Goal: Information Seeking & Learning: Learn about a topic

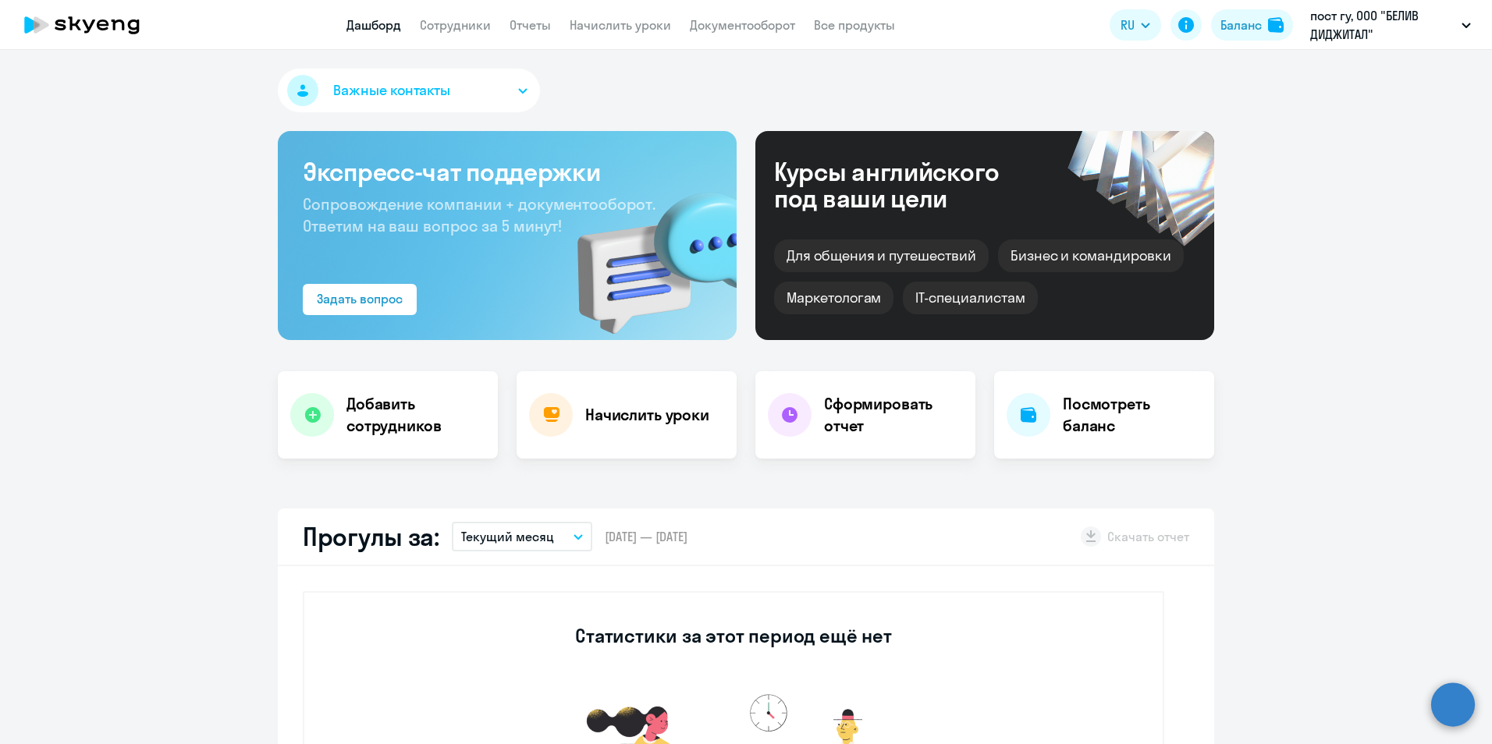
select select "30"
click at [535, 22] on link "Отчеты" at bounding box center [530, 25] width 41 height 16
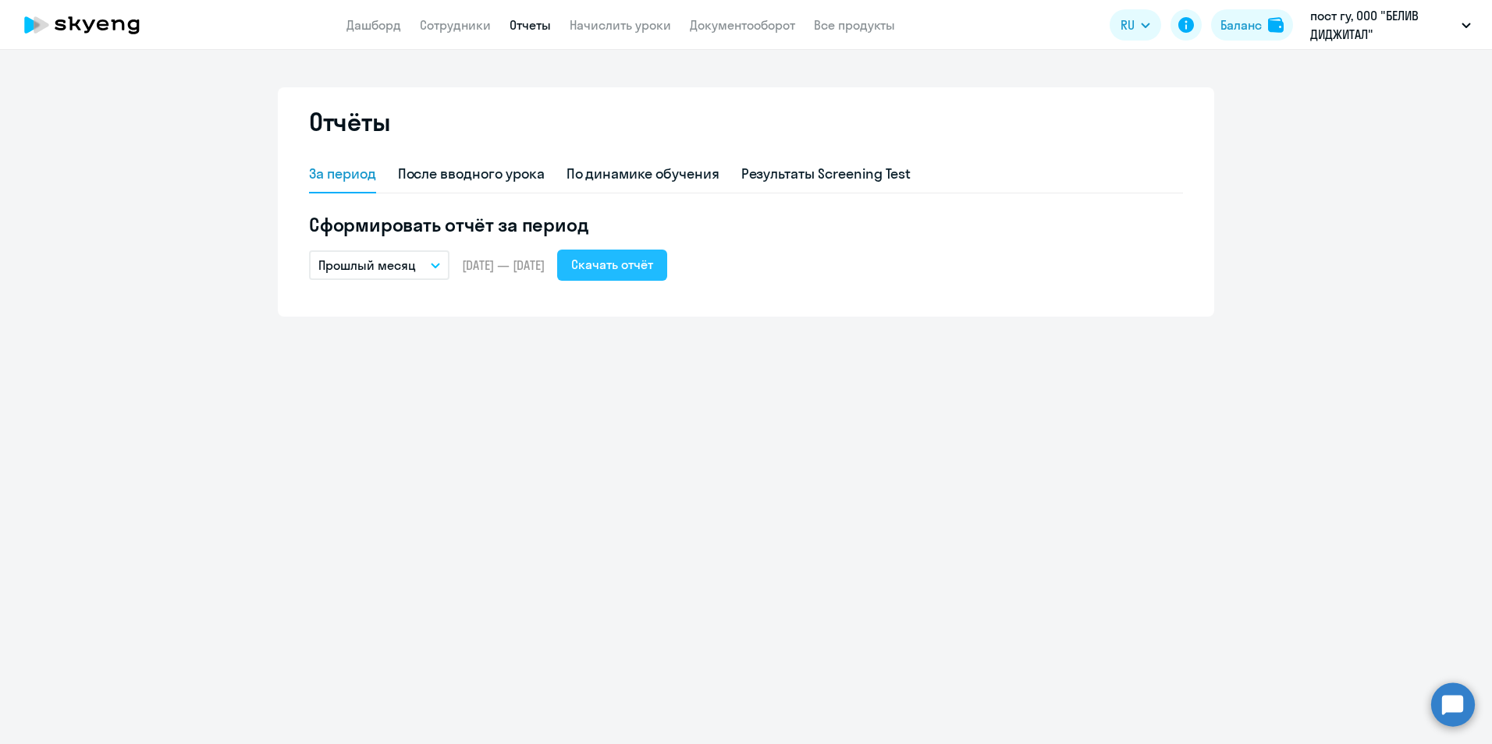
click at [652, 261] on div "Скачать отчёт" at bounding box center [612, 264] width 82 height 19
click at [424, 268] on button "Прошлый месяц" at bounding box center [379, 265] width 140 height 30
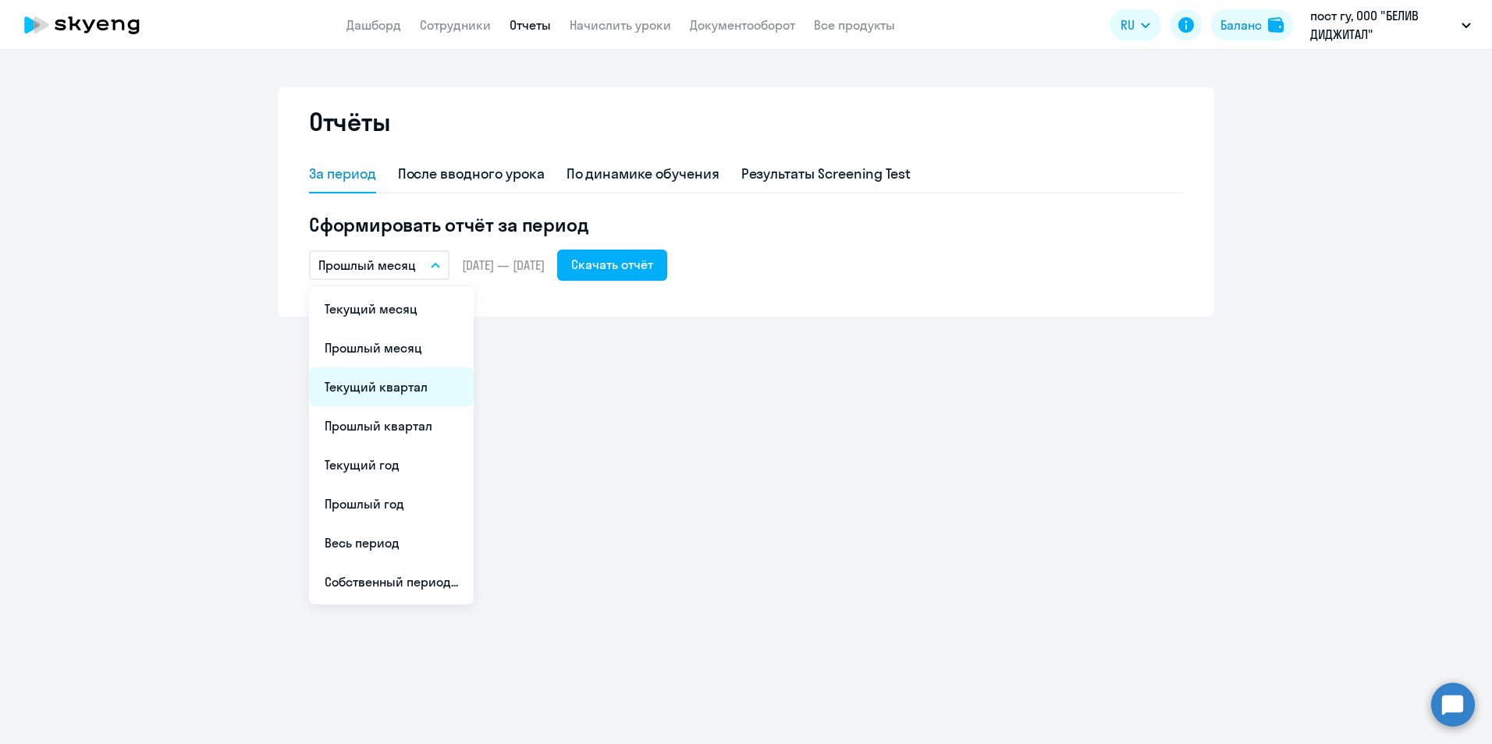
click at [426, 389] on li "Текущий квартал" at bounding box center [391, 386] width 165 height 39
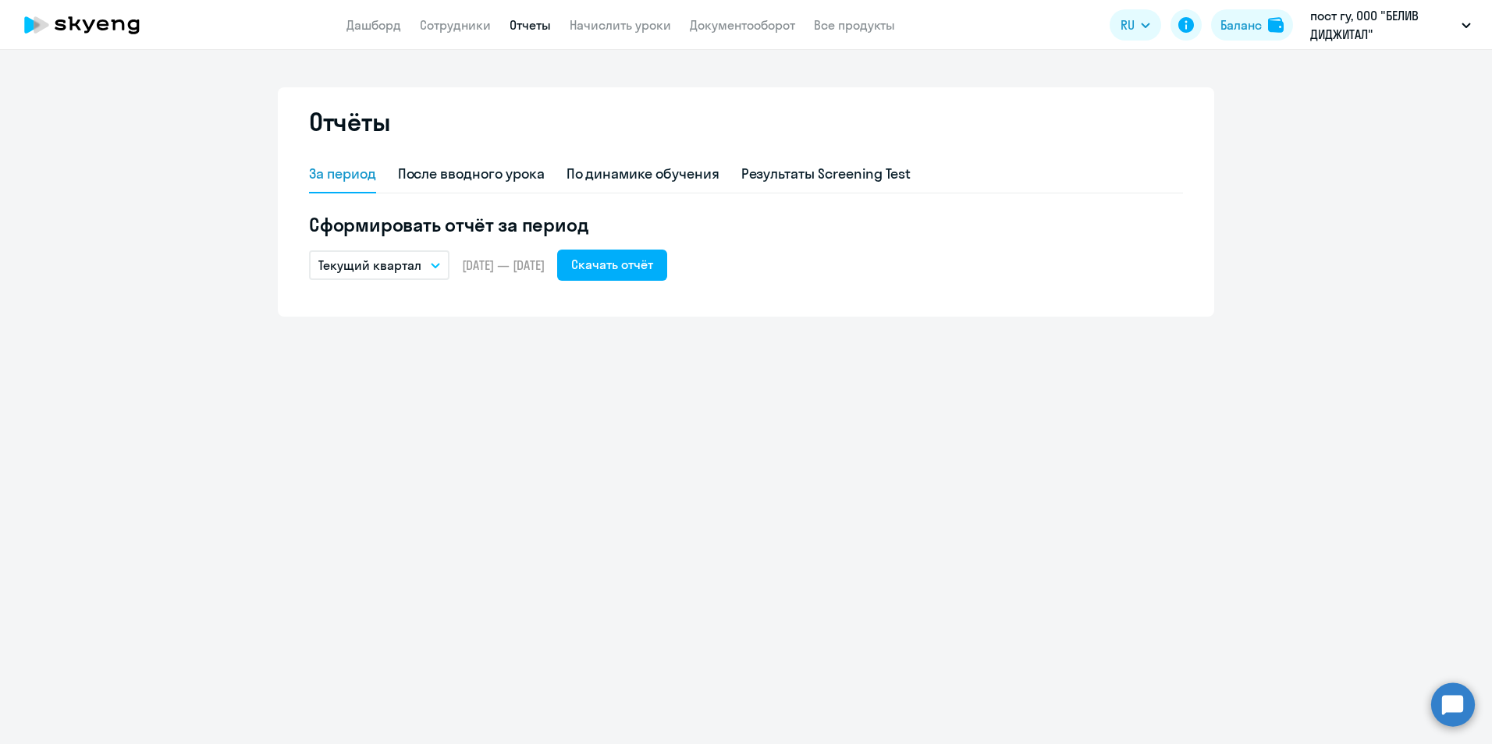
click at [427, 270] on button "Текущий квартал" at bounding box center [379, 265] width 140 height 30
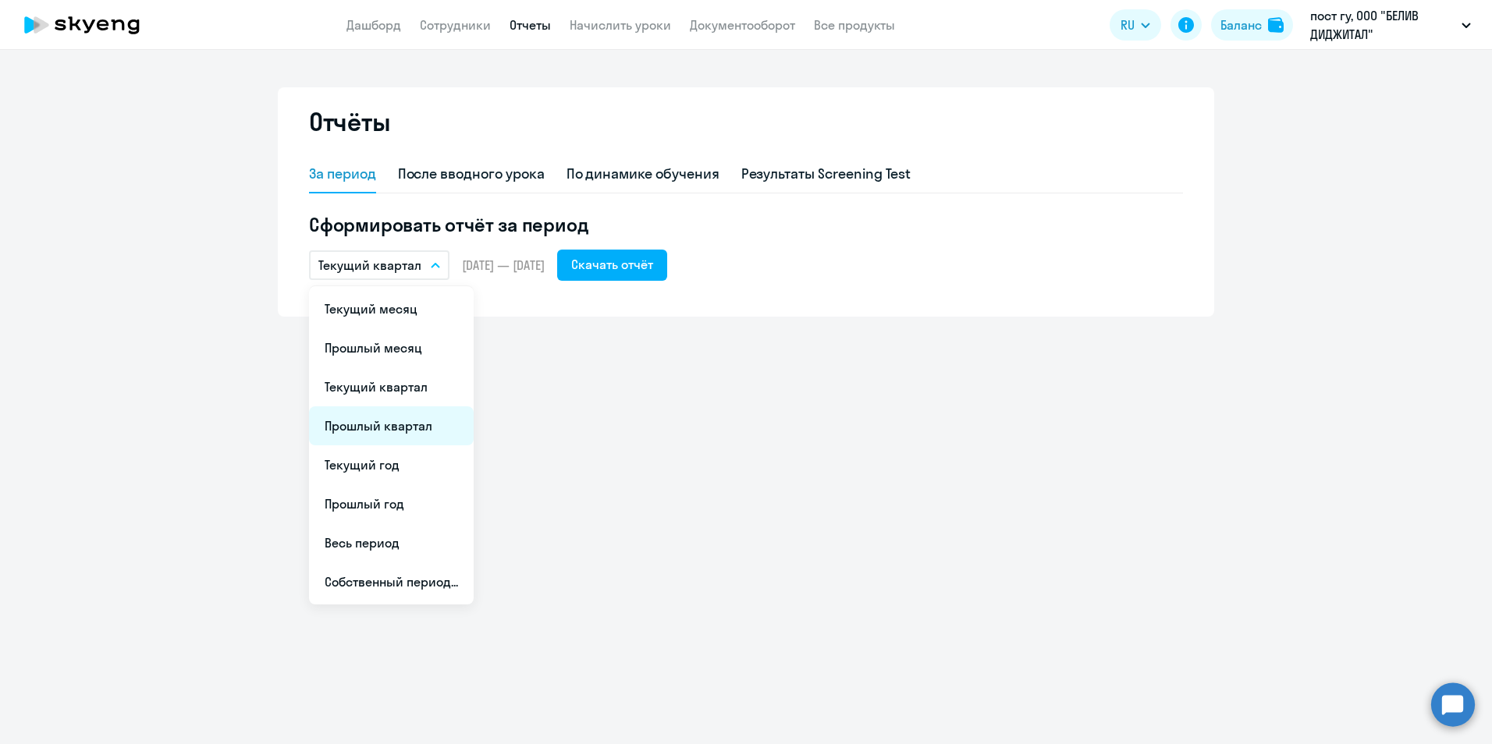
click at [410, 421] on li "Прошлый квартал" at bounding box center [391, 426] width 165 height 39
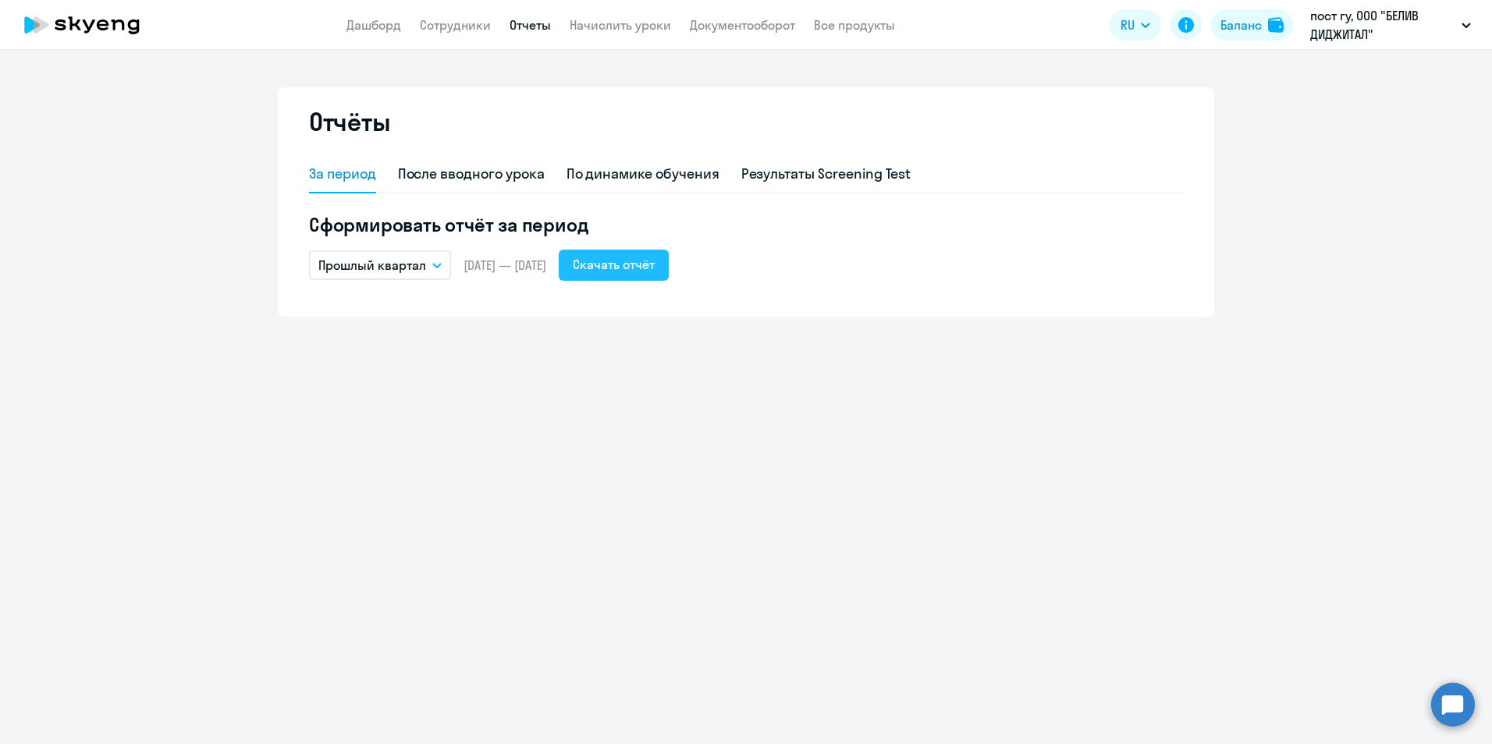
click at [655, 265] on div "Скачать отчёт" at bounding box center [614, 264] width 82 height 19
click at [481, 410] on div "Отчёты За период После вводного урока По динамике обучения Результаты Screening…" at bounding box center [746, 397] width 1492 height 694
click at [685, 175] on div "По динамике обучения" at bounding box center [642, 174] width 153 height 20
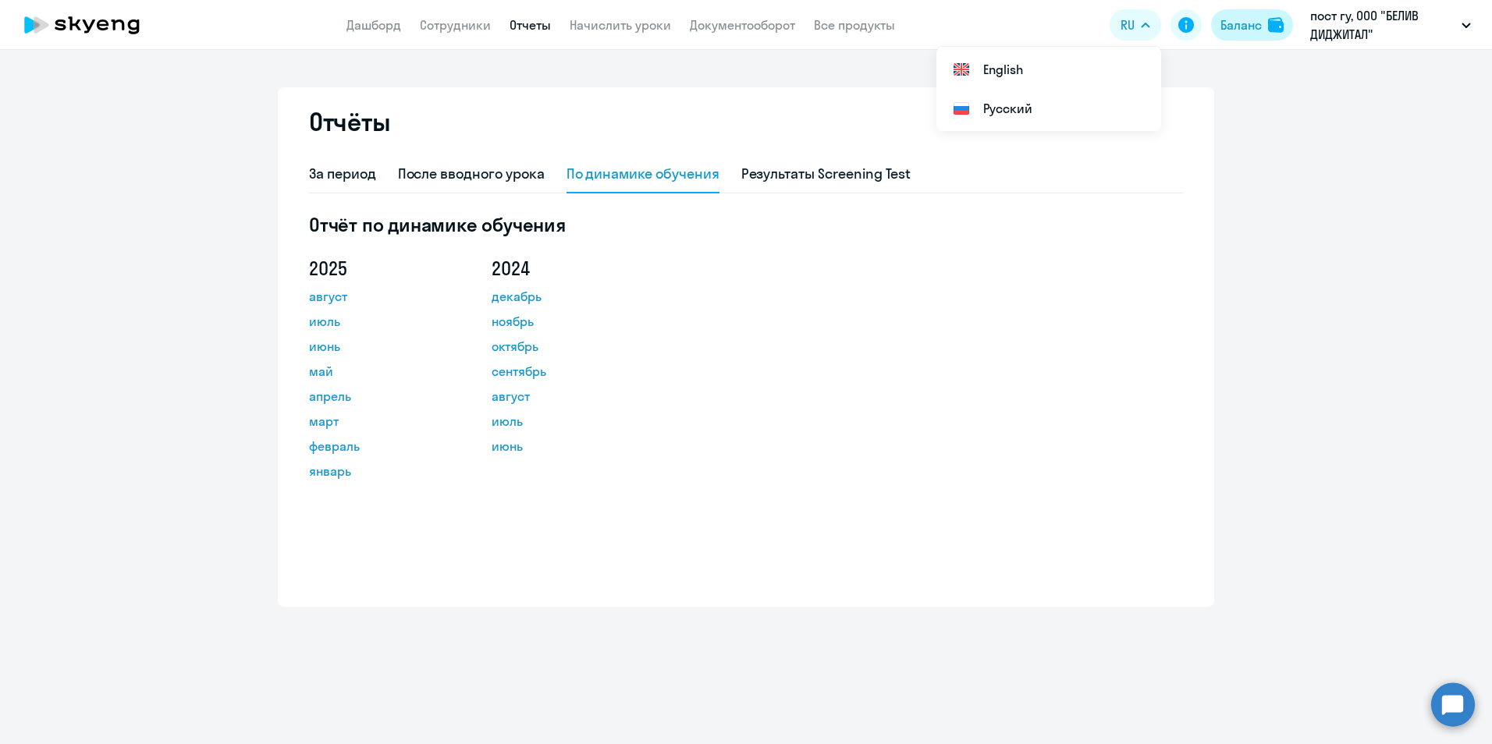
click at [1252, 32] on div "Баланс" at bounding box center [1240, 25] width 41 height 19
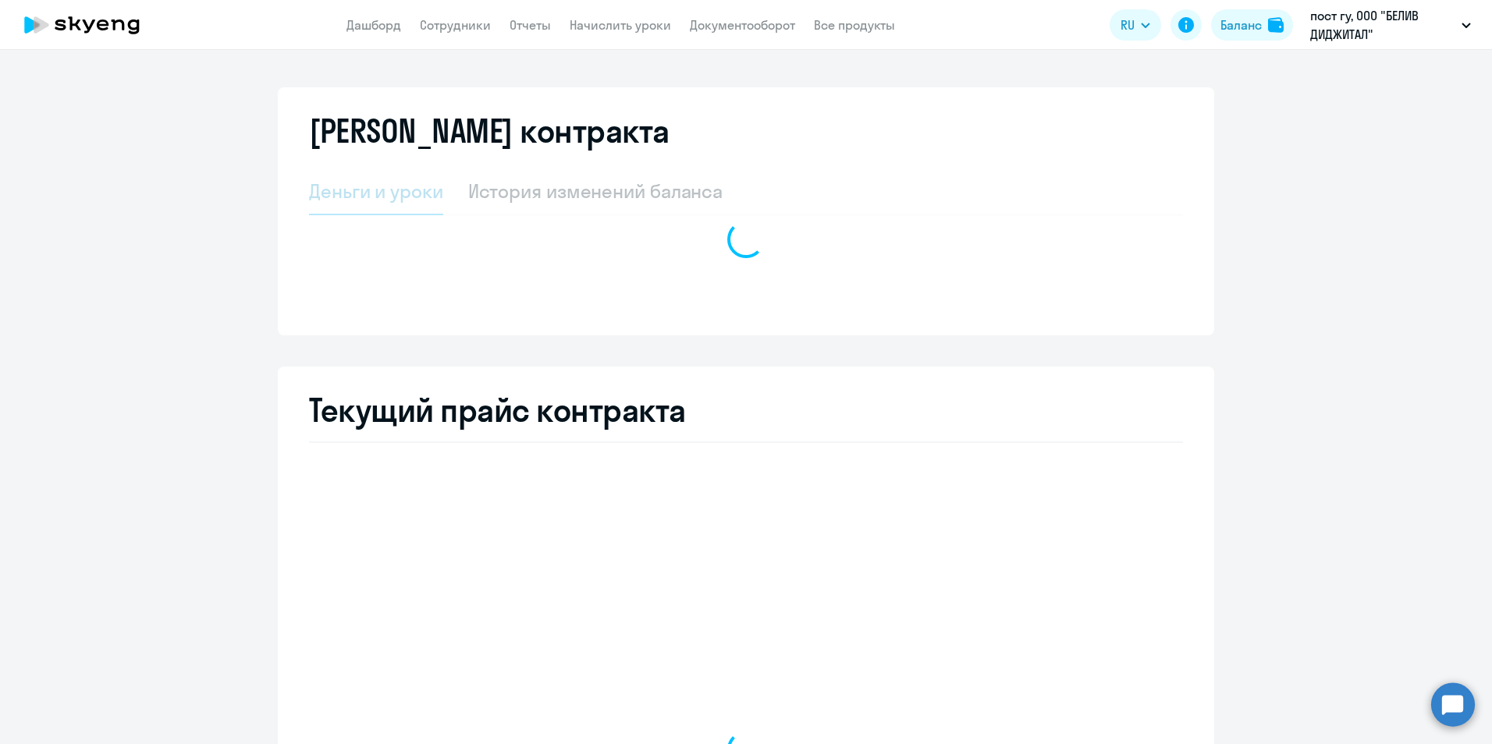
select select "english_group_native_speaker"
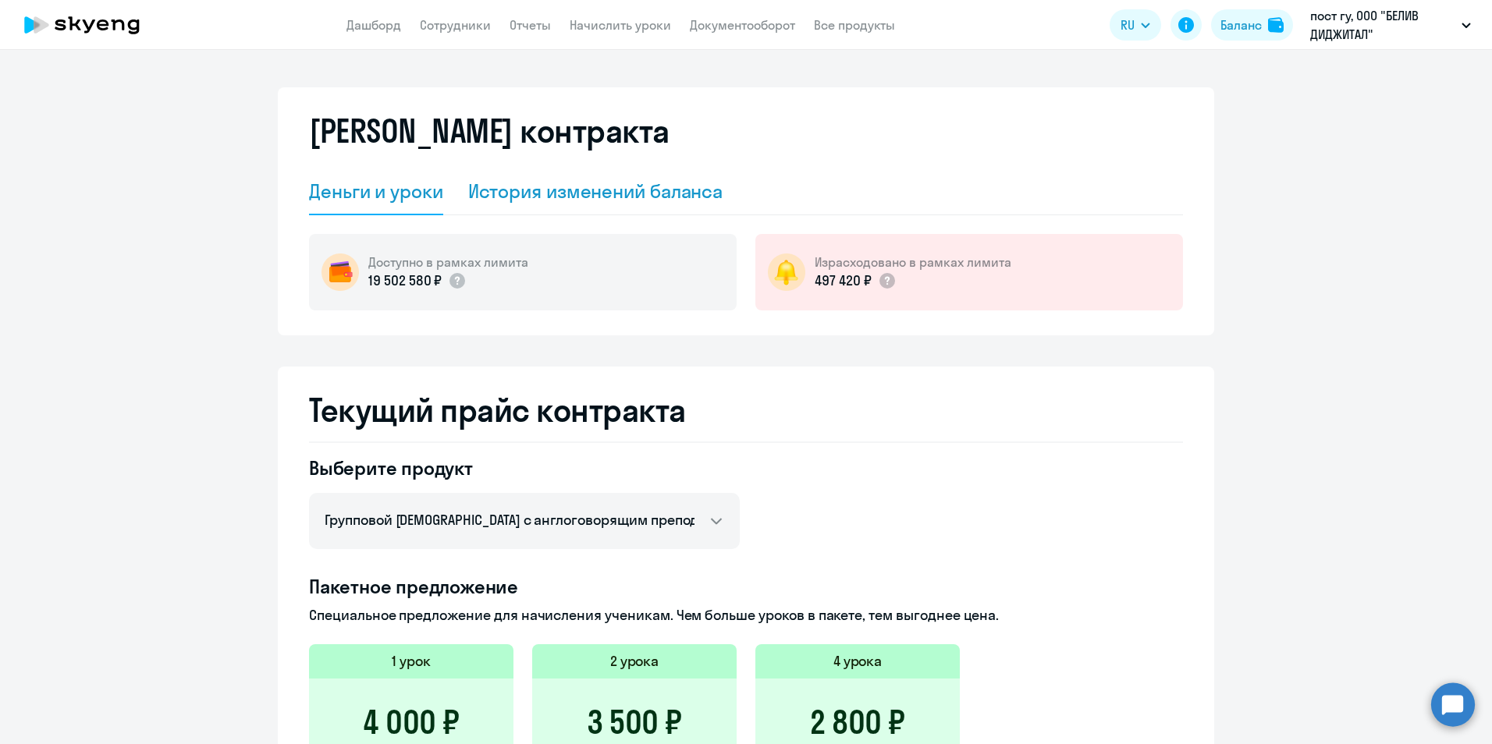
click at [683, 197] on div "История изменений баланса" at bounding box center [595, 191] width 255 height 25
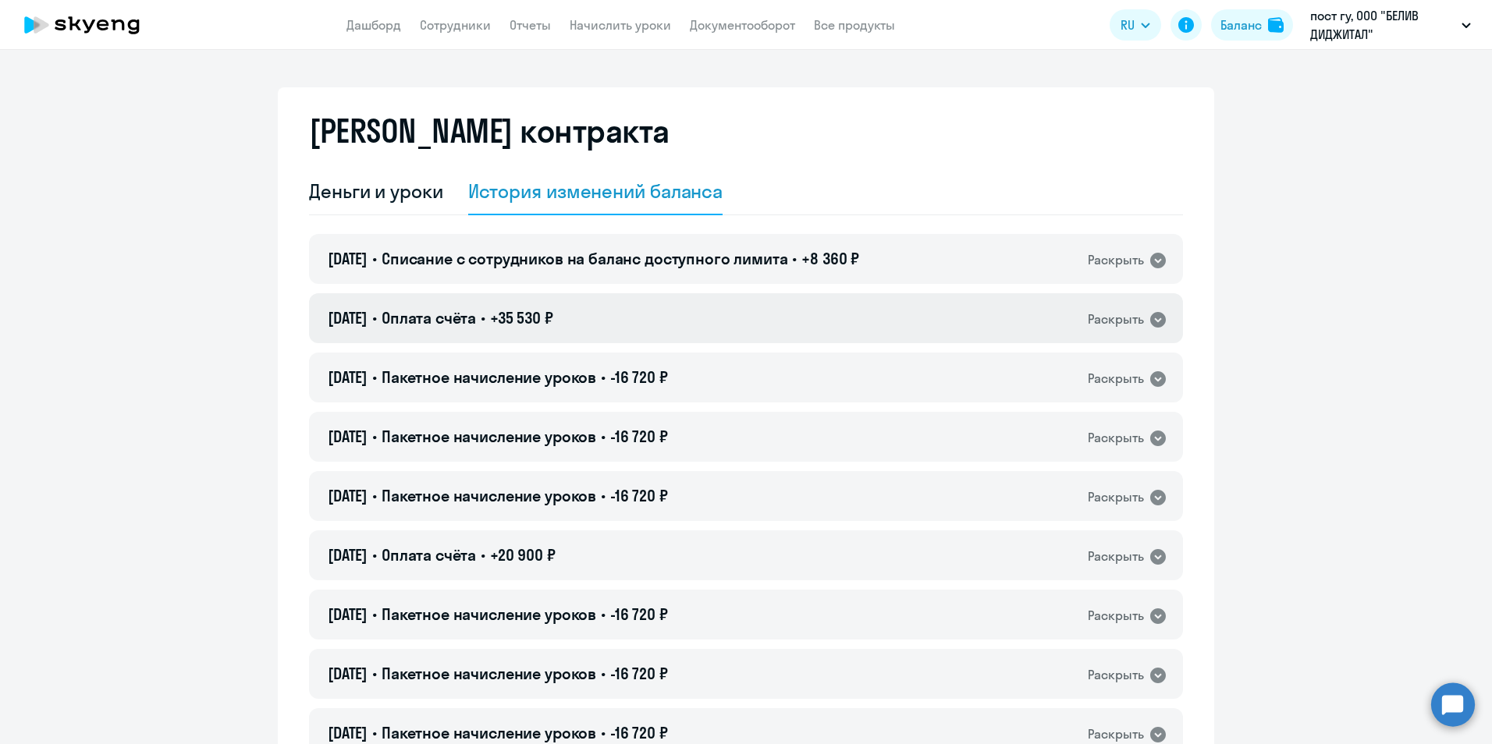
click at [1152, 314] on icon at bounding box center [1158, 320] width 16 height 16
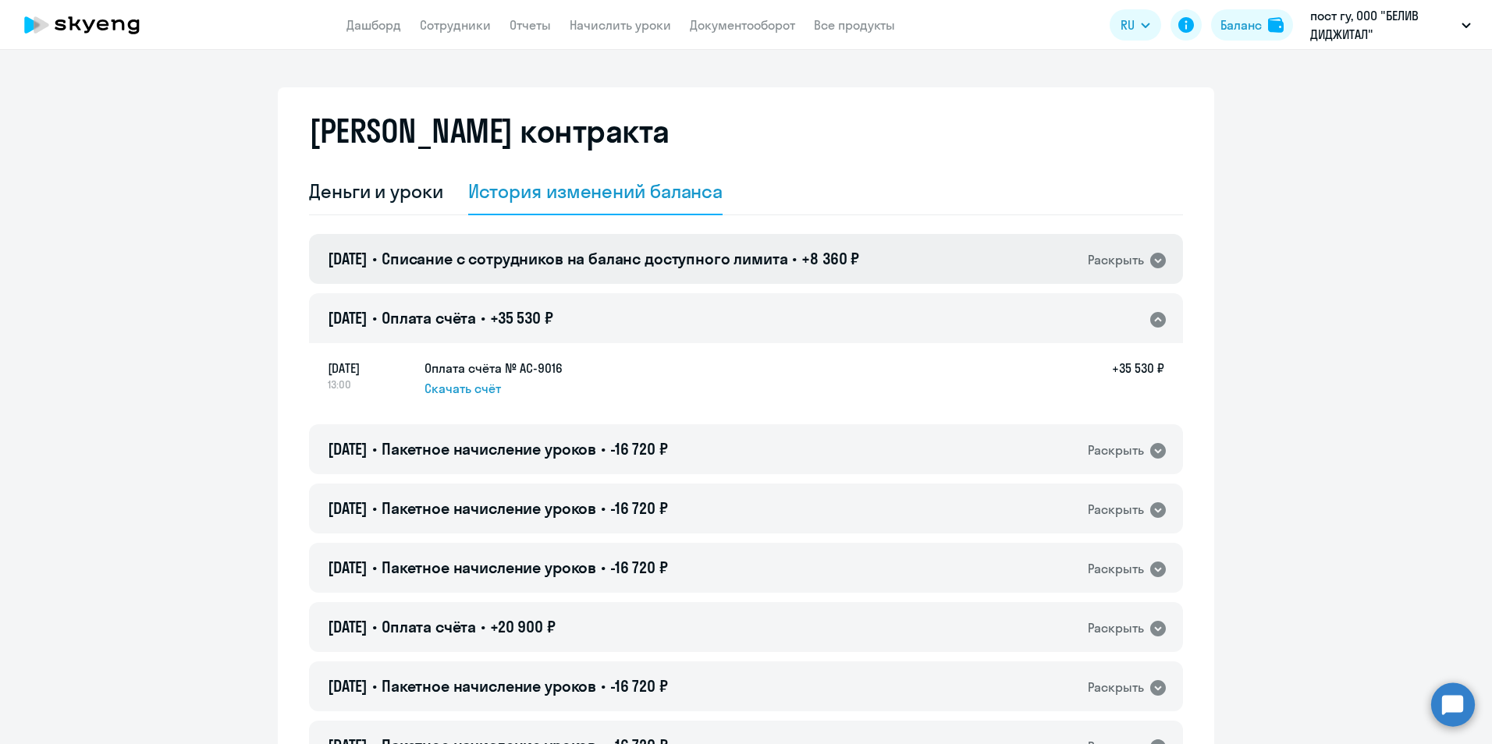
click at [1152, 257] on icon at bounding box center [1158, 261] width 16 height 16
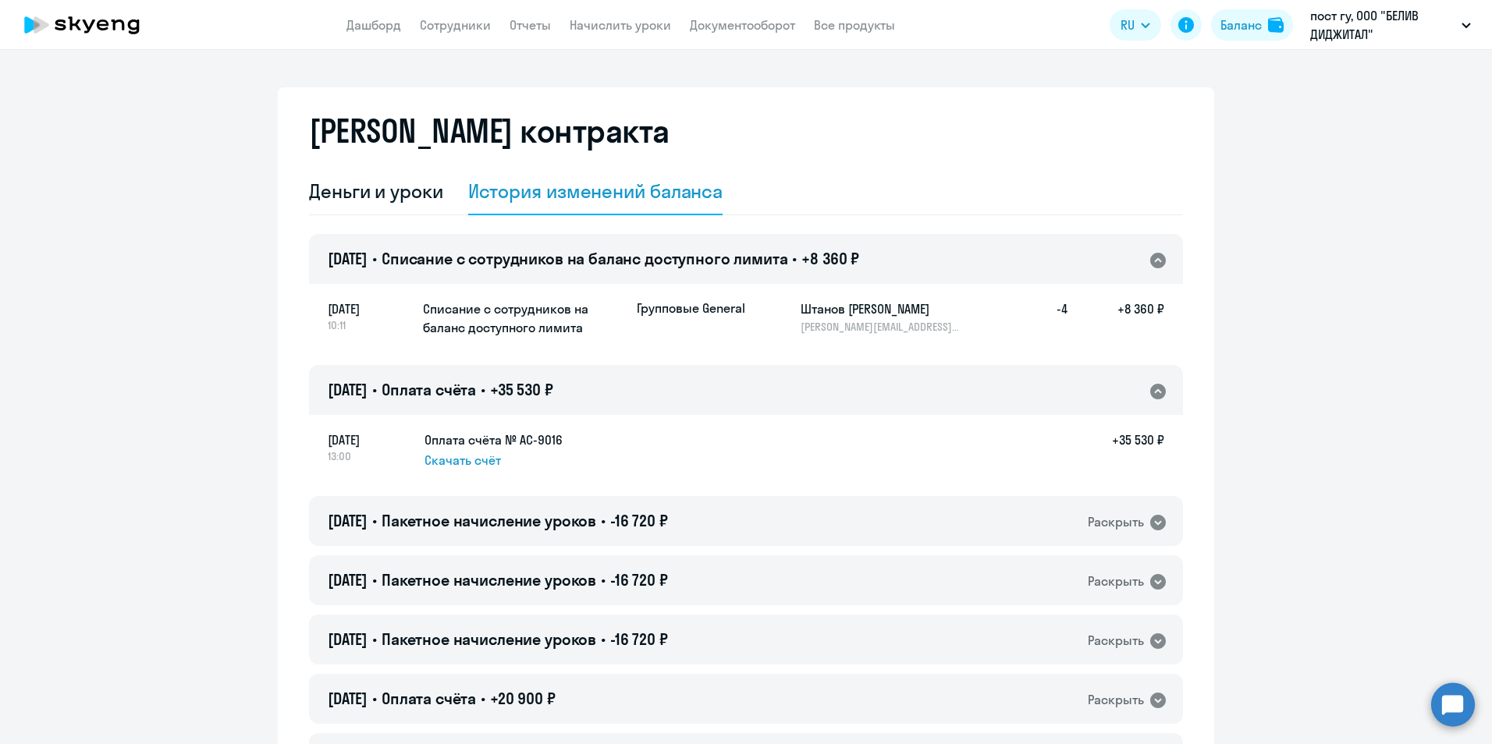
click at [1152, 257] on icon at bounding box center [1158, 261] width 16 height 16
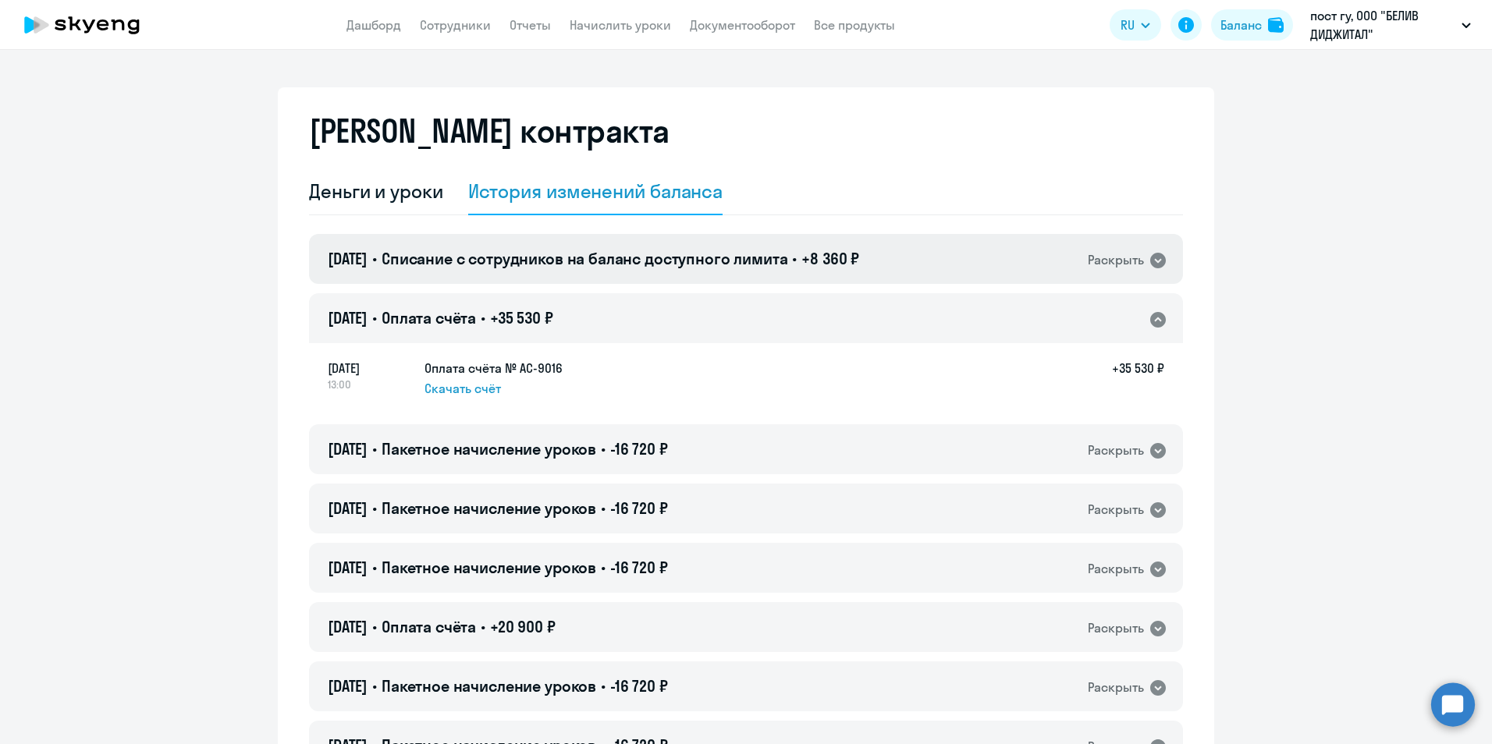
click at [1152, 257] on icon at bounding box center [1158, 261] width 16 height 16
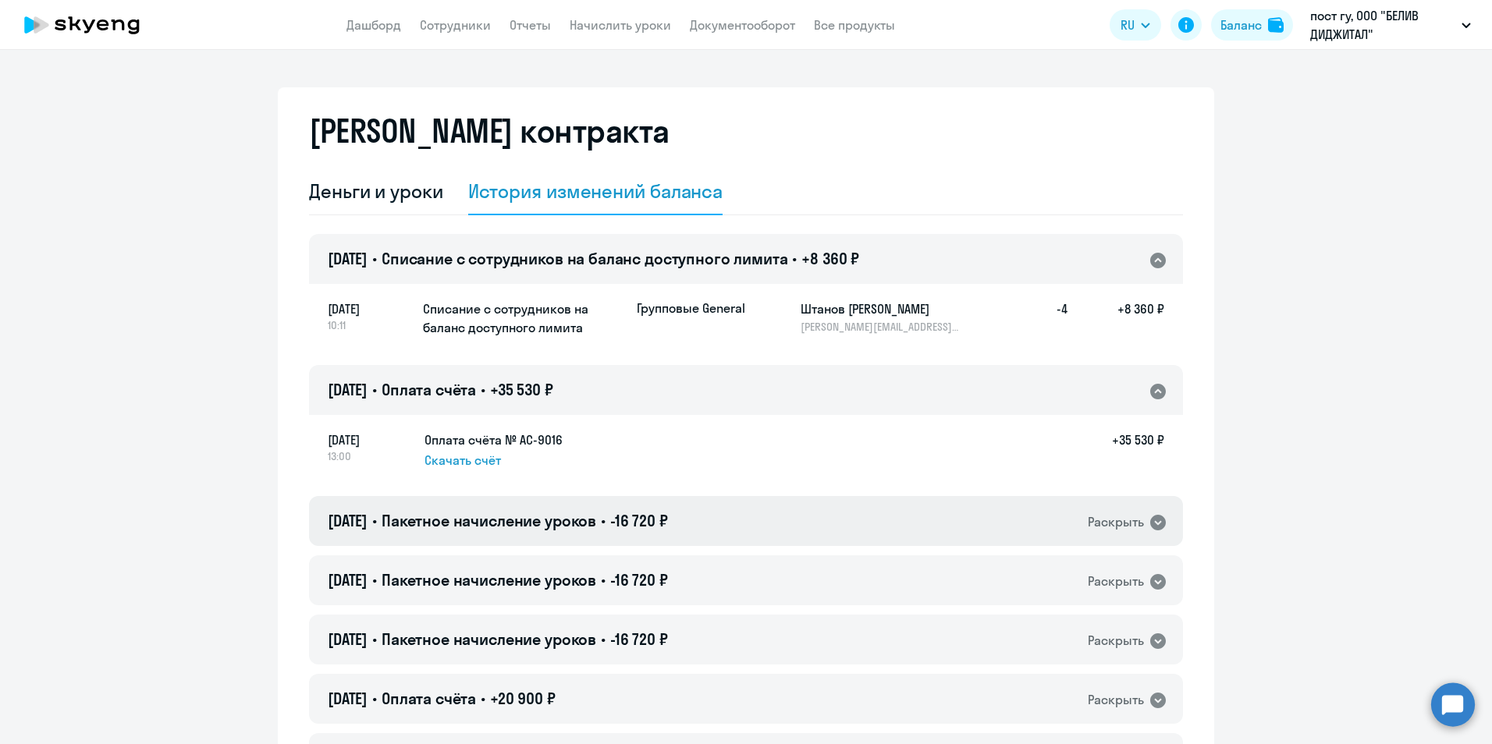
click at [1157, 521] on icon at bounding box center [1158, 523] width 16 height 16
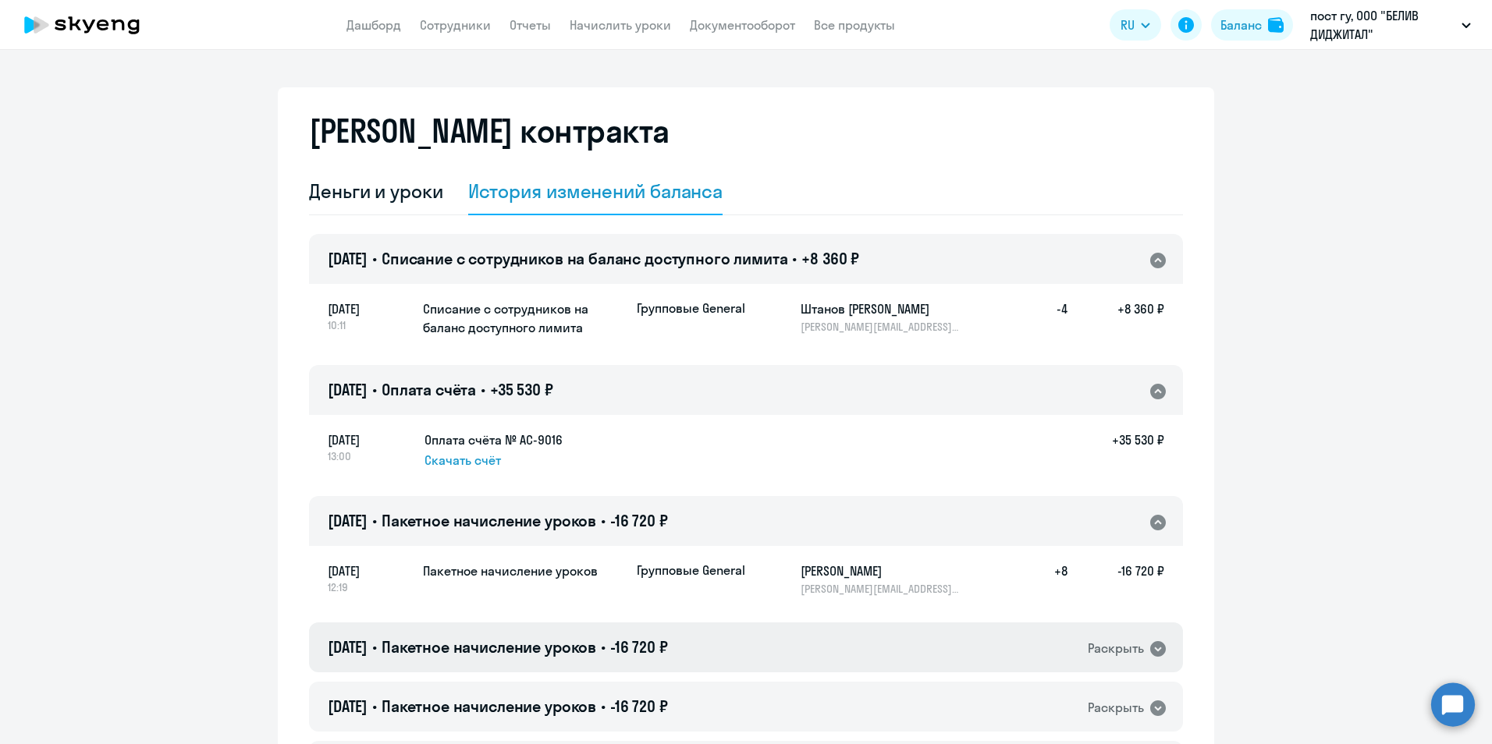
click at [1150, 656] on icon at bounding box center [1158, 649] width 16 height 16
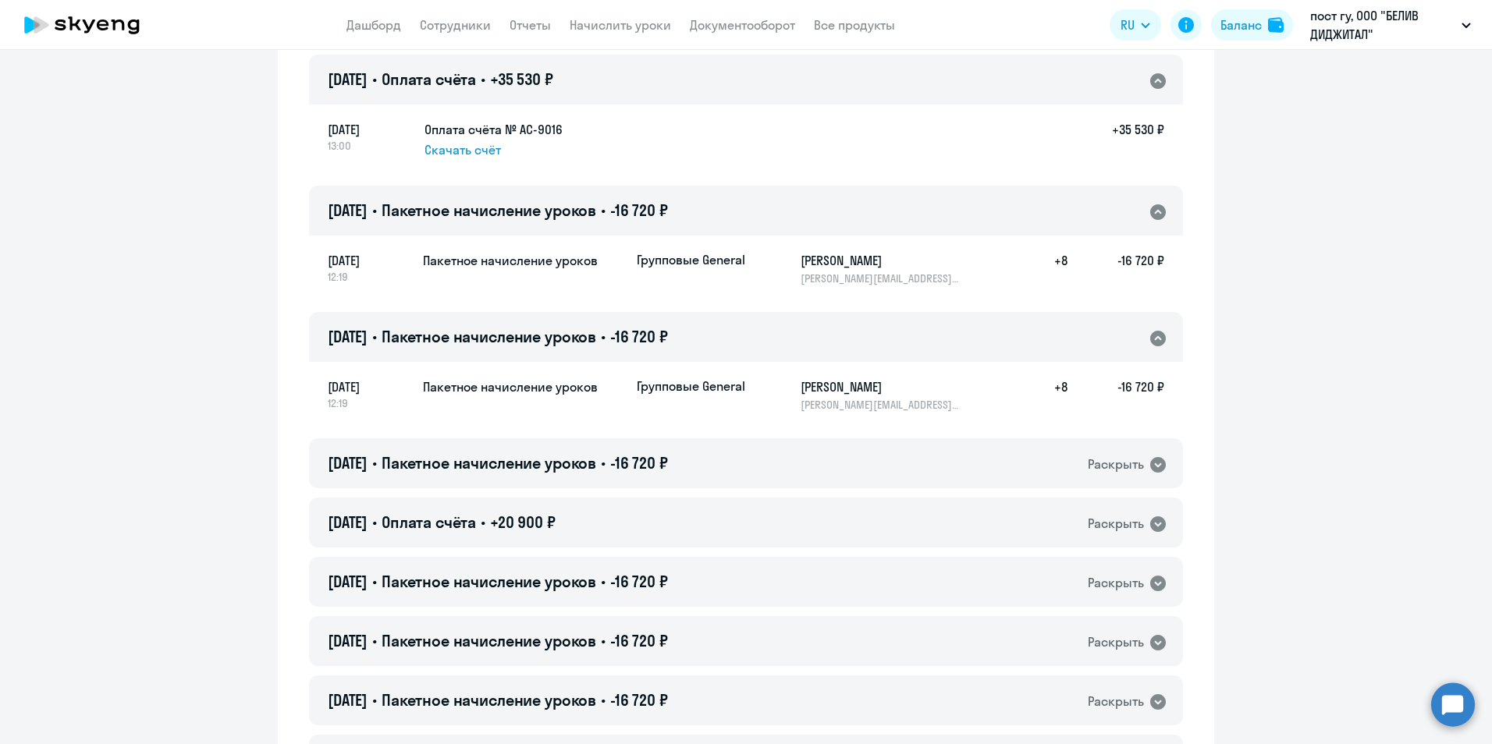
scroll to position [344, 0]
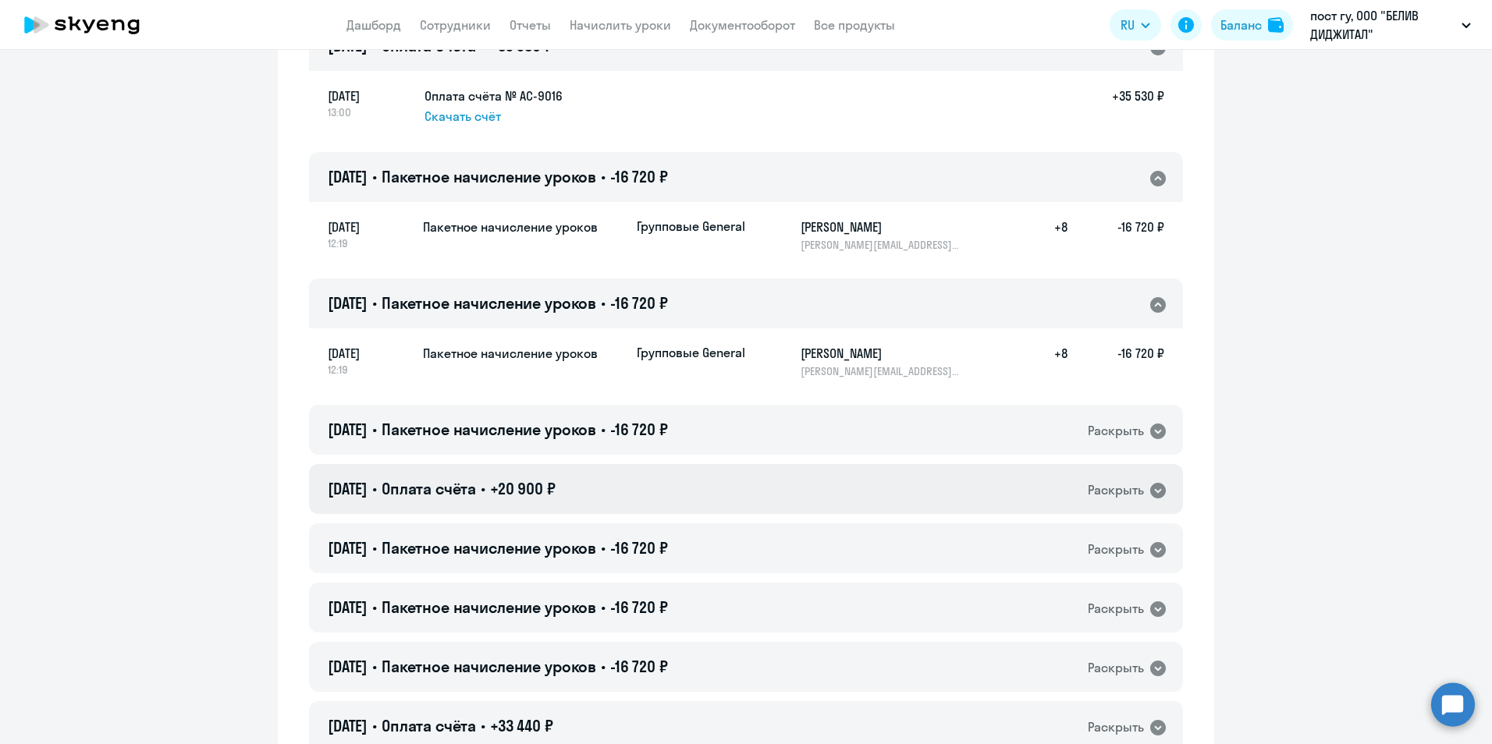
click at [1150, 491] on icon at bounding box center [1158, 491] width 16 height 16
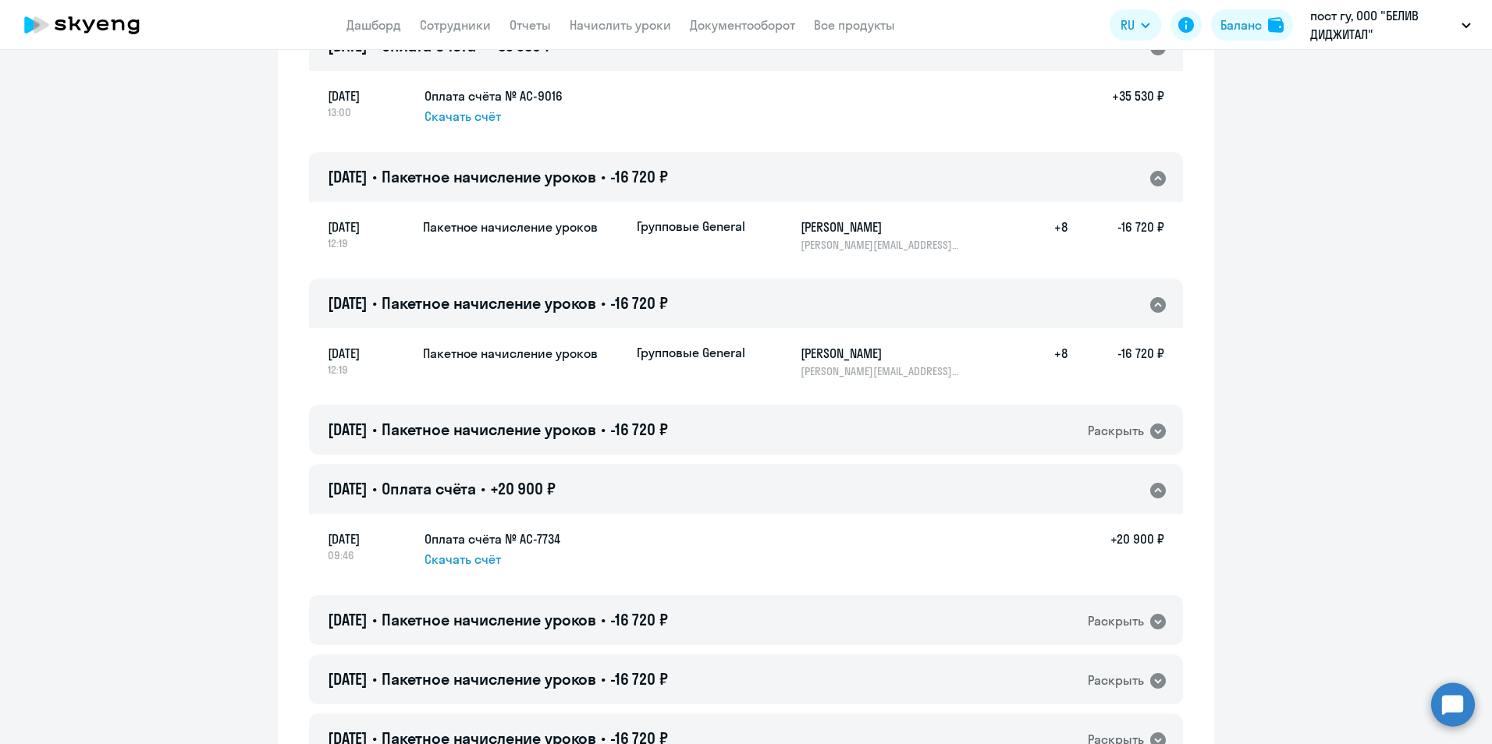
click at [445, 115] on span "Скачать счёт" at bounding box center [462, 116] width 76 height 19
click at [449, 561] on span "Скачать счёт" at bounding box center [462, 559] width 76 height 19
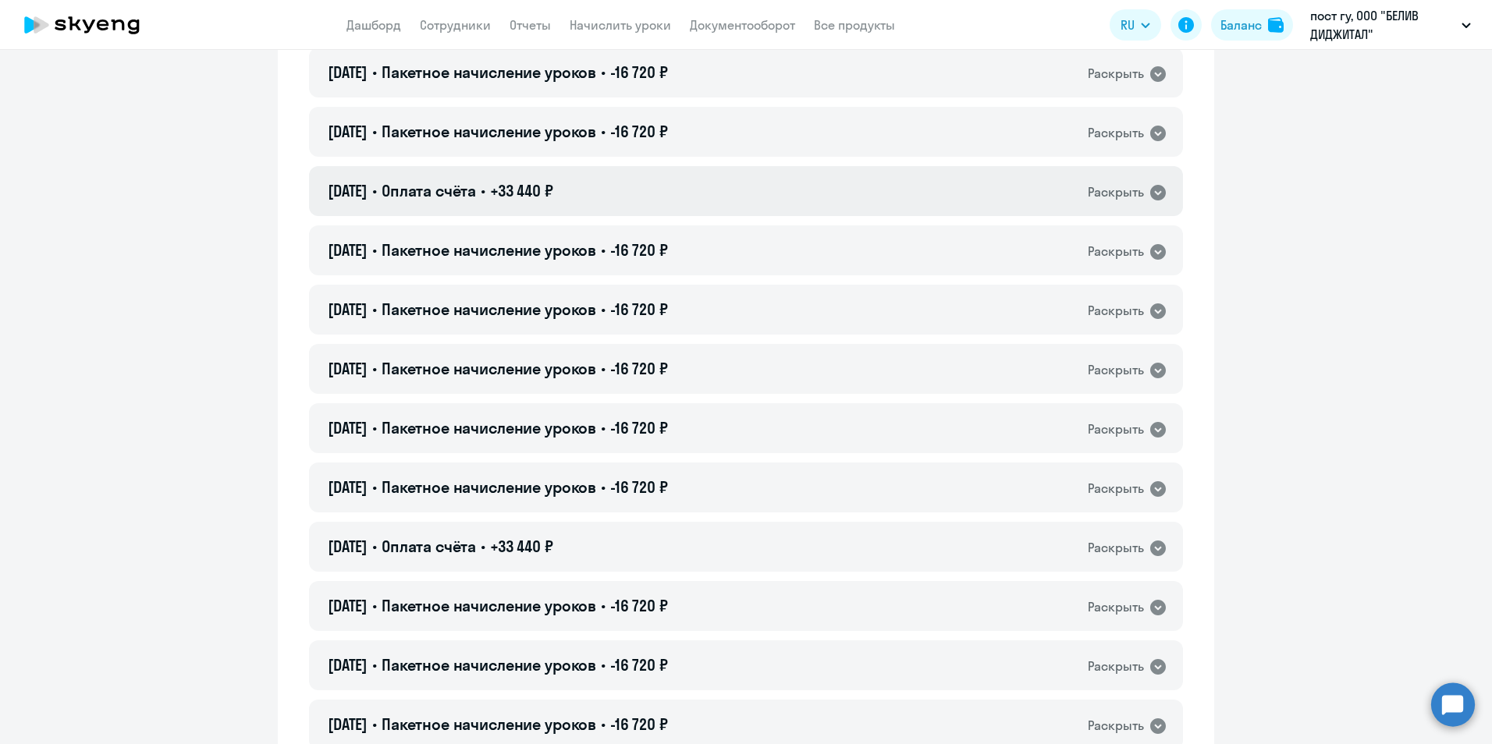
click at [1157, 190] on icon at bounding box center [1158, 193] width 16 height 16
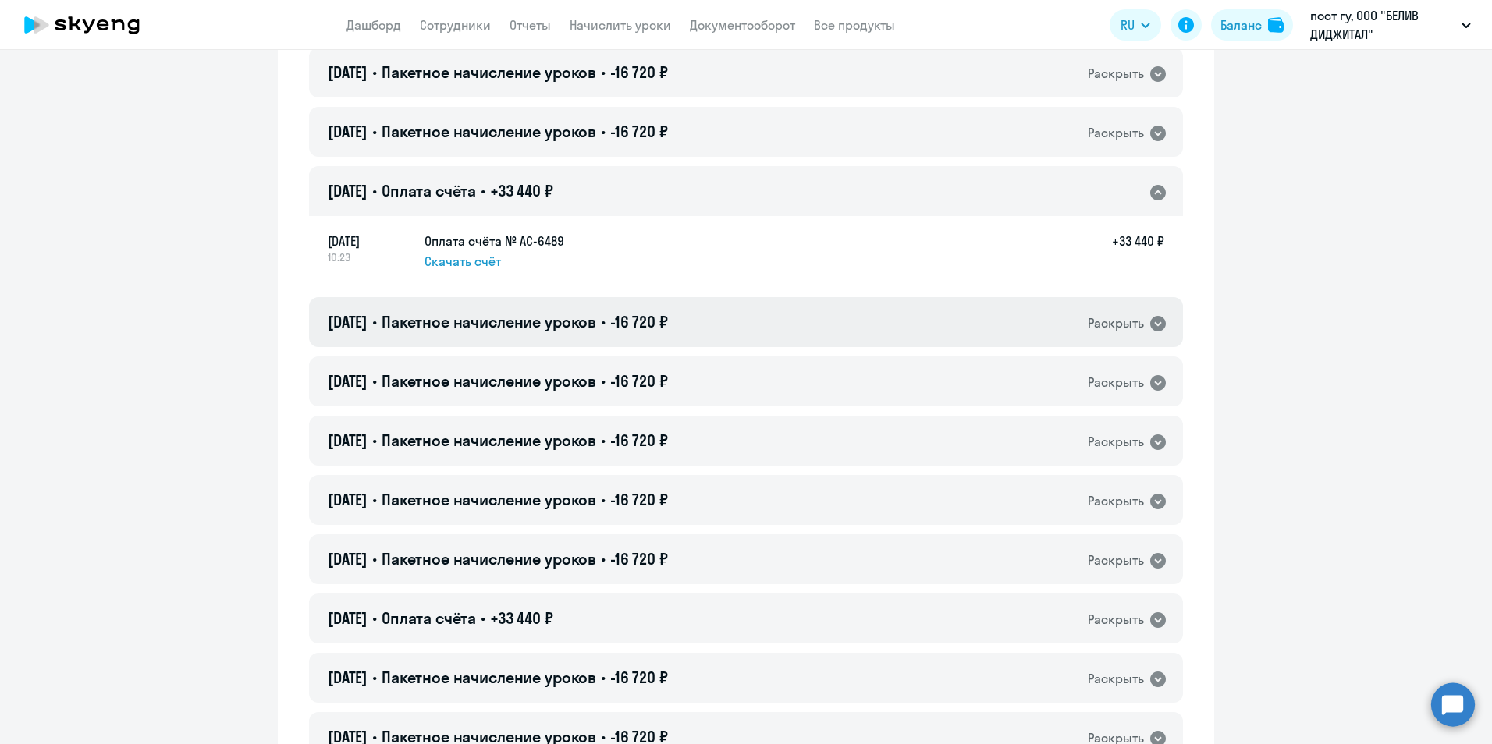
click at [1156, 325] on icon at bounding box center [1158, 324] width 16 height 16
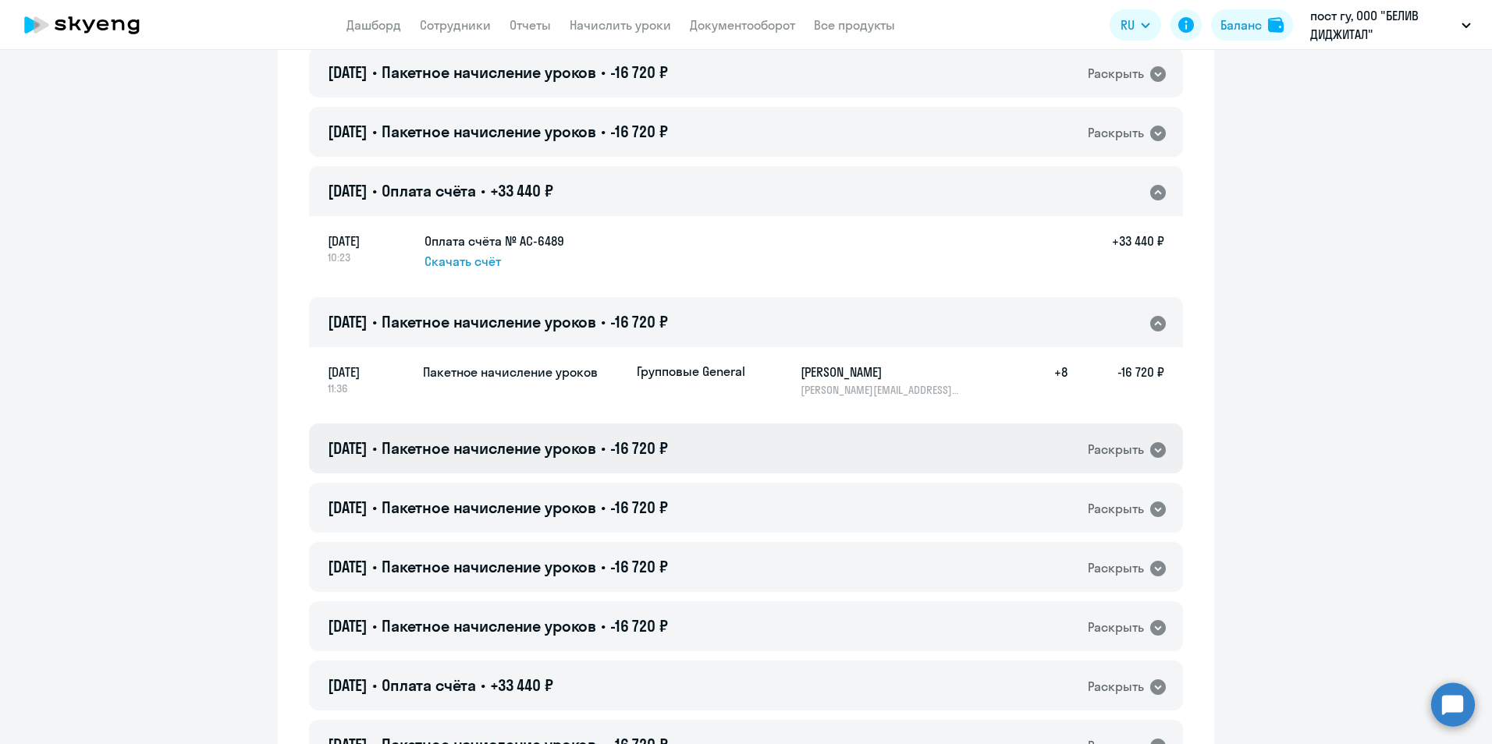
click at [1153, 449] on icon at bounding box center [1158, 450] width 16 height 16
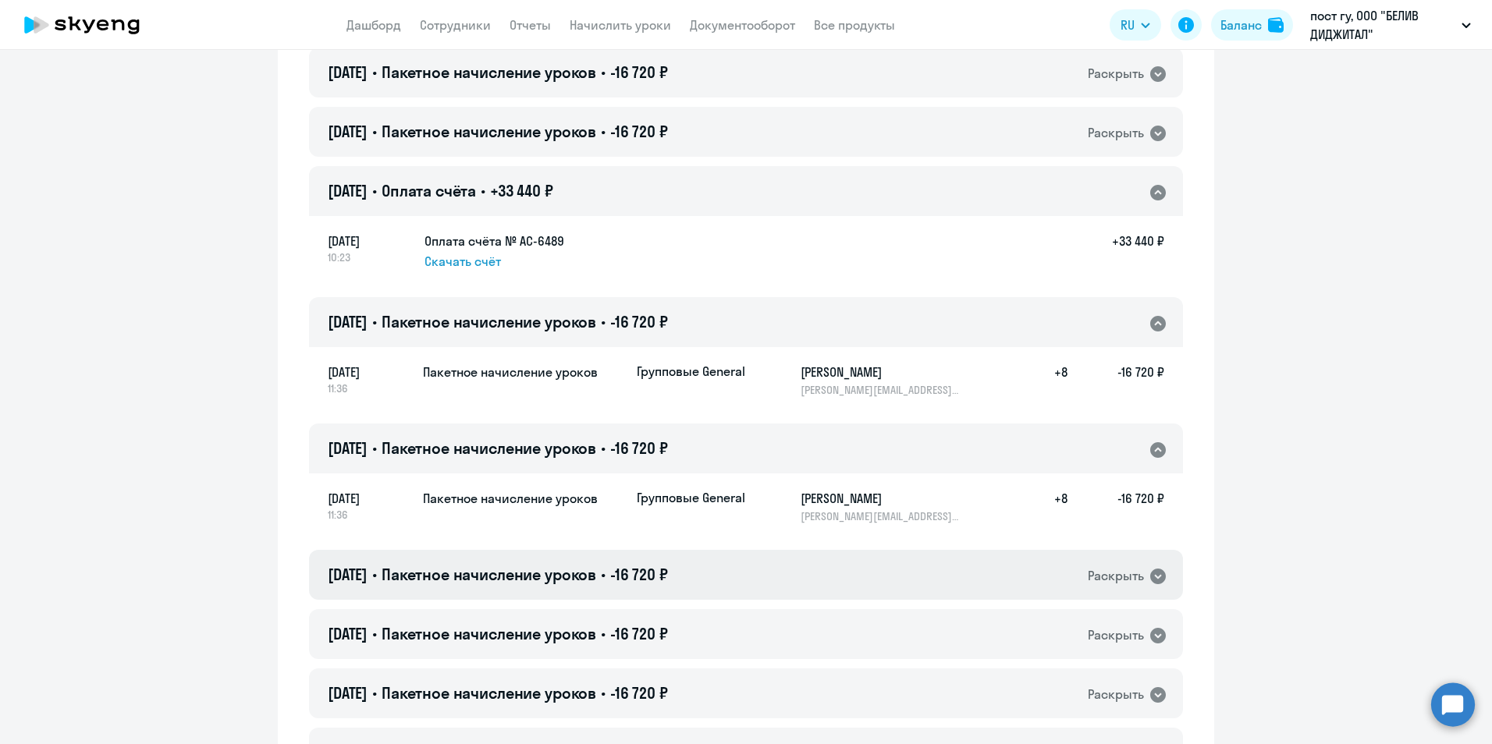
click at [1149, 570] on icon at bounding box center [1158, 576] width 19 height 19
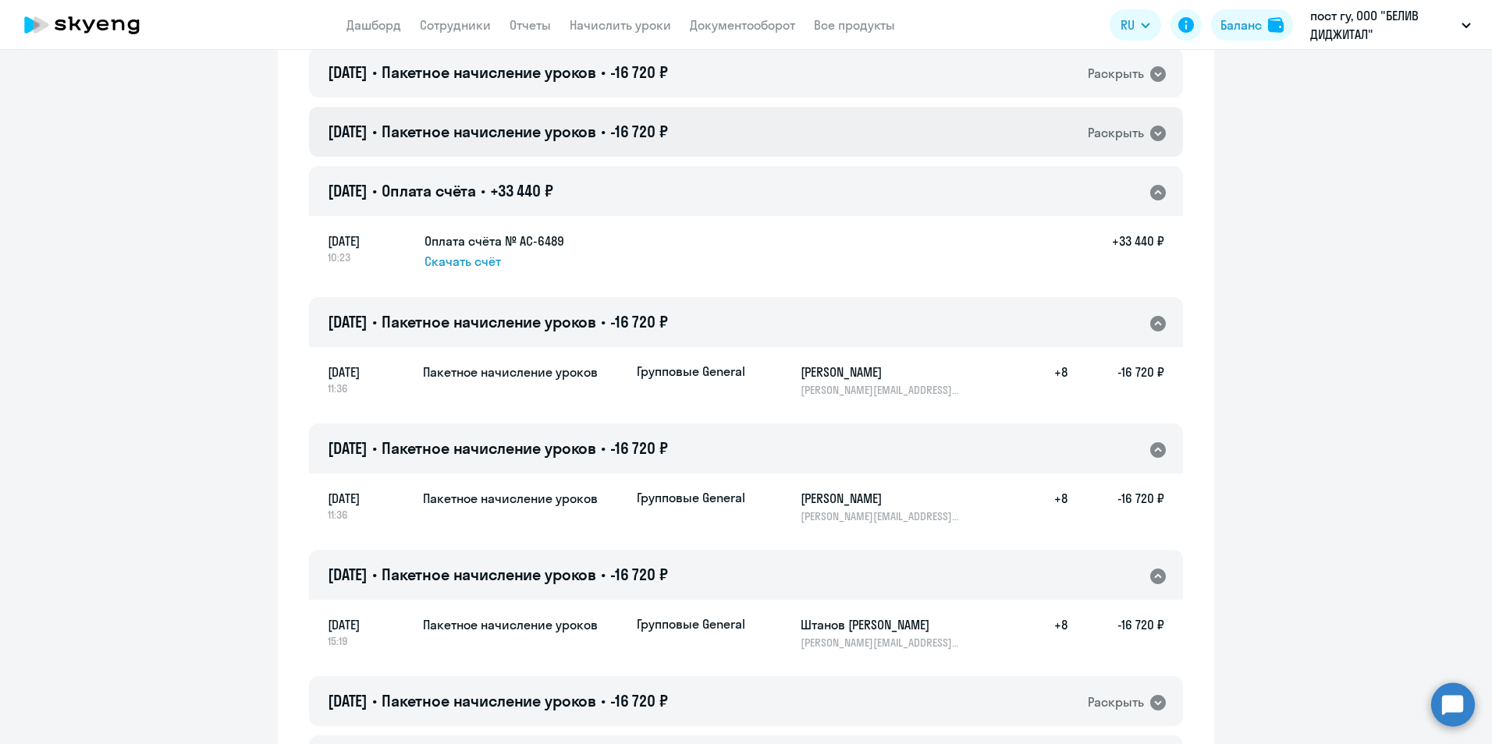
click at [1150, 133] on icon at bounding box center [1158, 134] width 16 height 16
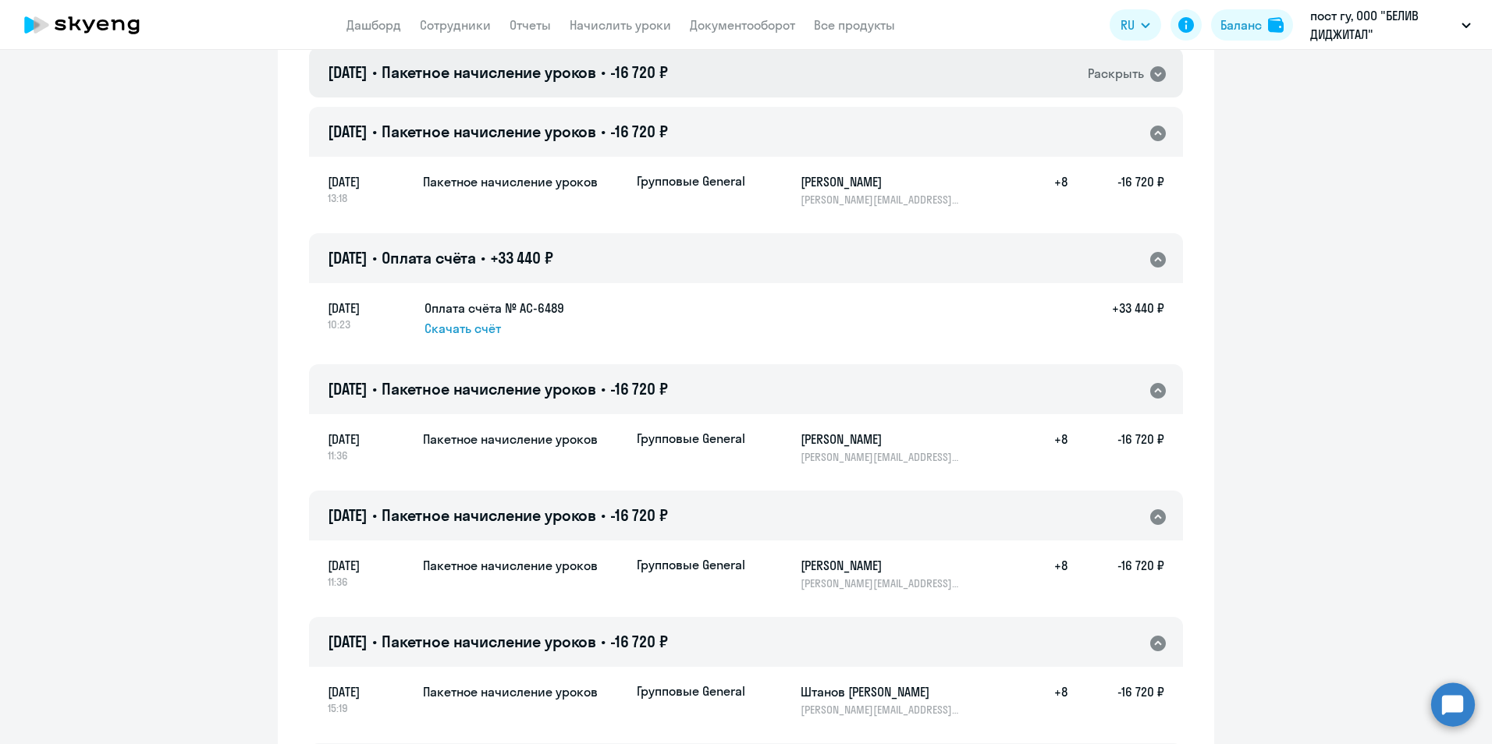
click at [1153, 69] on icon at bounding box center [1158, 74] width 16 height 16
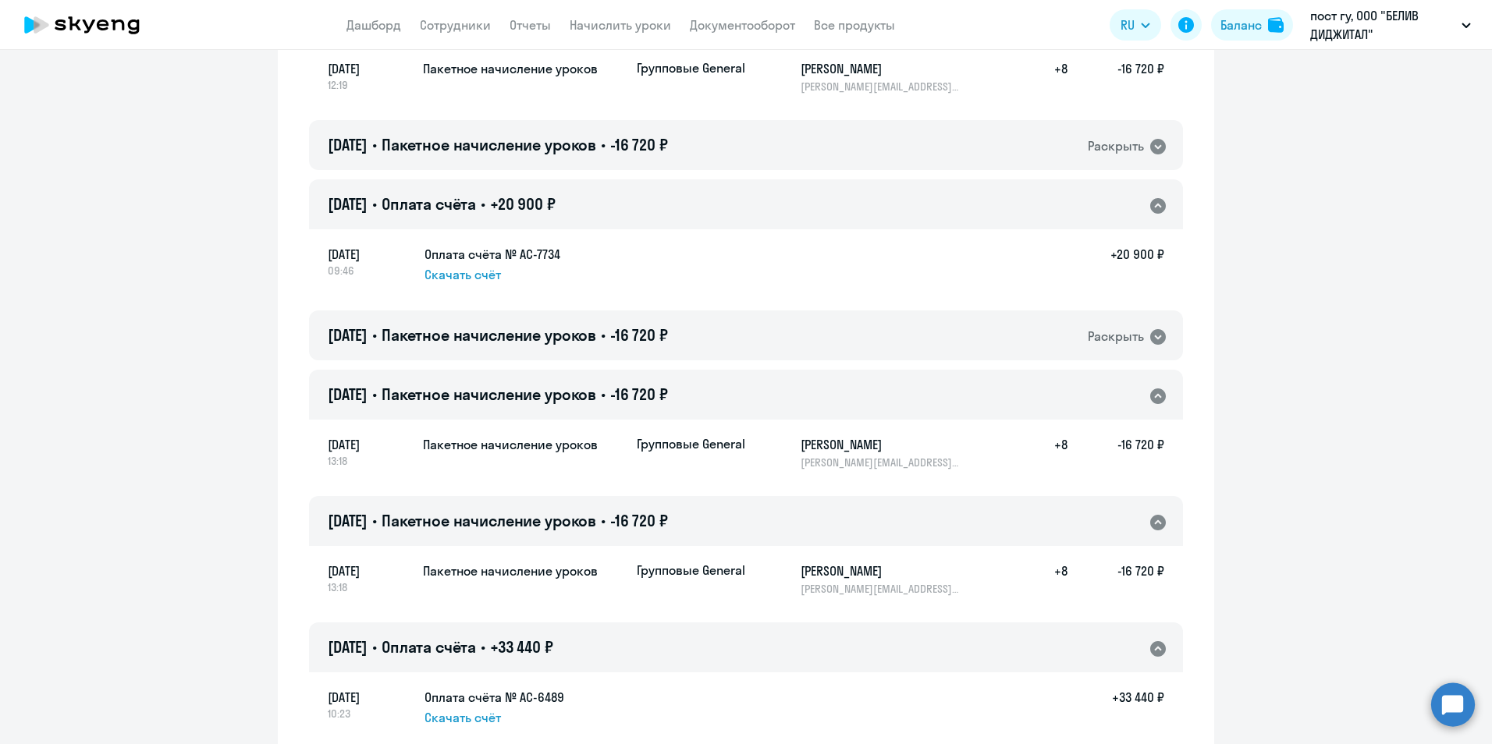
scroll to position [674, 0]
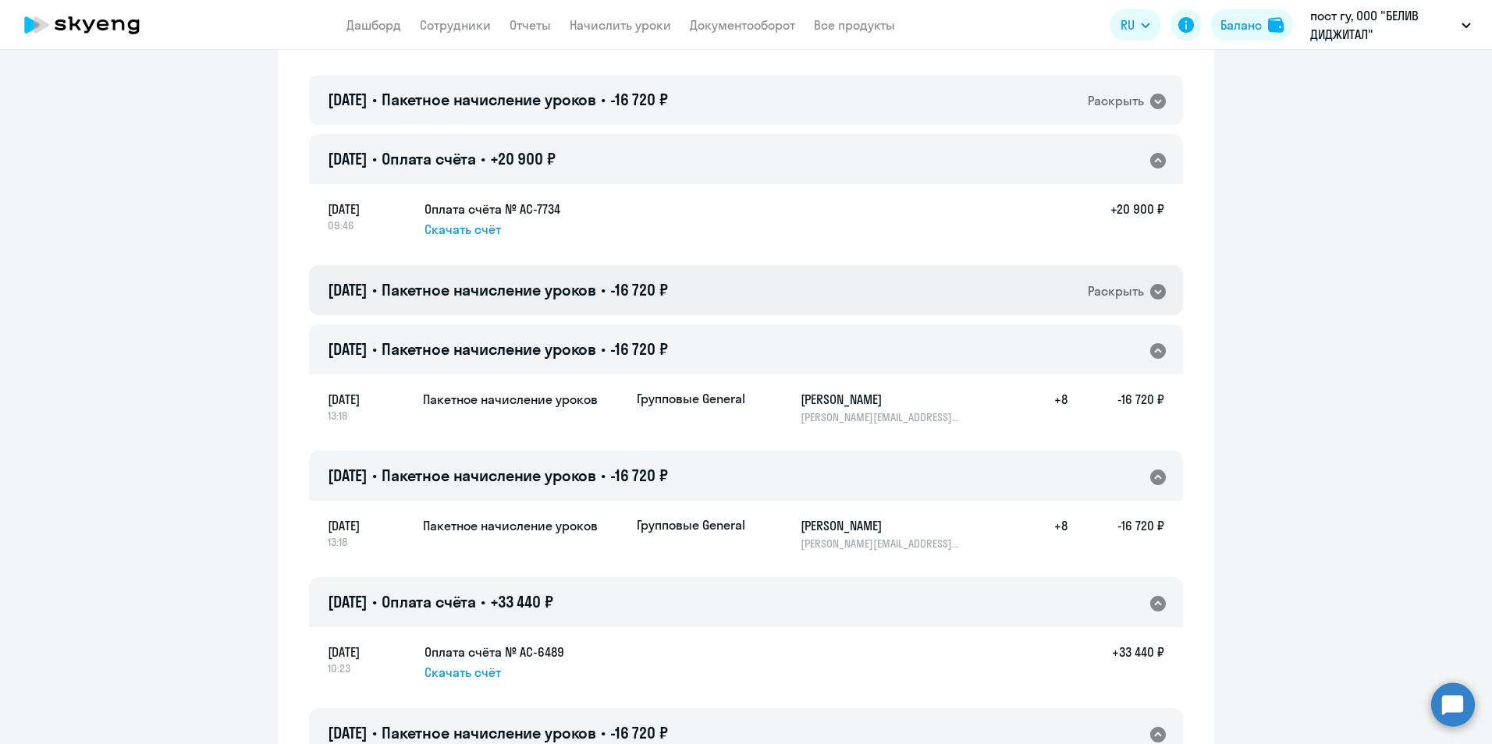
click at [1150, 296] on icon at bounding box center [1158, 292] width 16 height 16
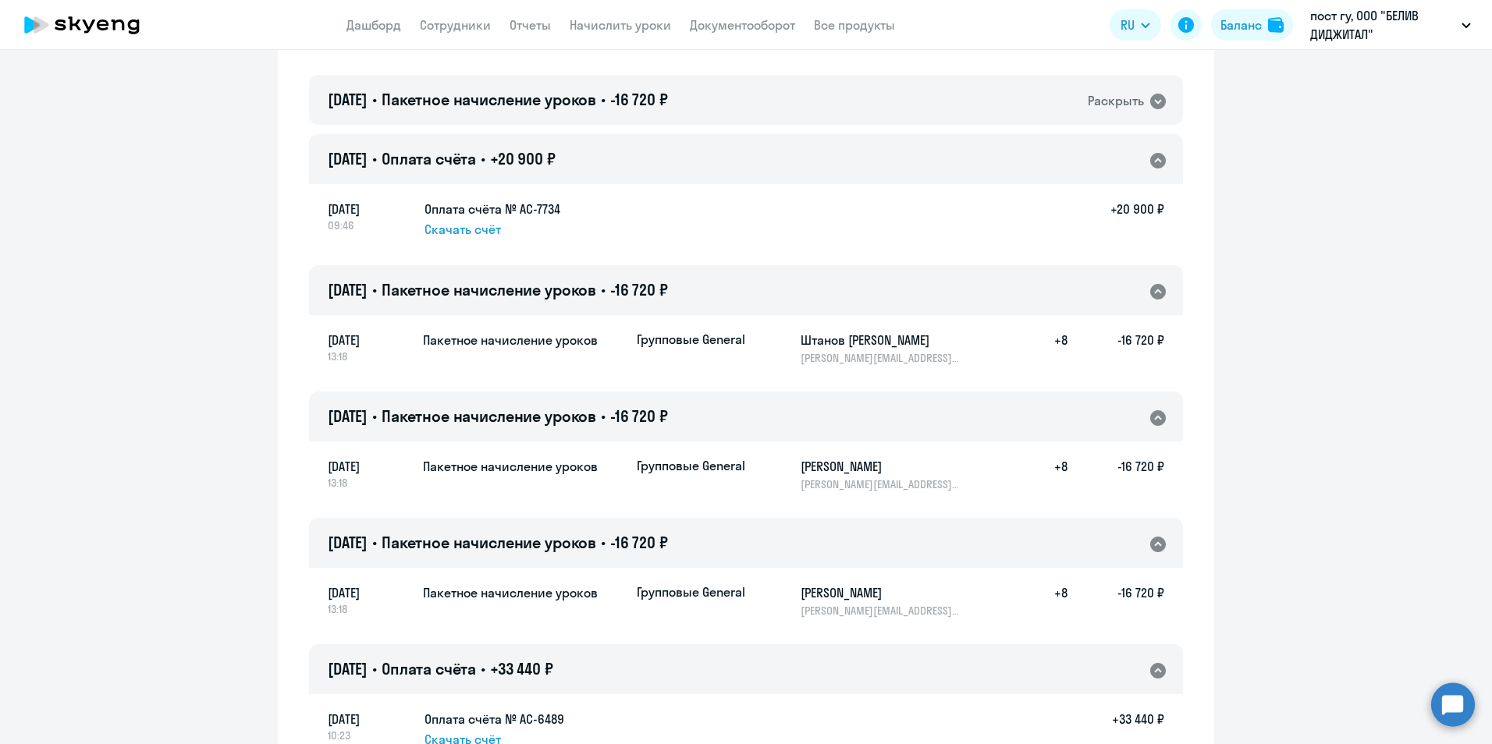
click at [478, 233] on span "Скачать счёт" at bounding box center [462, 229] width 76 height 19
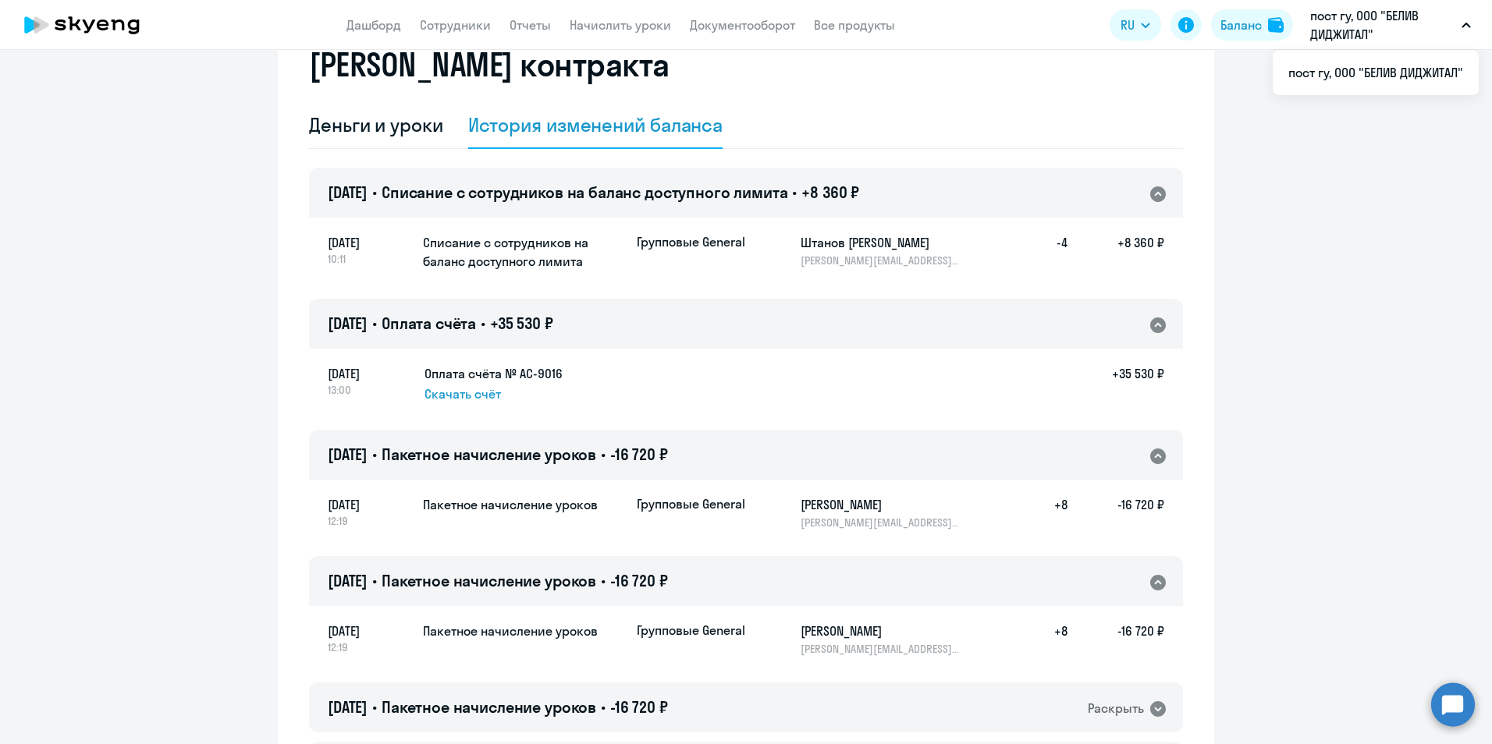
click at [459, 389] on span "Скачать счёт" at bounding box center [462, 394] width 76 height 19
drag, startPoint x: 499, startPoint y: 371, endPoint x: 680, endPoint y: 394, distance: 182.5
click at [499, 371] on h5 "Оплата счёта № AC-9016" at bounding box center [493, 373] width 138 height 19
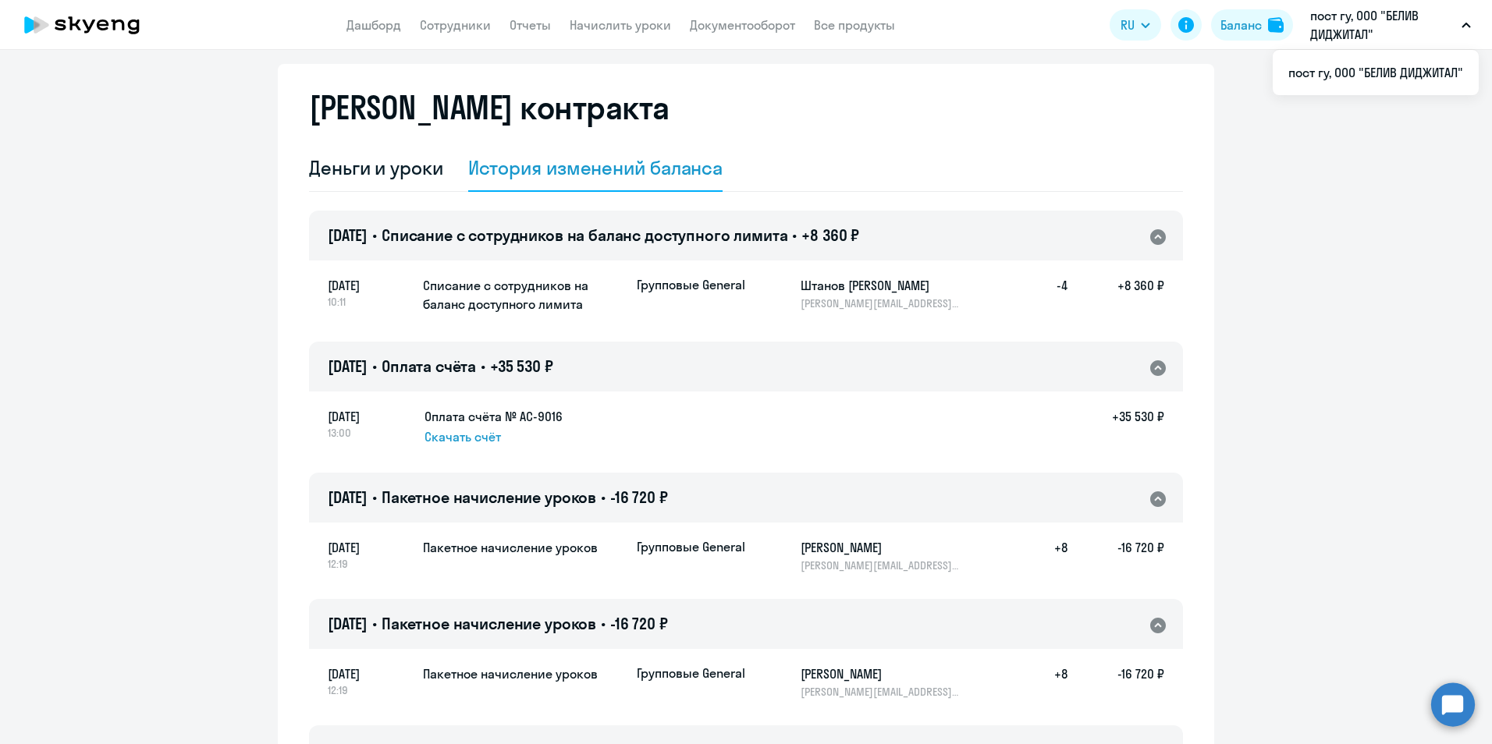
scroll to position [0, 0]
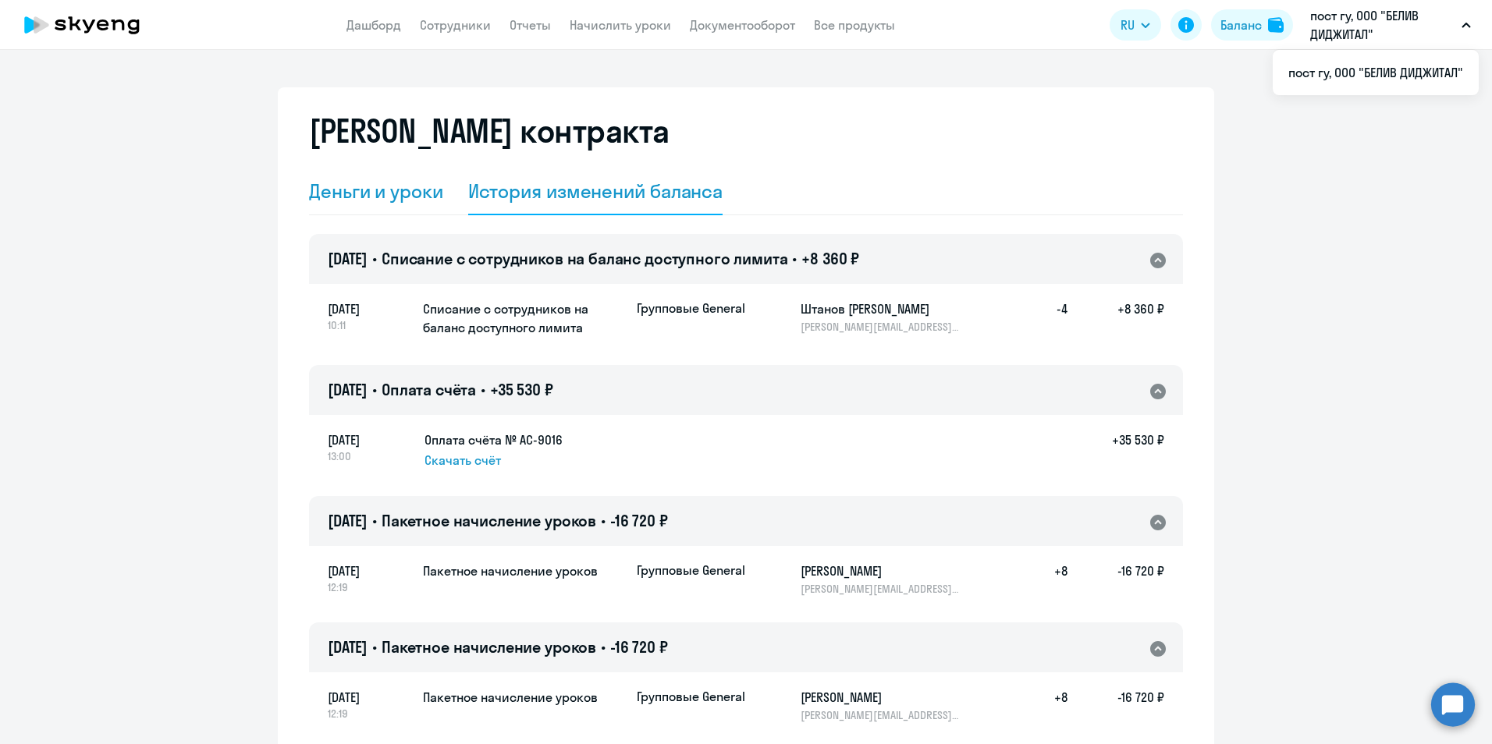
click at [372, 198] on div "Деньги и уроки" at bounding box center [376, 191] width 134 height 25
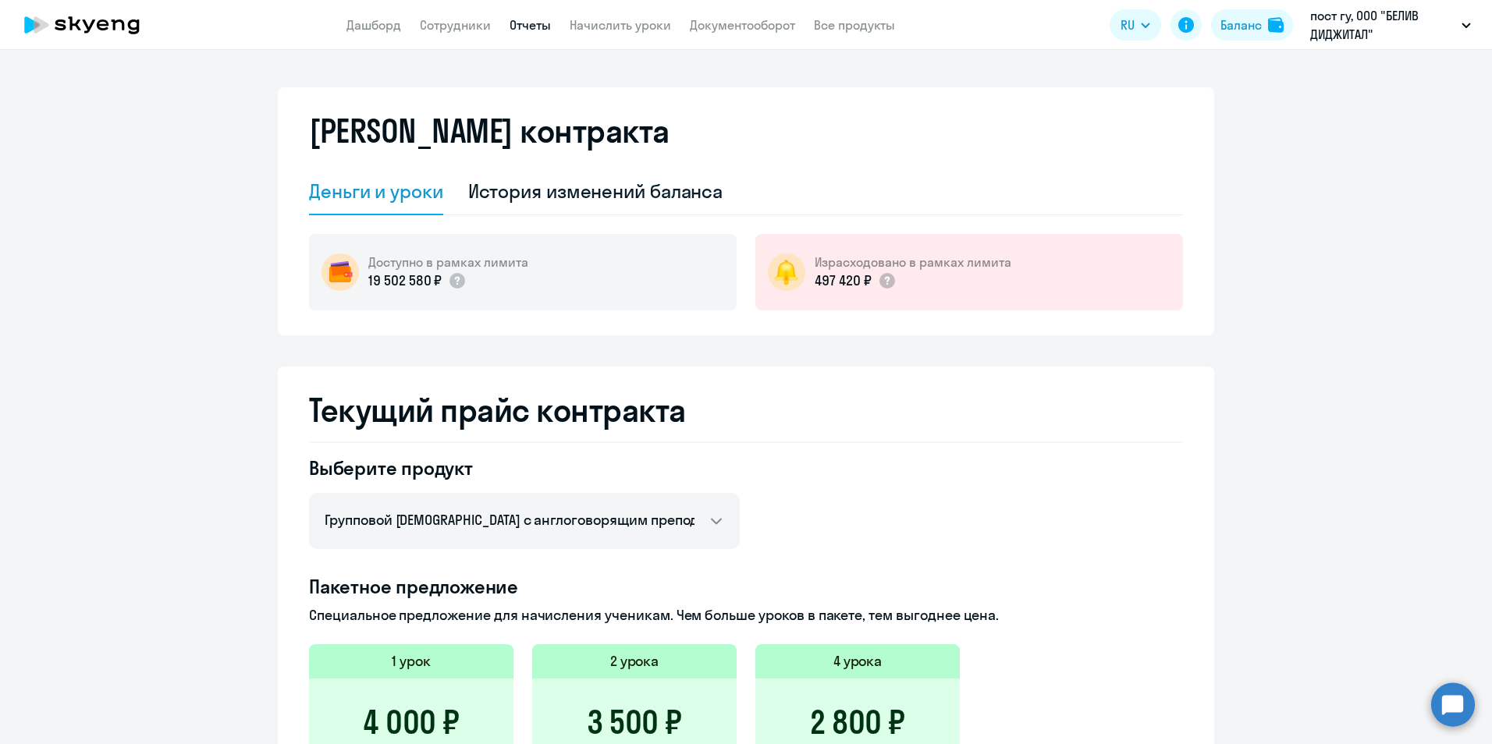
click at [524, 23] on link "Отчеты" at bounding box center [530, 25] width 41 height 16
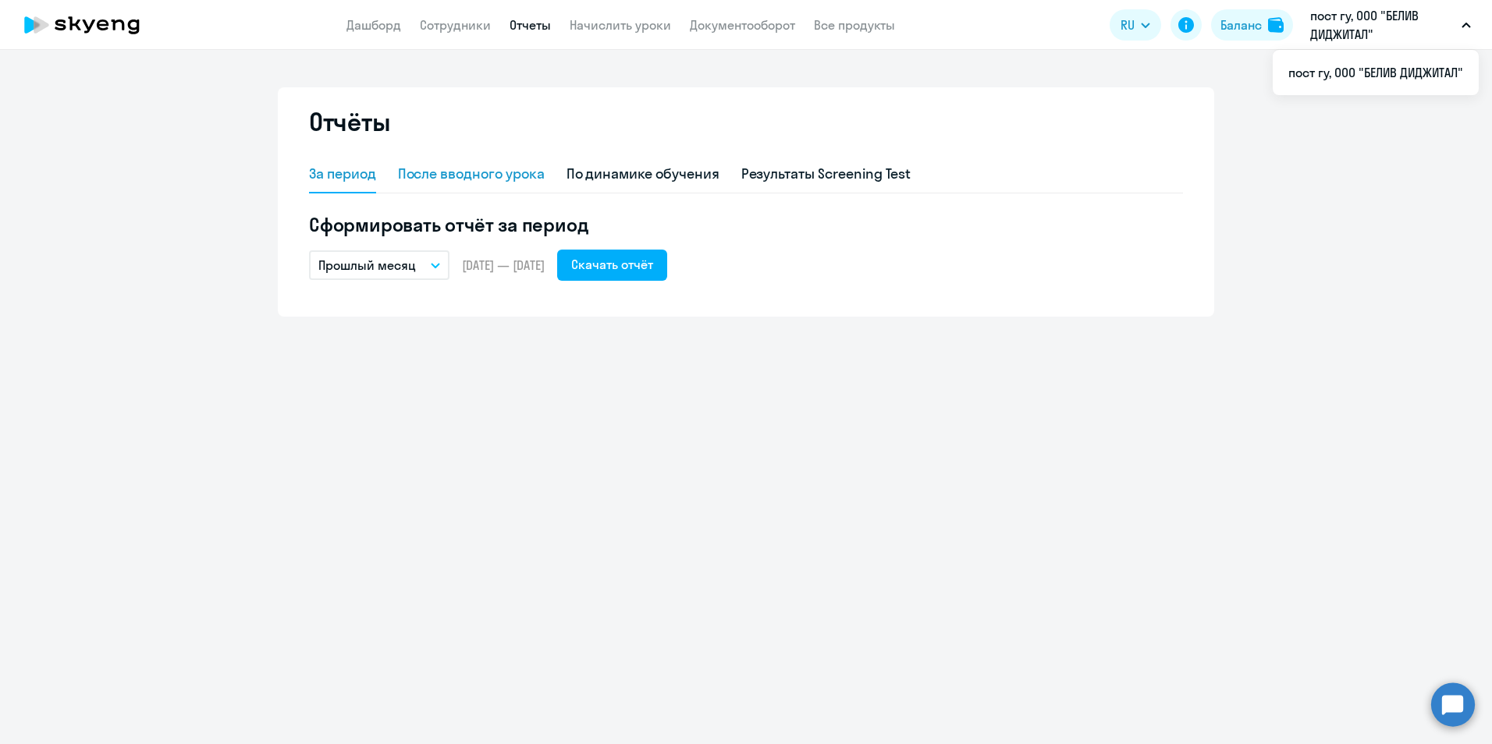
click at [504, 179] on div "После вводного урока" at bounding box center [471, 174] width 147 height 20
select select "10"
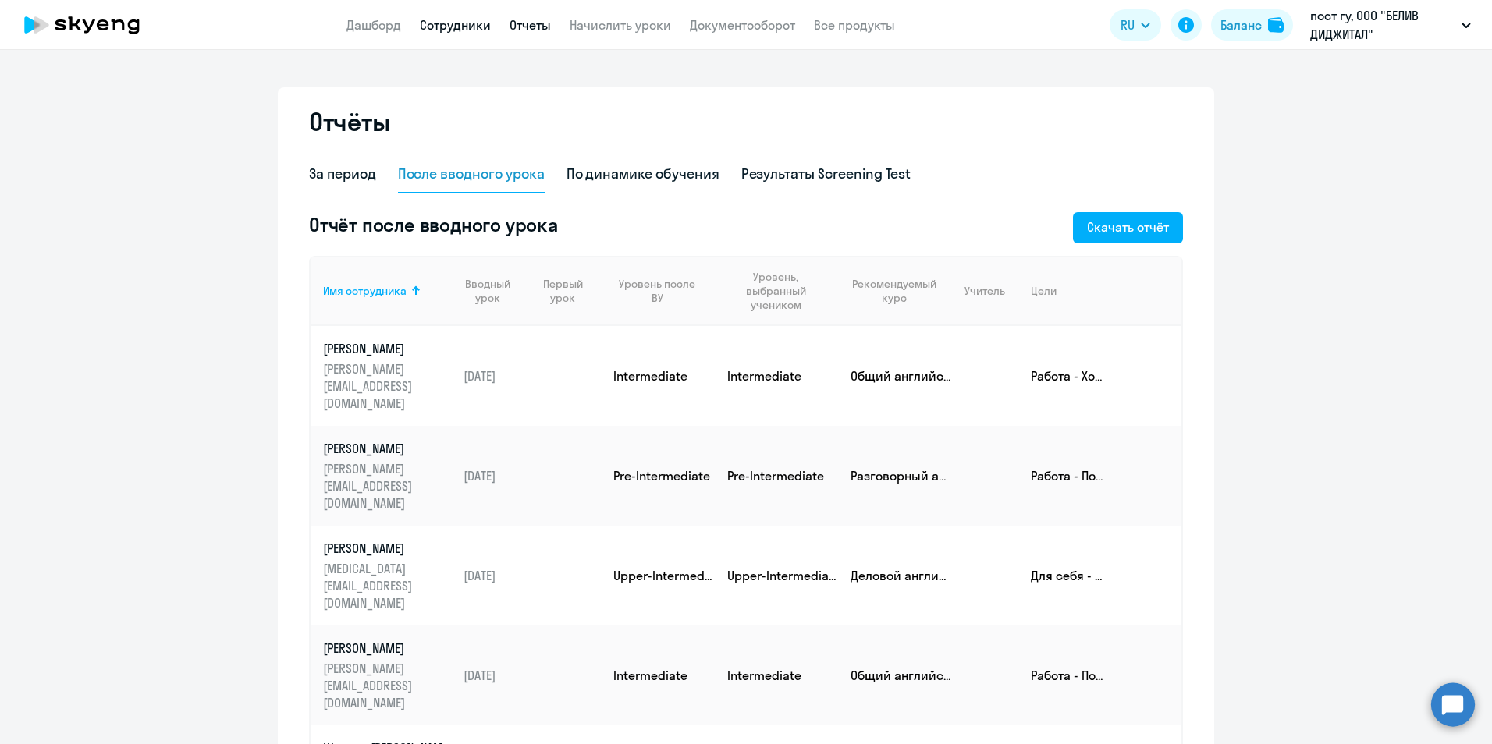
click at [447, 30] on link "Сотрудники" at bounding box center [455, 25] width 71 height 16
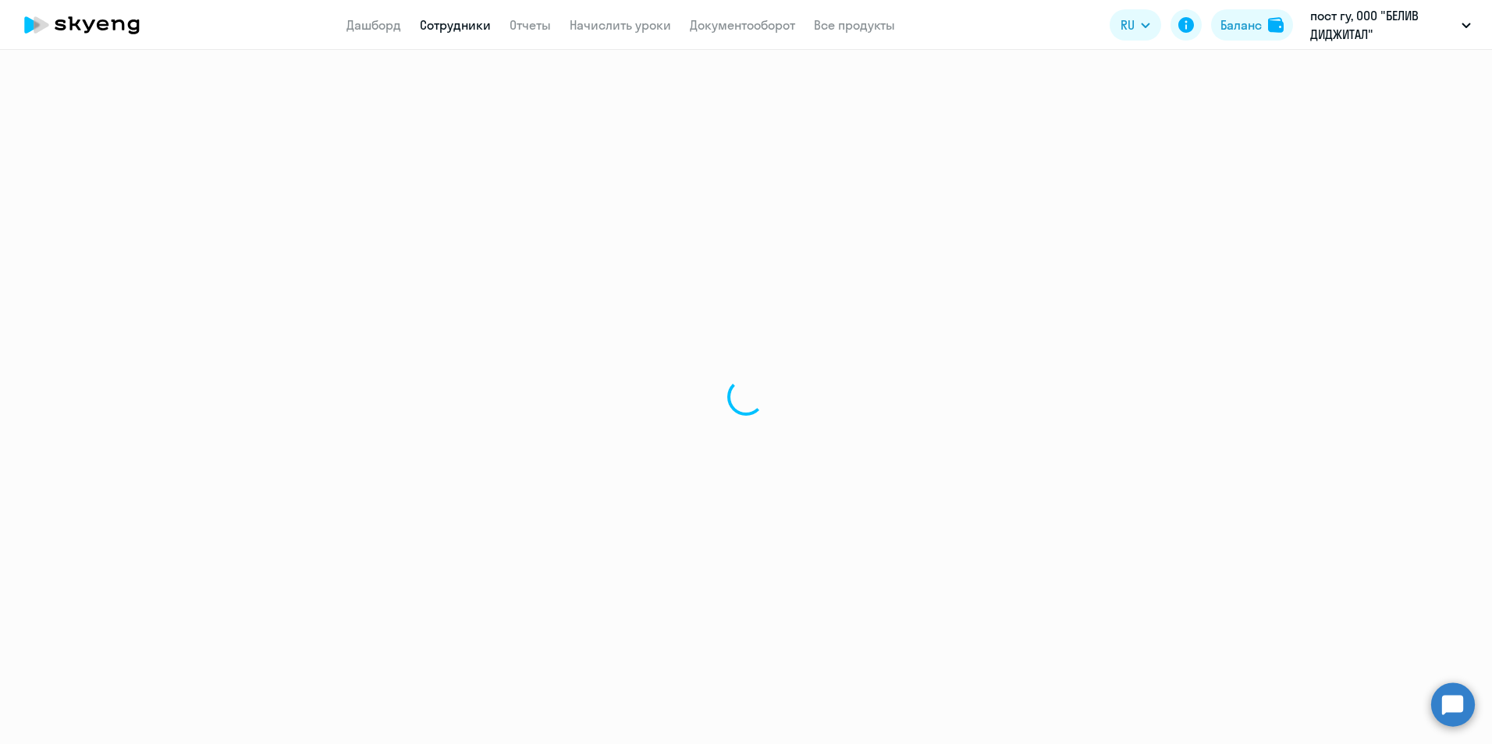
select select "30"
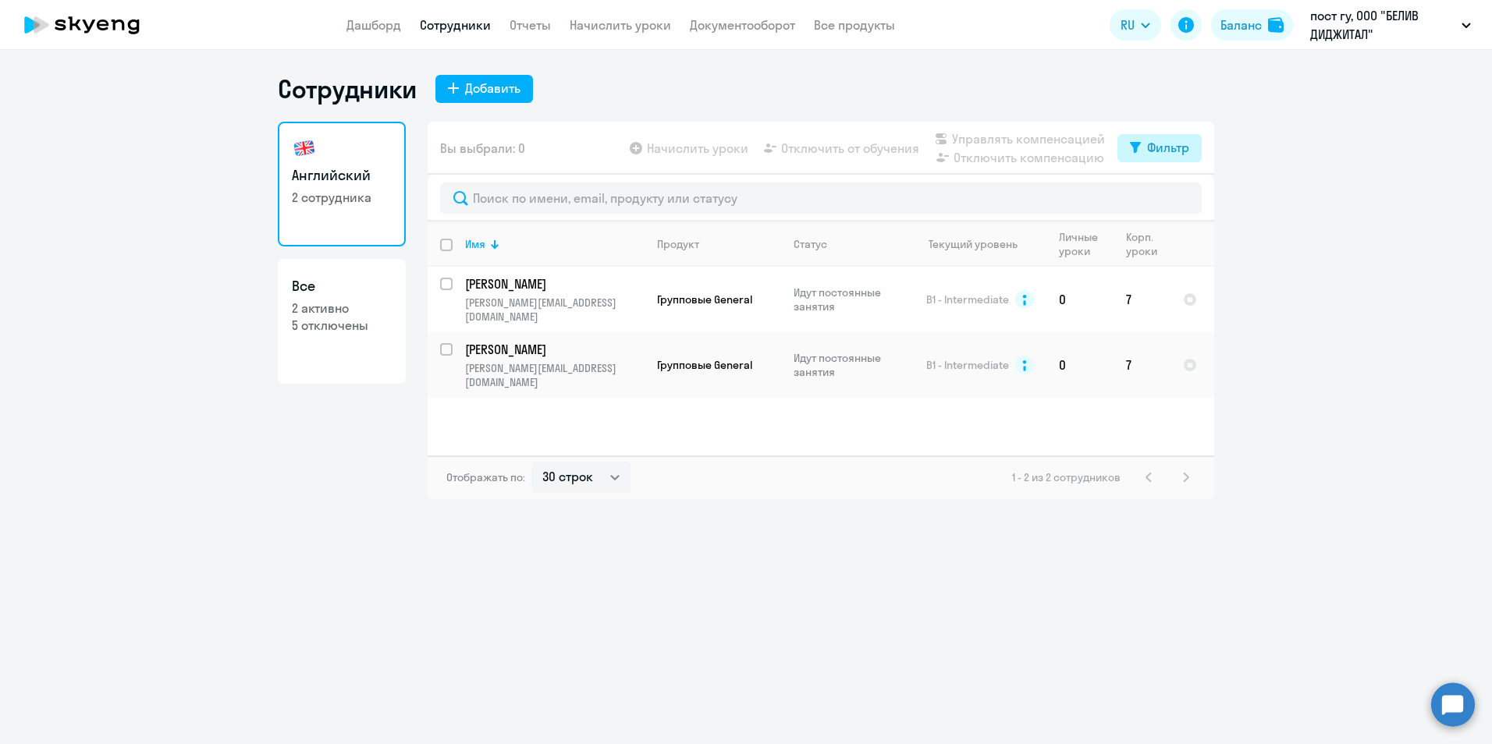
click at [1164, 141] on div "Фильтр" at bounding box center [1168, 147] width 42 height 19
click at [358, 336] on link "Все 2 активно 5 отключены" at bounding box center [342, 321] width 128 height 125
select select "30"
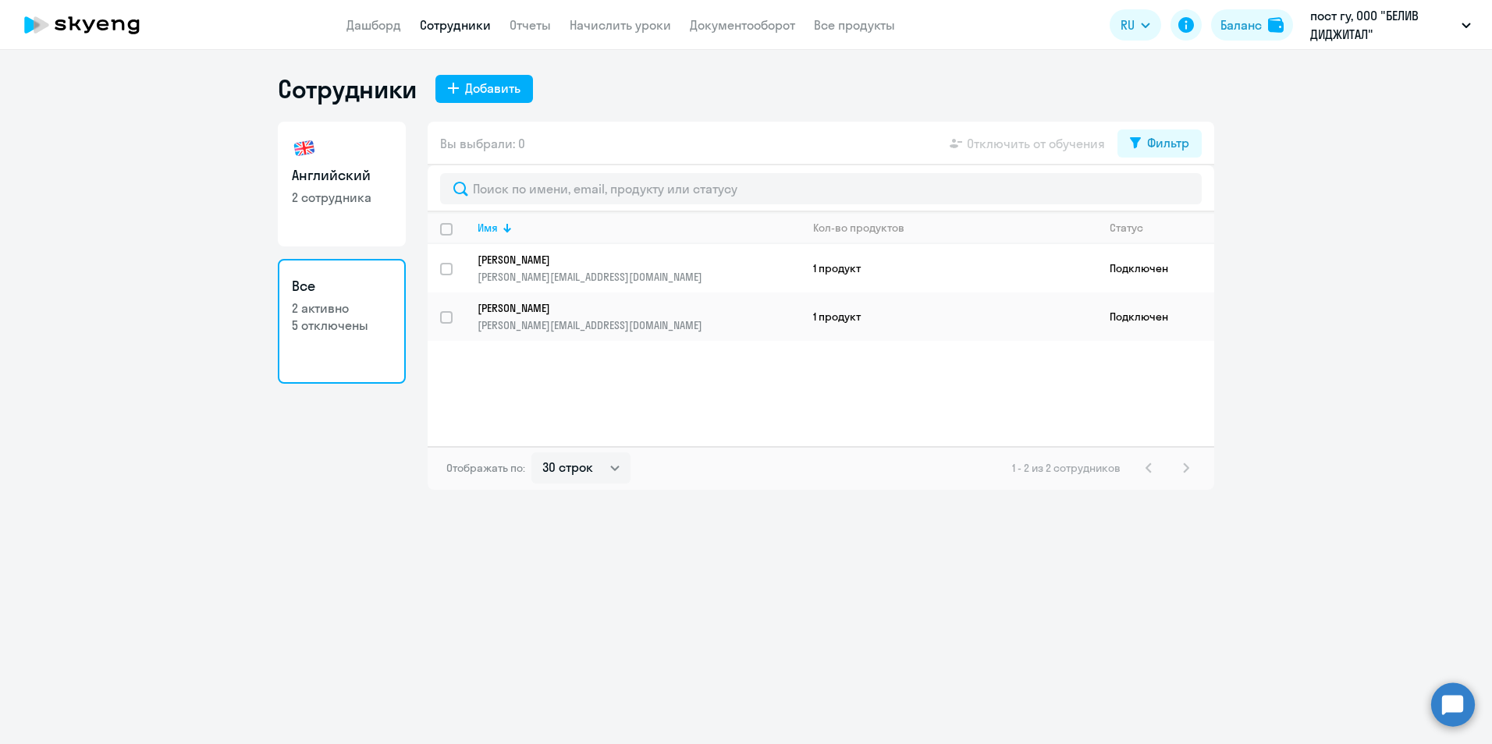
click at [811, 612] on div "Сотрудники Добавить Английский 2 сотрудника Все 2 активно 5 отключены Вы выбрал…" at bounding box center [746, 397] width 1492 height 694
click at [338, 181] on h3 "Английский" at bounding box center [342, 175] width 100 height 20
select select "30"
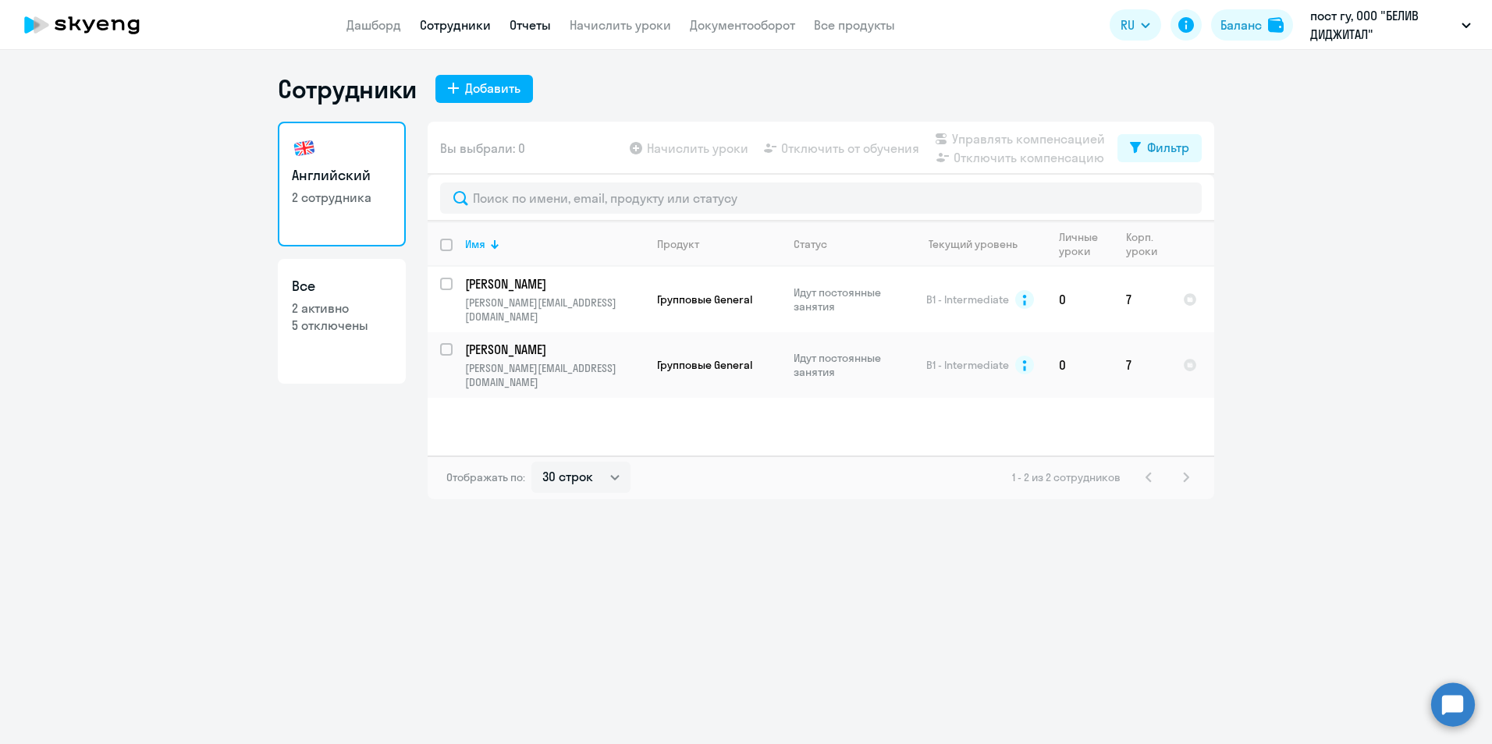
click at [540, 20] on link "Отчеты" at bounding box center [530, 25] width 41 height 16
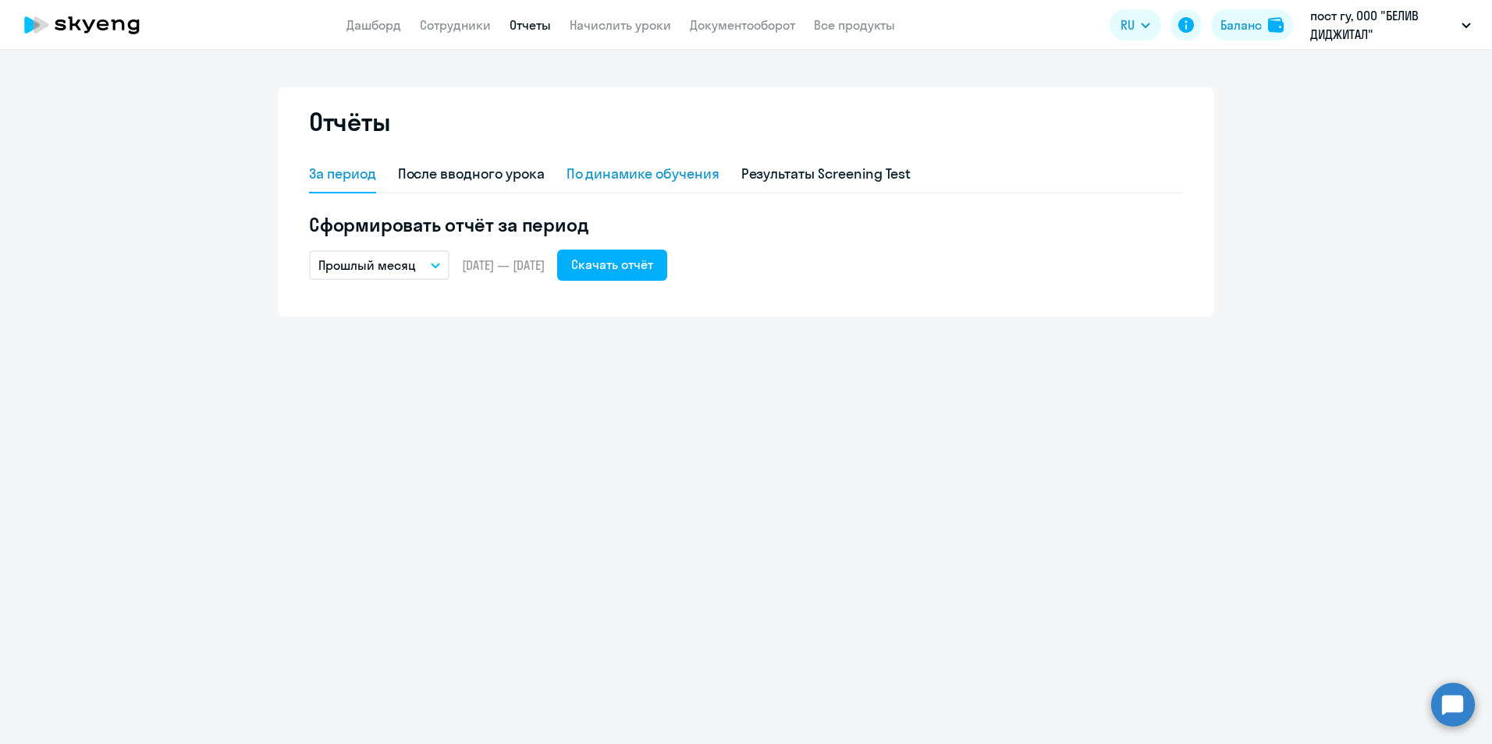
click at [666, 176] on div "По динамике обучения" at bounding box center [642, 174] width 153 height 20
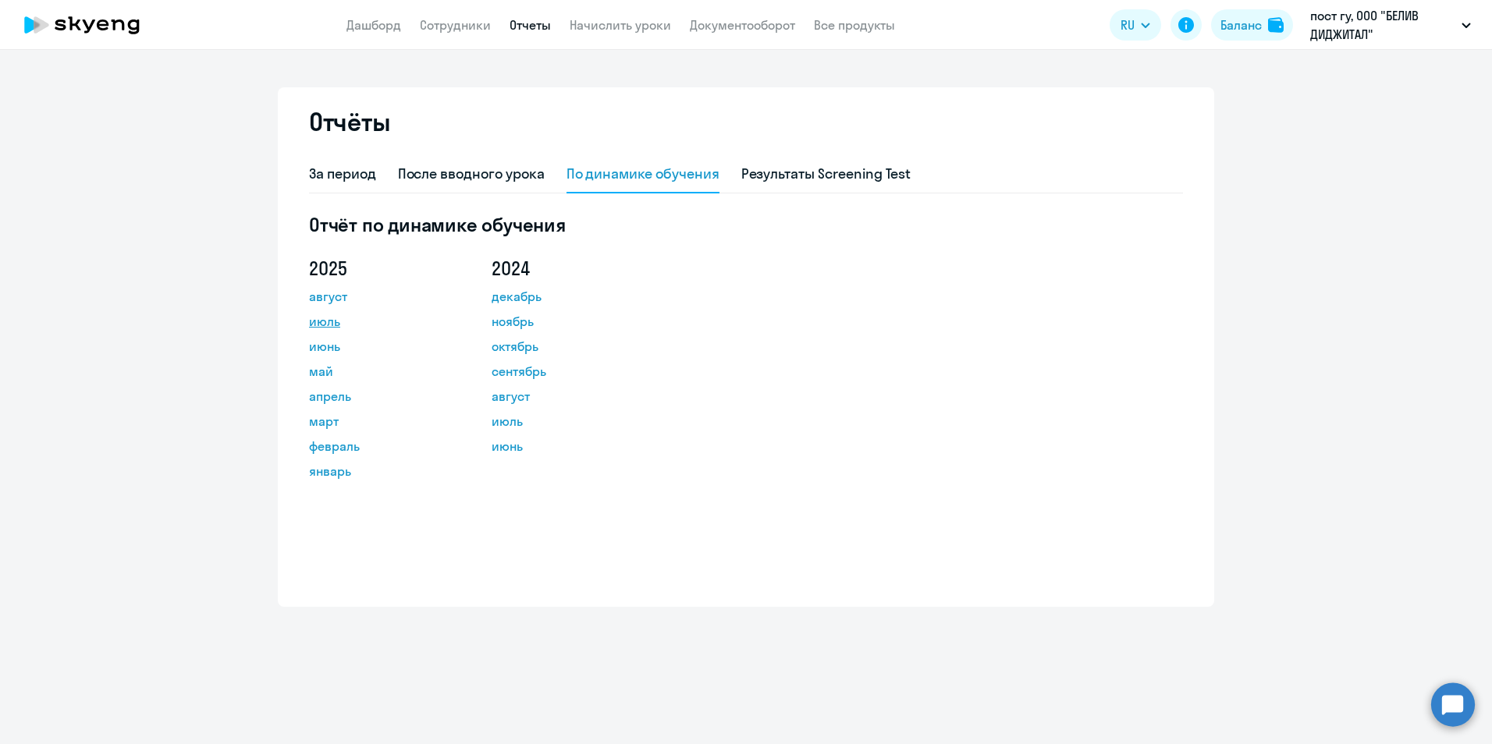
click at [330, 323] on link "июль" at bounding box center [379, 321] width 140 height 19
click at [325, 290] on link "август" at bounding box center [379, 296] width 140 height 19
drag, startPoint x: 785, startPoint y: 409, endPoint x: 807, endPoint y: 397, distance: 24.8
click at [785, 409] on div "2025 август июль июнь май апрель март февраль январь 2024 декабрь ноябрь октябр…" at bounding box center [746, 381] width 874 height 250
click at [1458, 695] on circle at bounding box center [1453, 705] width 44 height 44
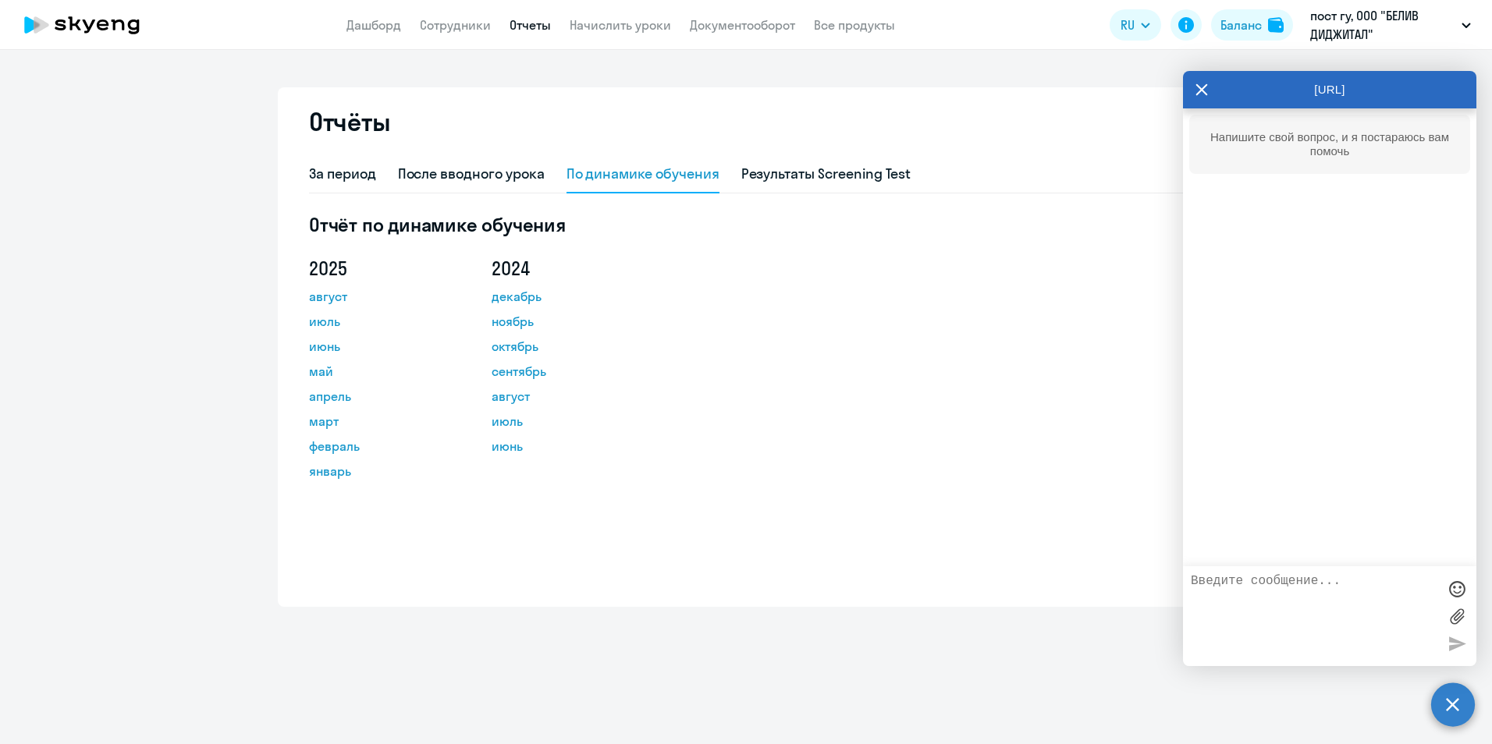
click at [1284, 582] on textarea at bounding box center [1314, 616] width 247 height 84
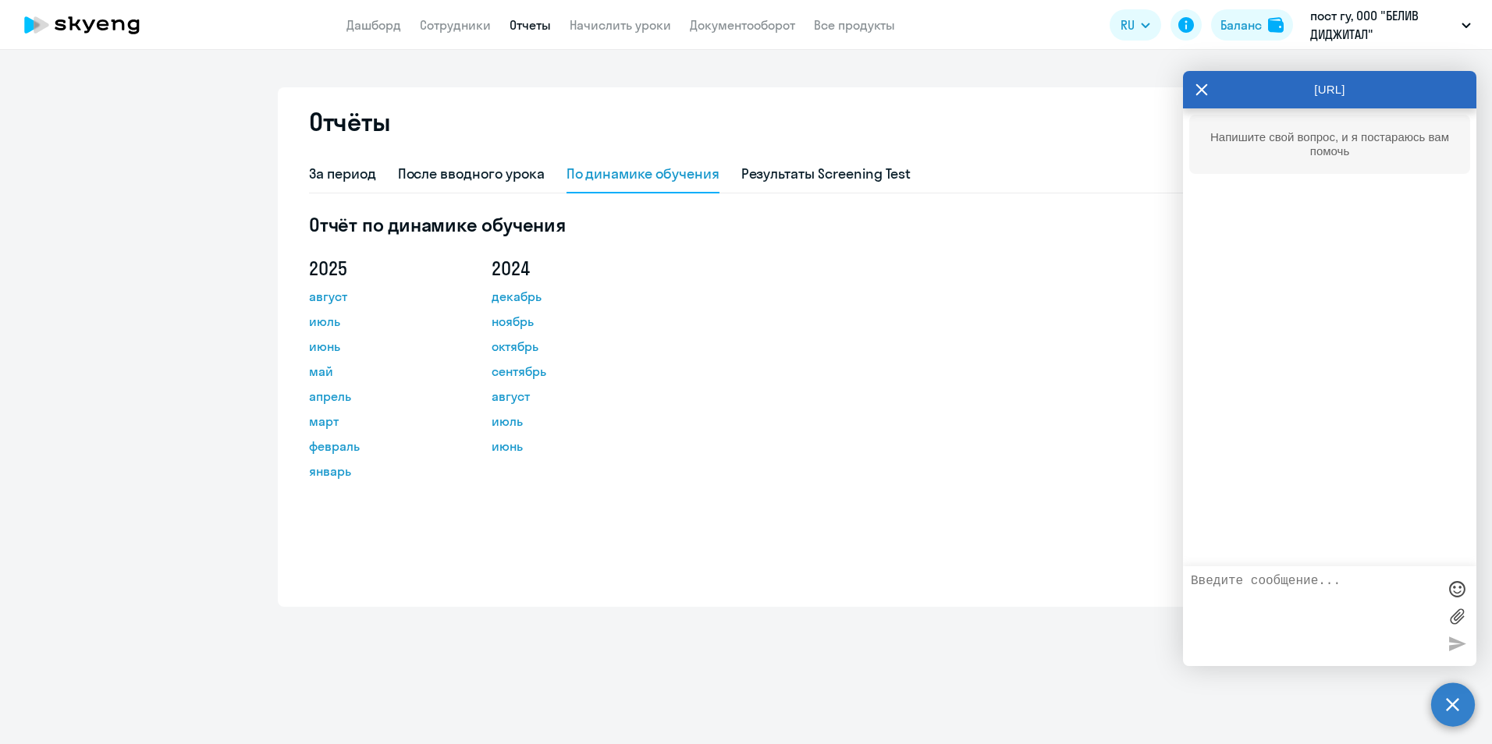
click at [1284, 582] on textarea at bounding box center [1314, 616] width 247 height 84
type textarea "М"
click at [1081, 276] on div "2025 август июль июнь май апрель март февраль январь 2024 декабрь ноябрь октябр…" at bounding box center [746, 381] width 874 height 250
click at [1066, 359] on div "2025 август июль июнь май апрель март февраль январь 2024 декабрь ноябрь октябр…" at bounding box center [746, 381] width 874 height 250
click at [939, 409] on div "2025 август июль июнь май апрель март февраль январь 2024 декабрь ноябрь октябр…" at bounding box center [746, 381] width 874 height 250
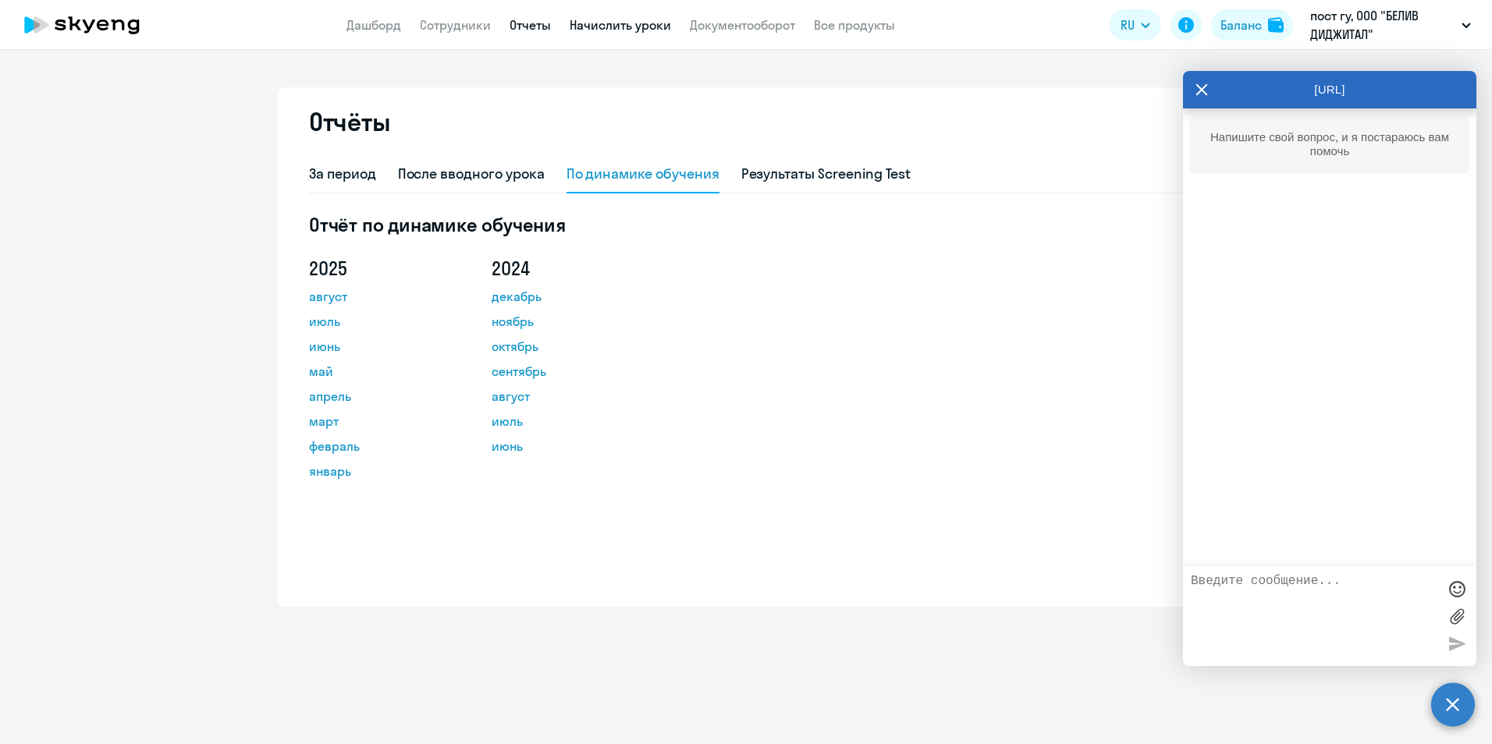
click at [619, 25] on link "Начислить уроки" at bounding box center [620, 25] width 101 height 16
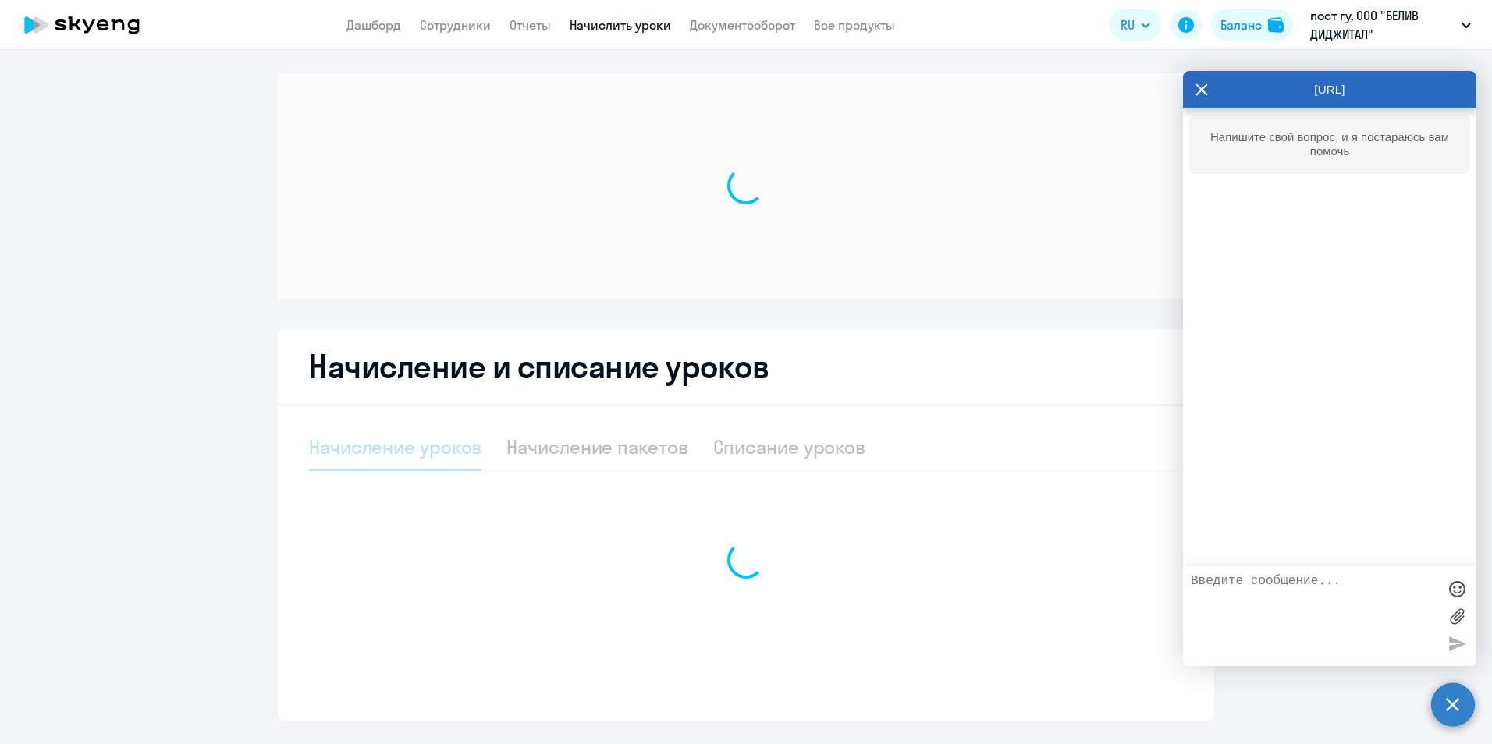
select select "10"
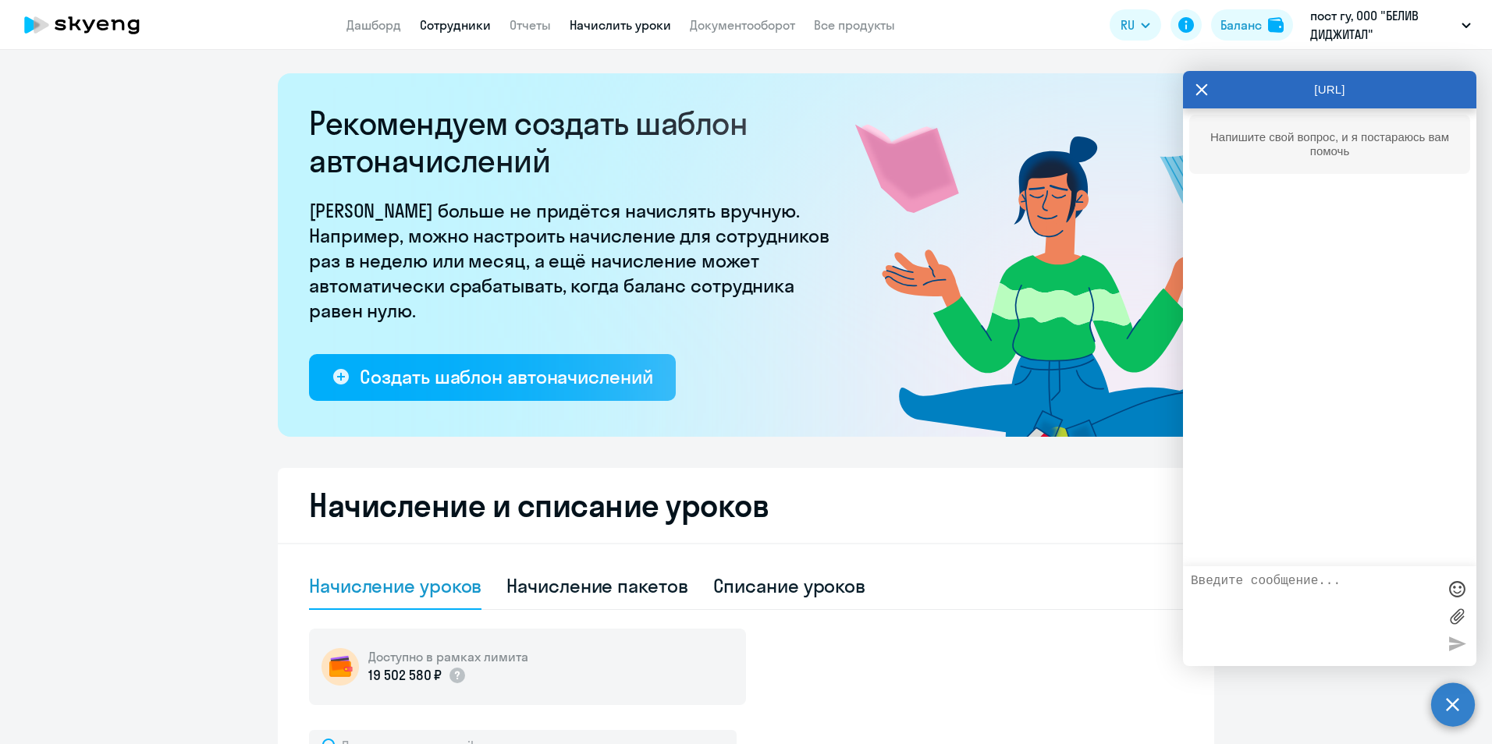
click at [454, 20] on link "Сотрудники" at bounding box center [455, 25] width 71 height 16
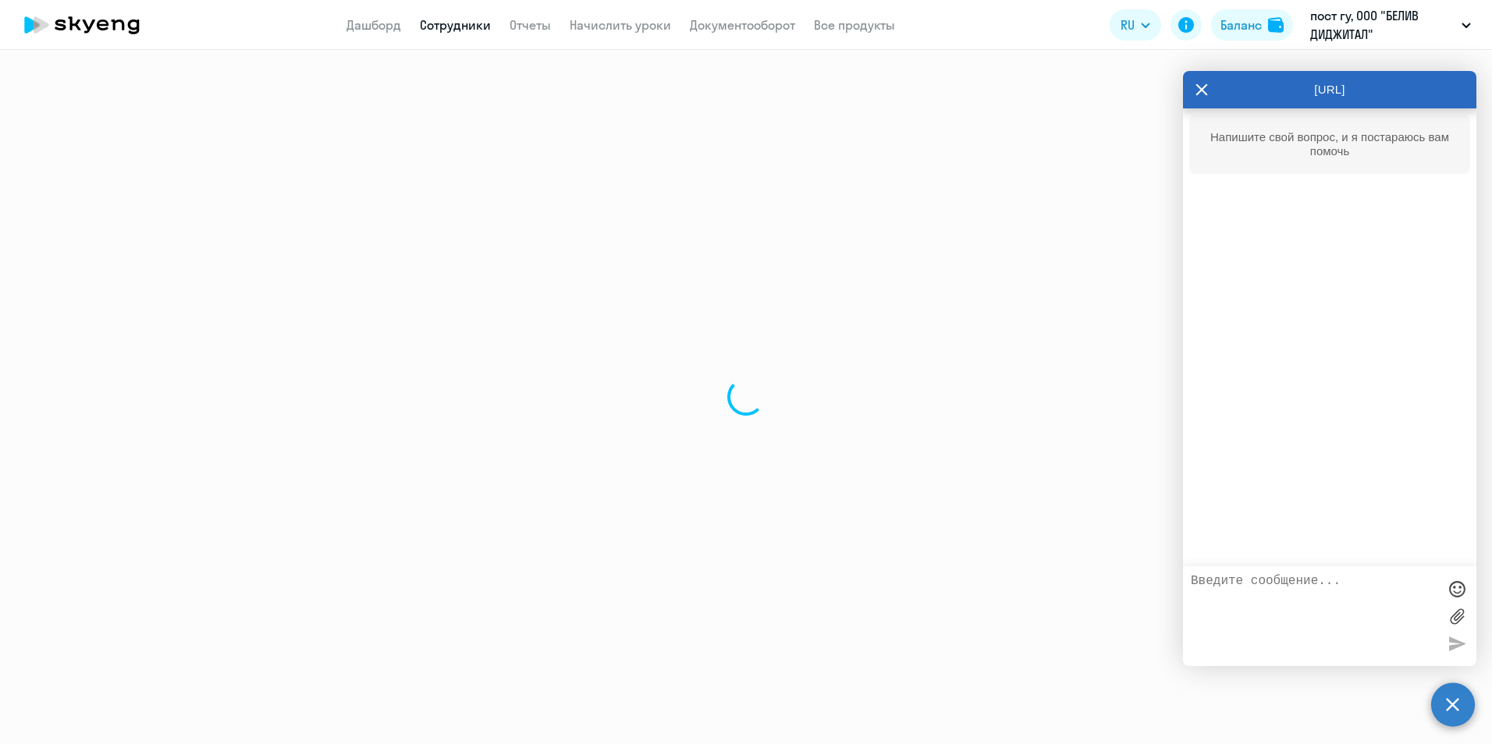
select select "30"
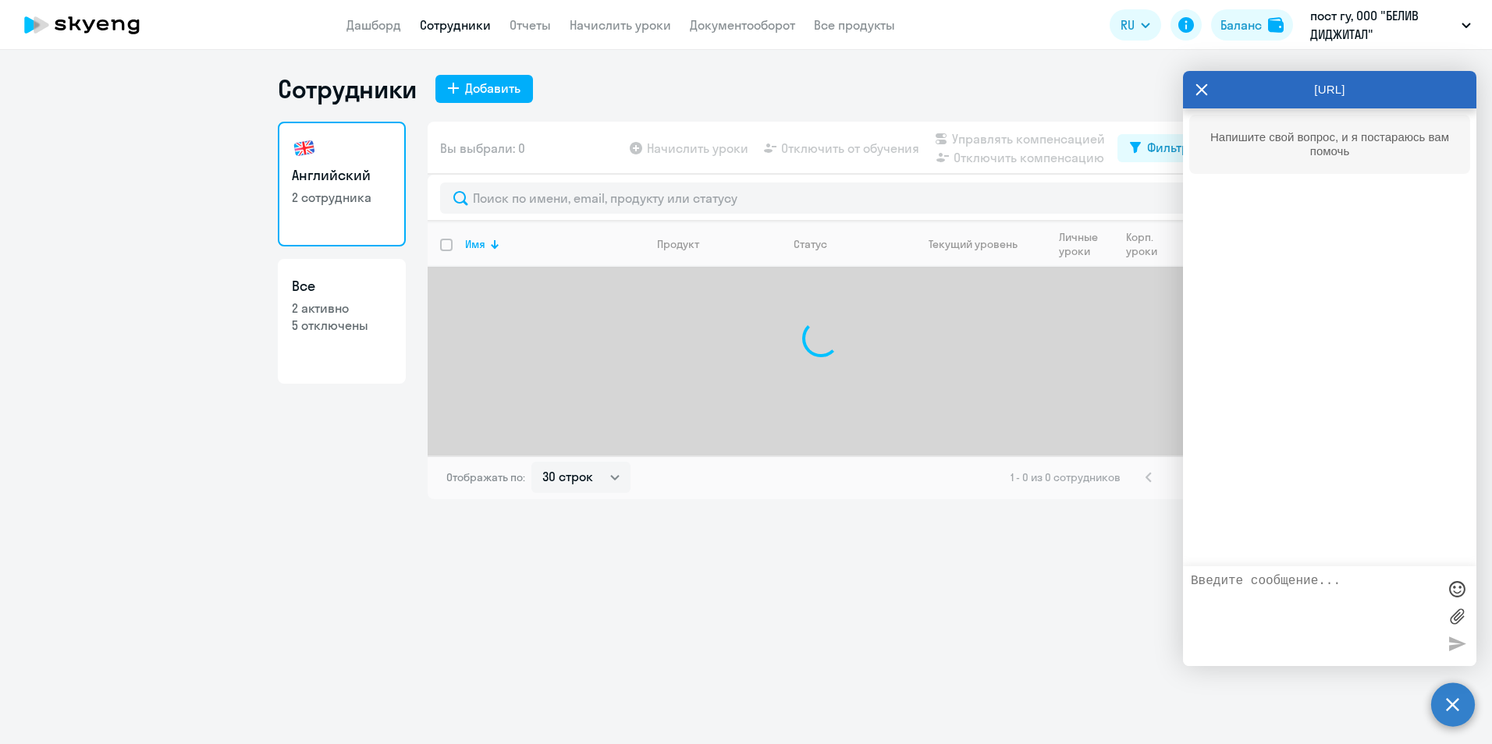
click at [1203, 87] on icon at bounding box center [1201, 89] width 12 height 37
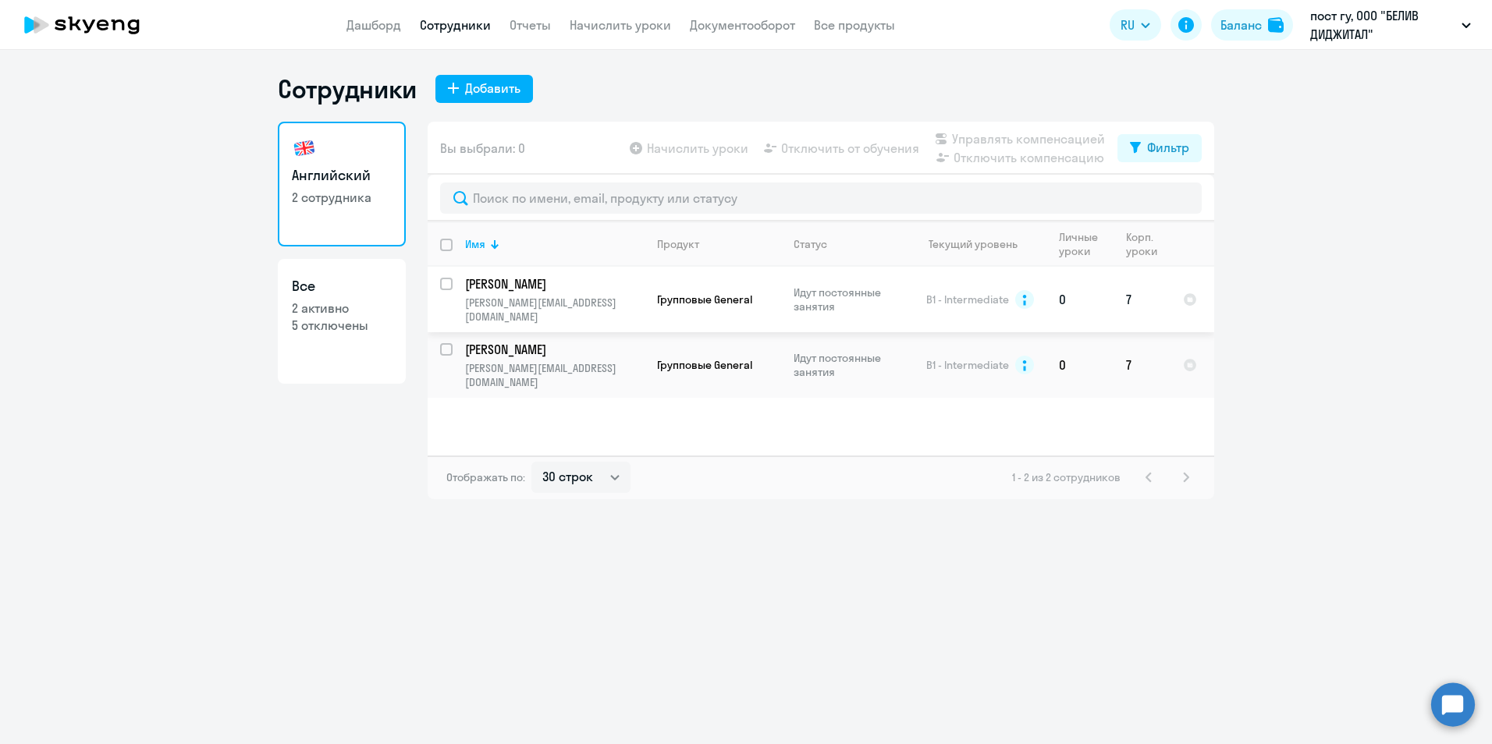
click at [587, 300] on p "[PERSON_NAME][EMAIL_ADDRESS][DOMAIN_NAME]" at bounding box center [554, 310] width 179 height 28
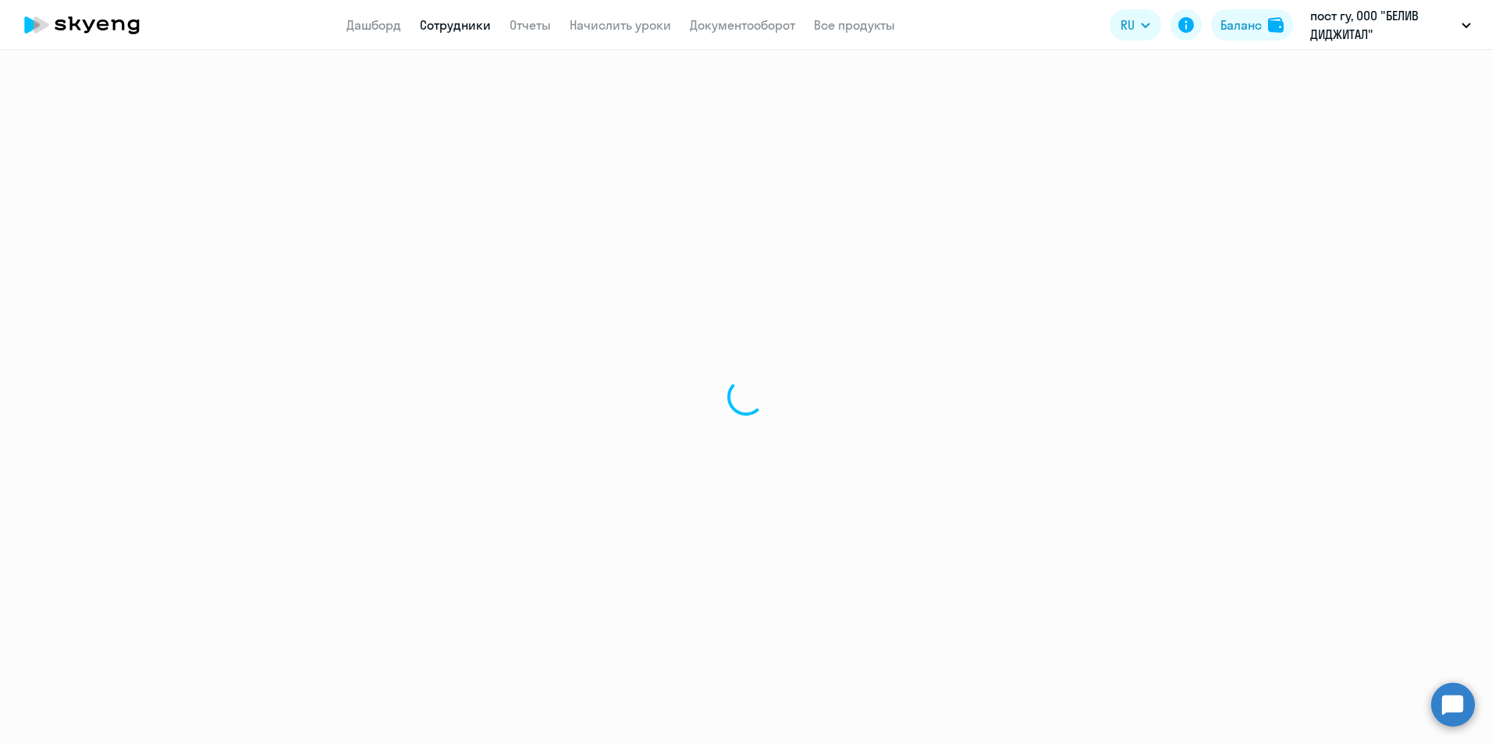
select select "english"
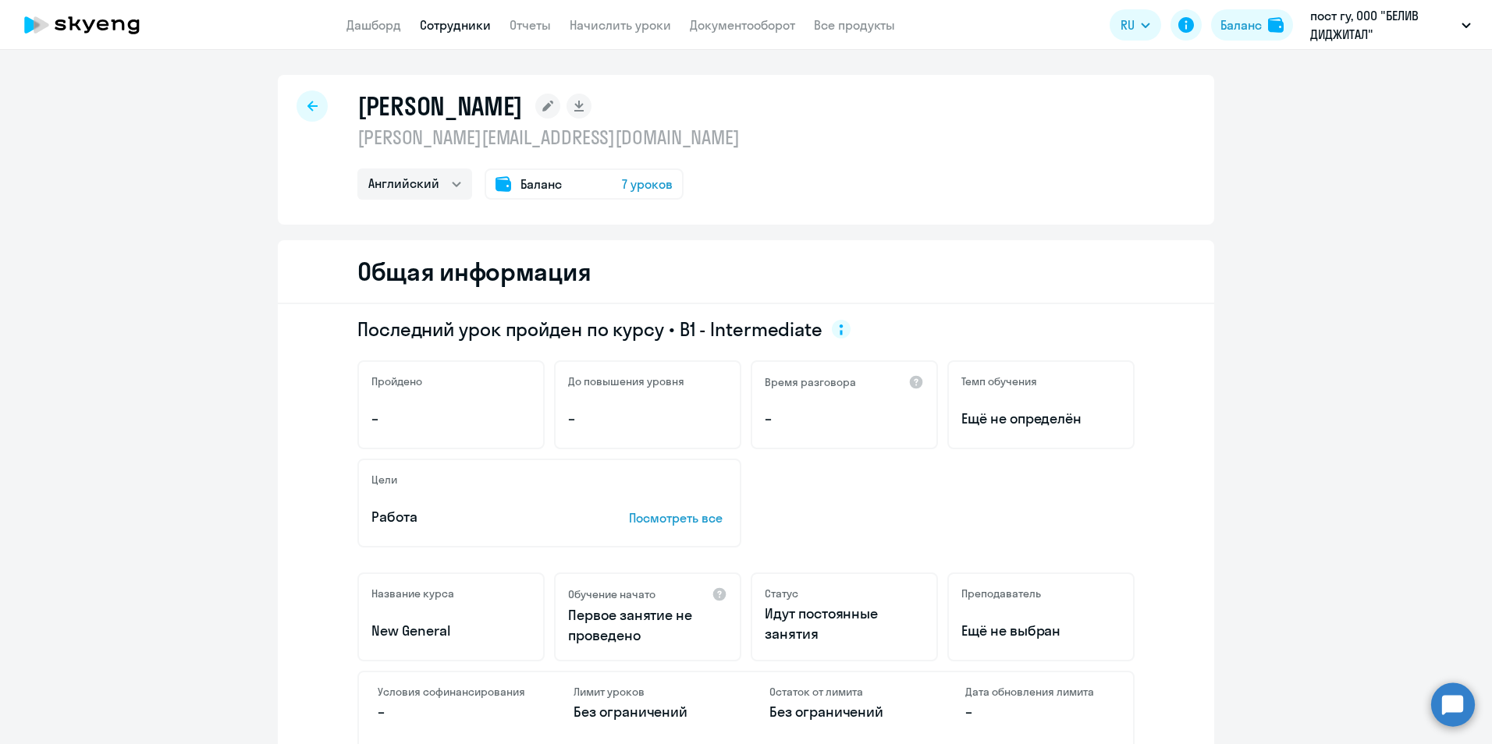
scroll to position [608, 0]
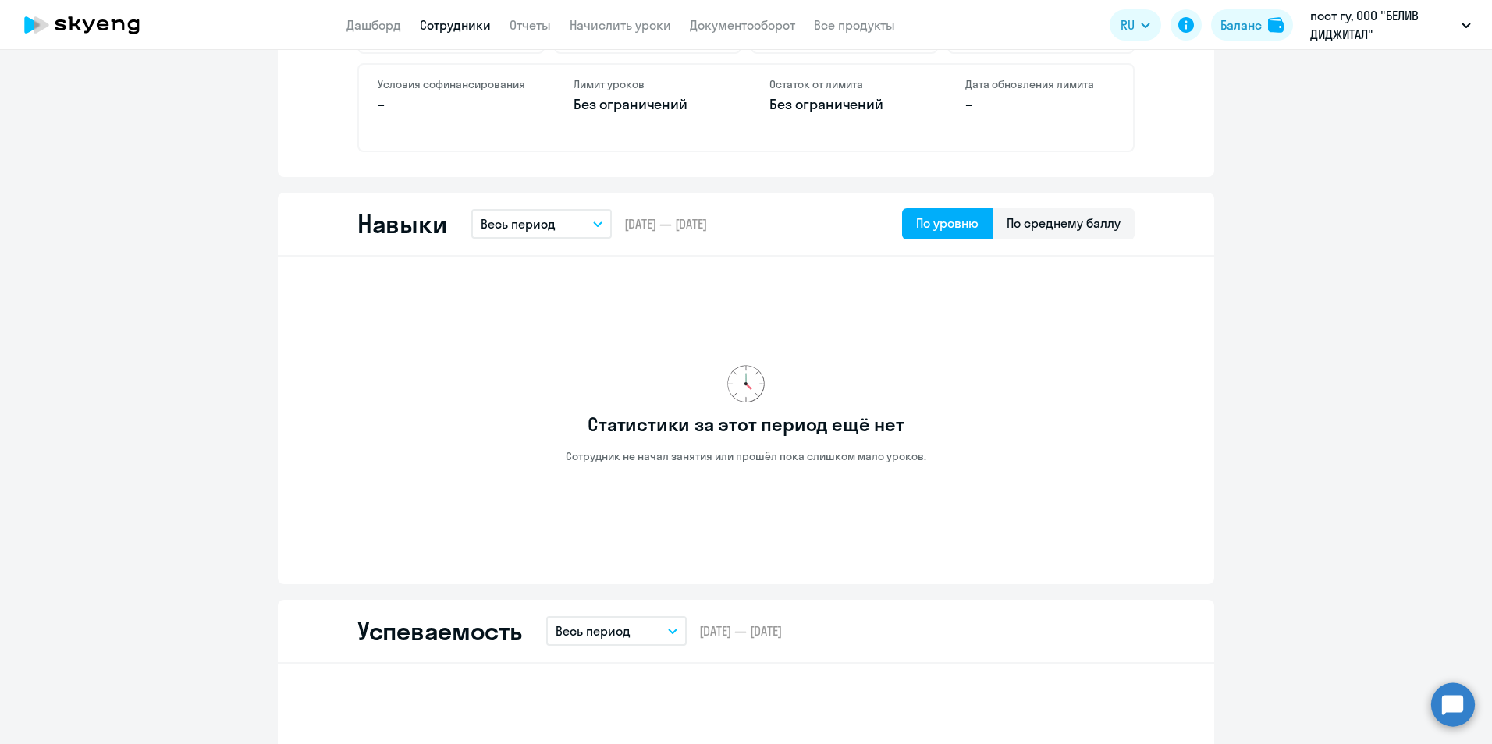
click at [595, 226] on icon "button" at bounding box center [597, 224] width 9 height 5
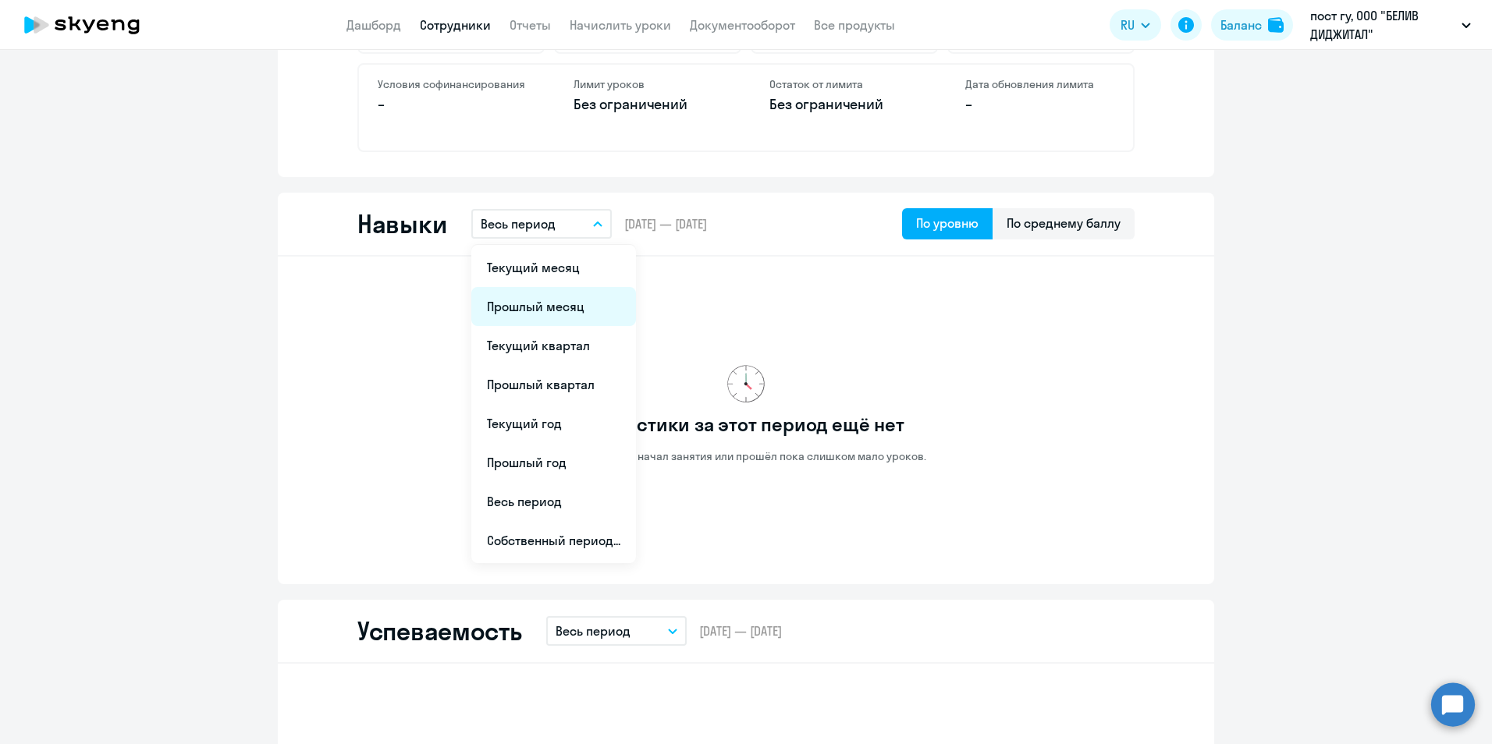
click at [595, 313] on li "Прошлый месяц" at bounding box center [553, 306] width 165 height 39
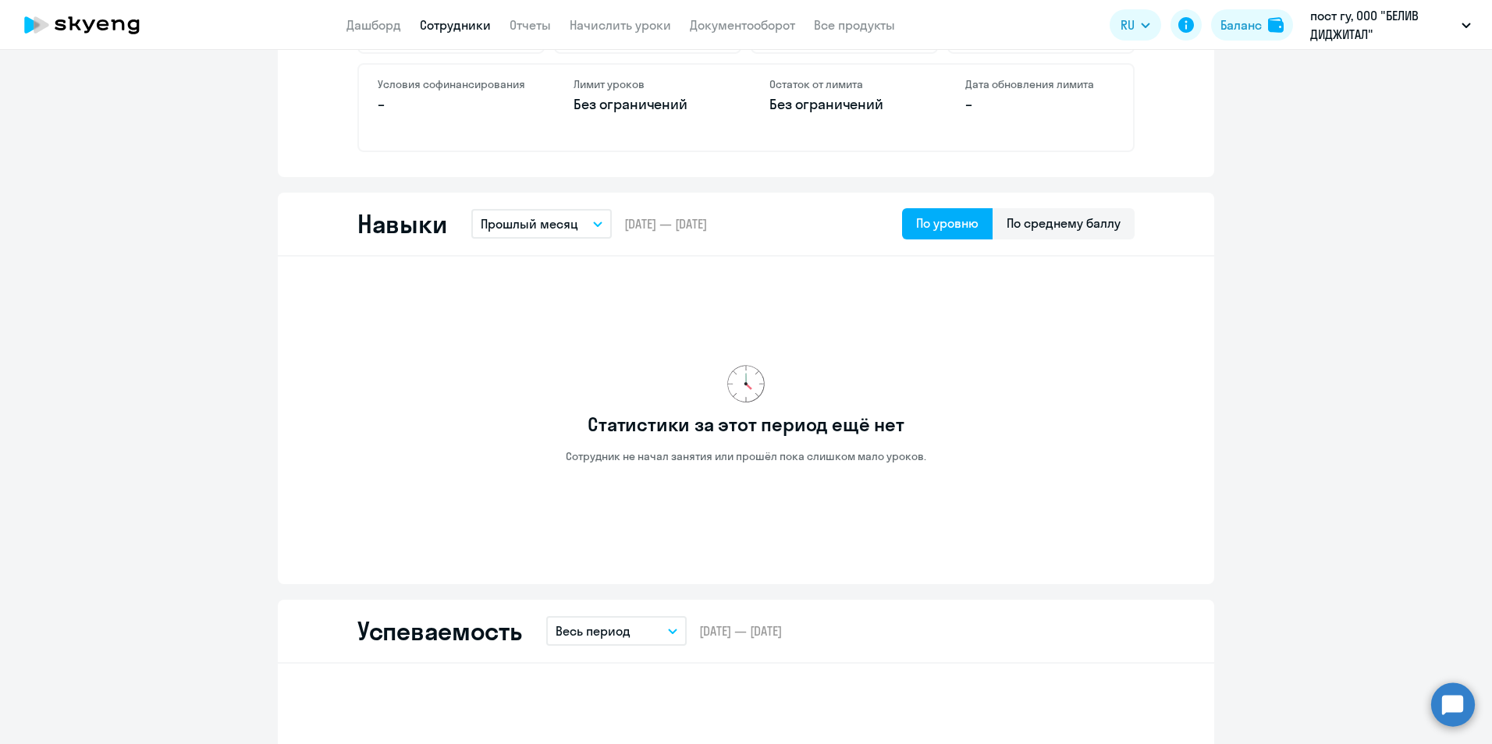
click at [587, 231] on button "Прошлый месяц" at bounding box center [541, 224] width 140 height 30
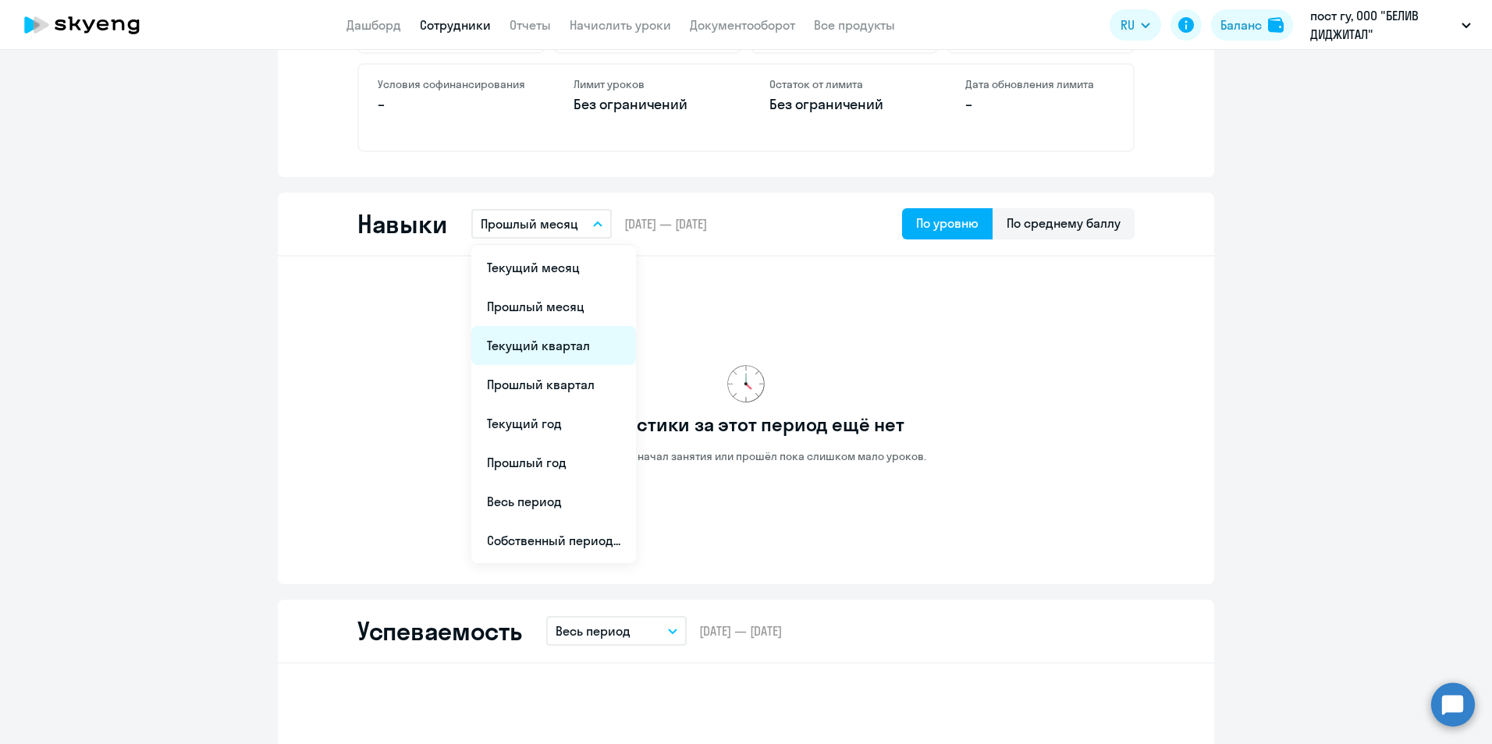
click at [569, 346] on li "Текущий квартал" at bounding box center [553, 345] width 165 height 39
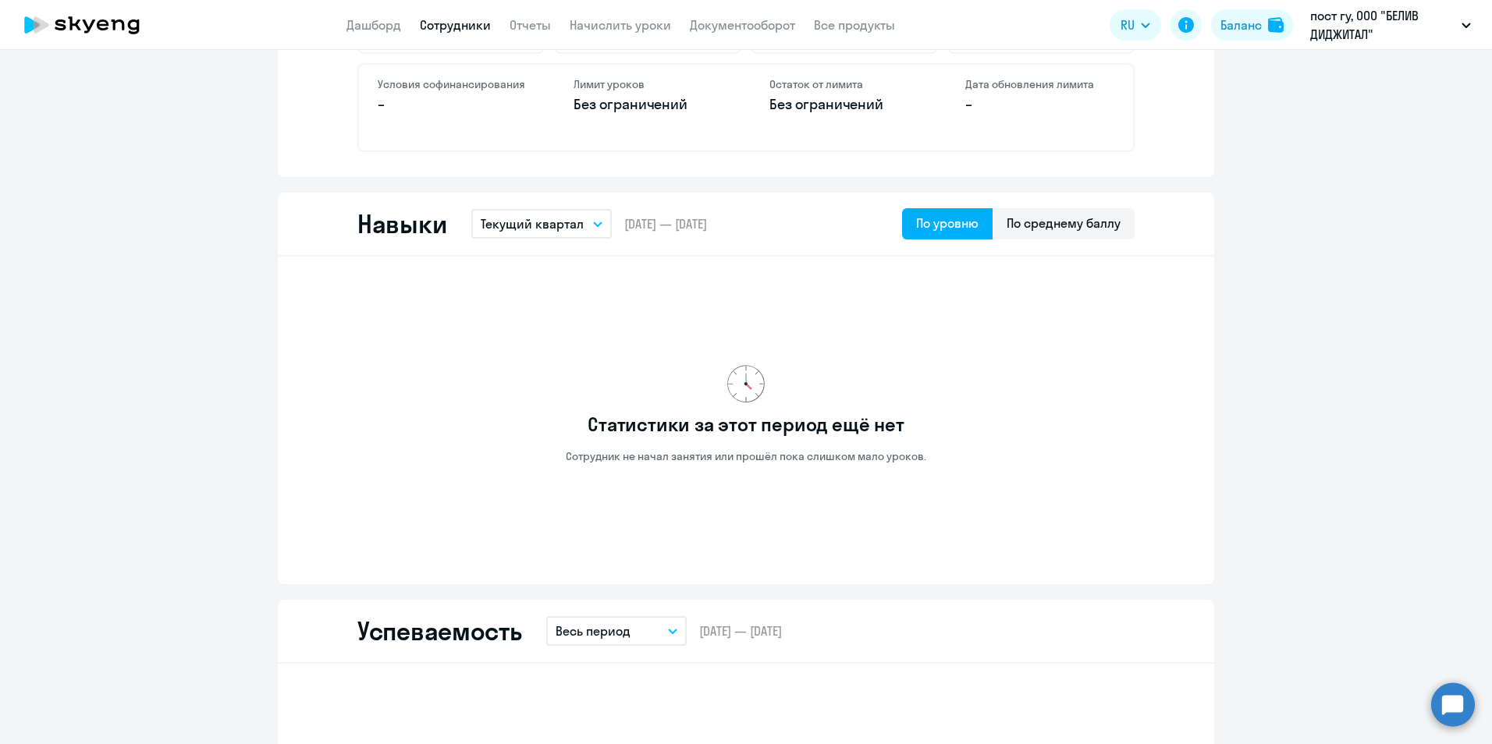
click at [639, 631] on button "Весь период" at bounding box center [616, 631] width 140 height 30
click at [1248, 474] on ng-component "Шершикова Валентина valentina.shershikova@believe.com Английский Баланс 7 уроко…" at bounding box center [746, 693] width 1492 height 2453
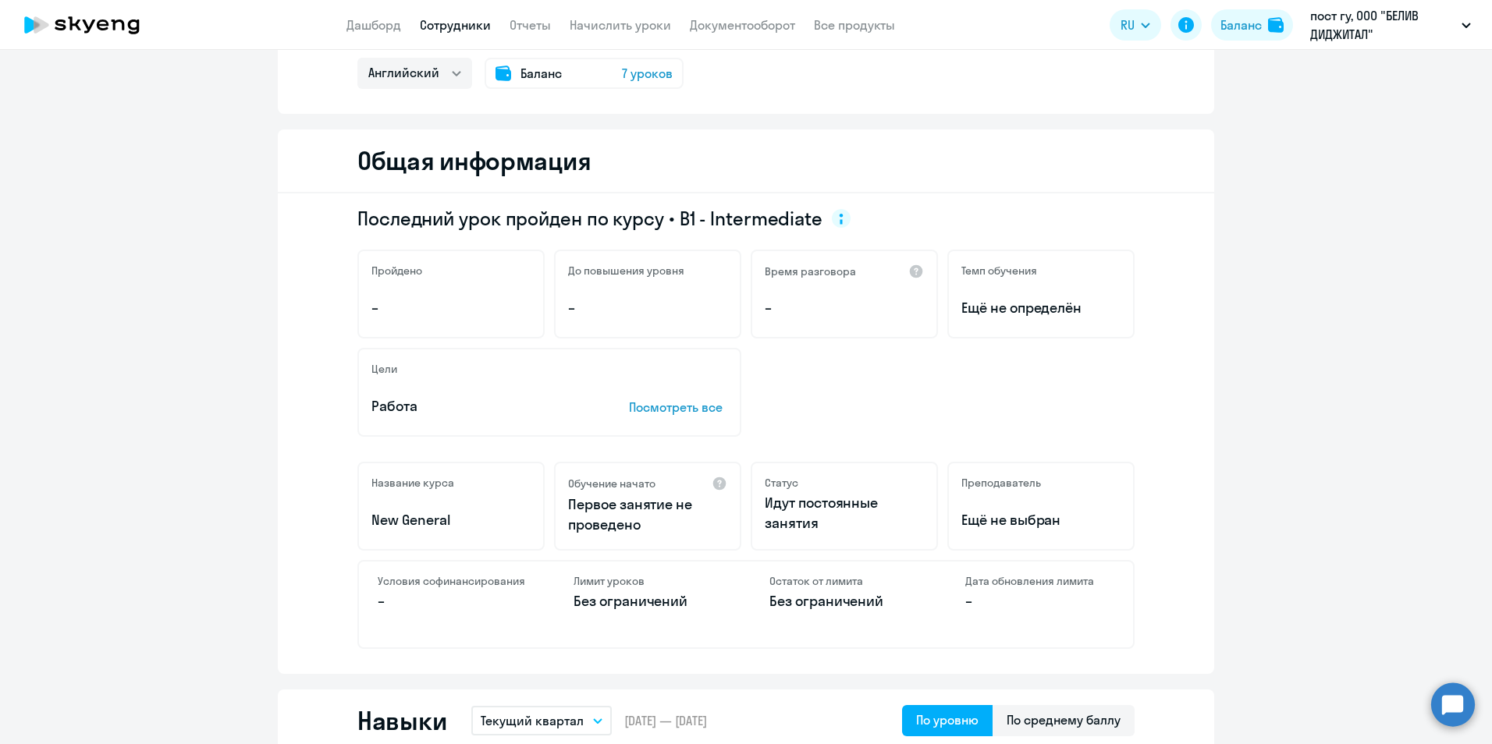
scroll to position [0, 0]
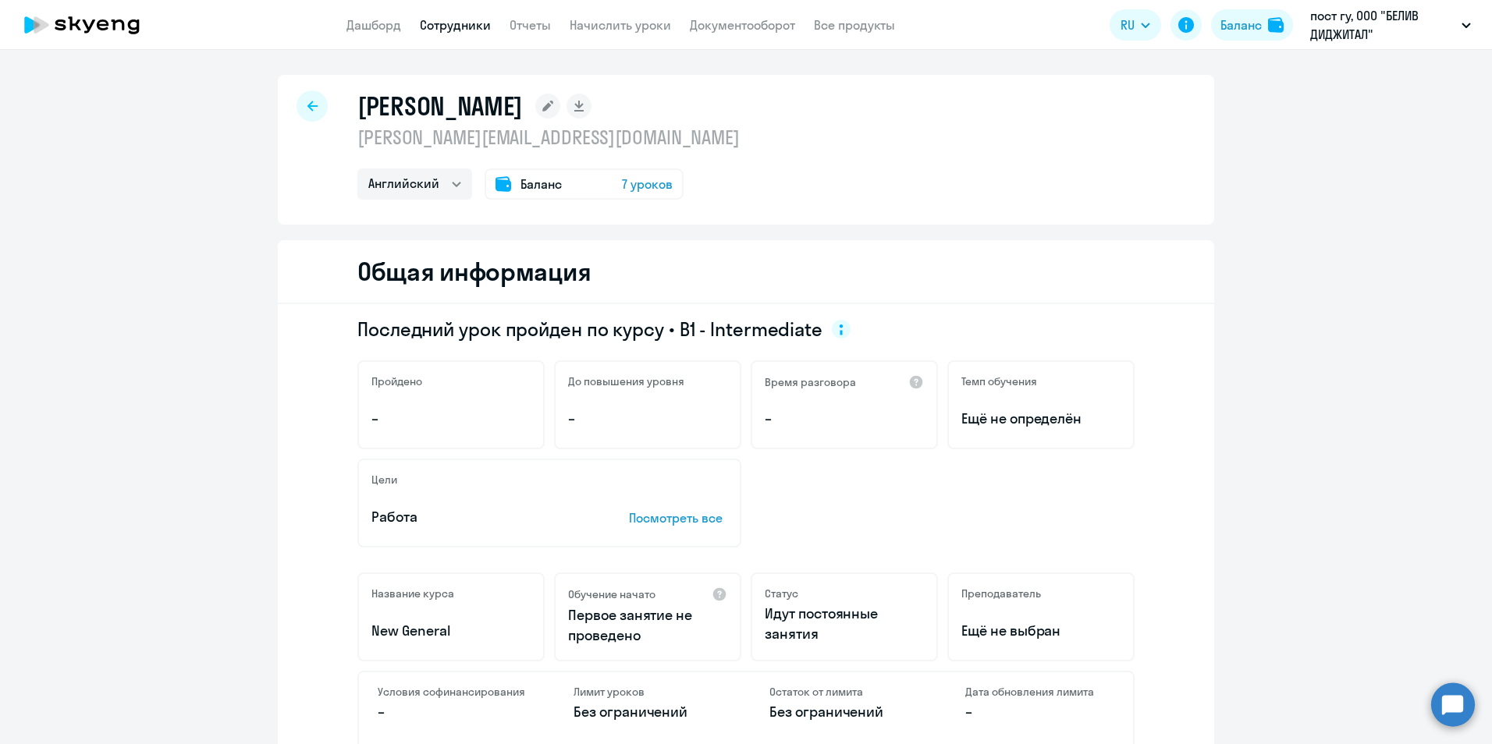
click at [1451, 701] on circle at bounding box center [1453, 705] width 44 height 44
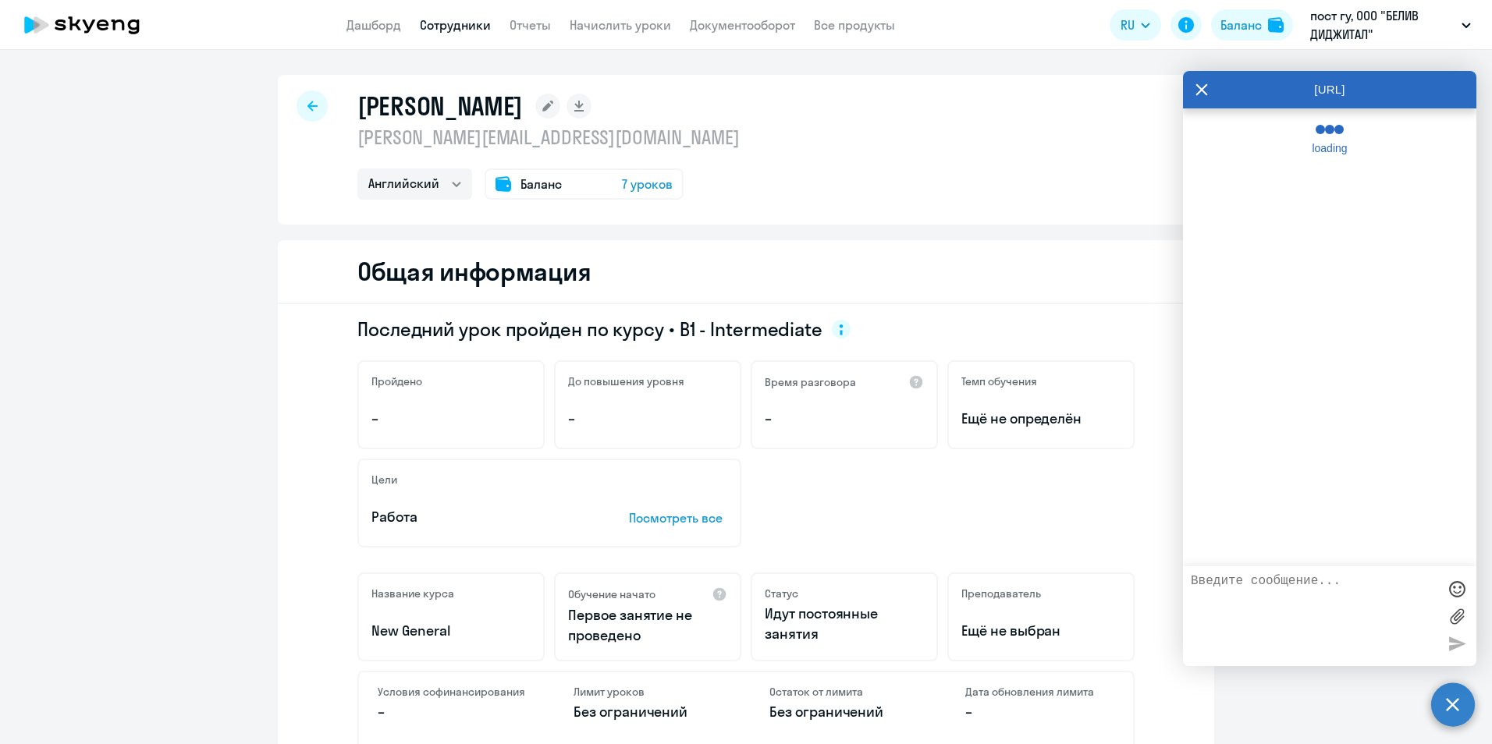
click at [1291, 573] on div at bounding box center [1329, 616] width 293 height 100
click at [1293, 583] on textarea at bounding box center [1314, 616] width 247 height 84
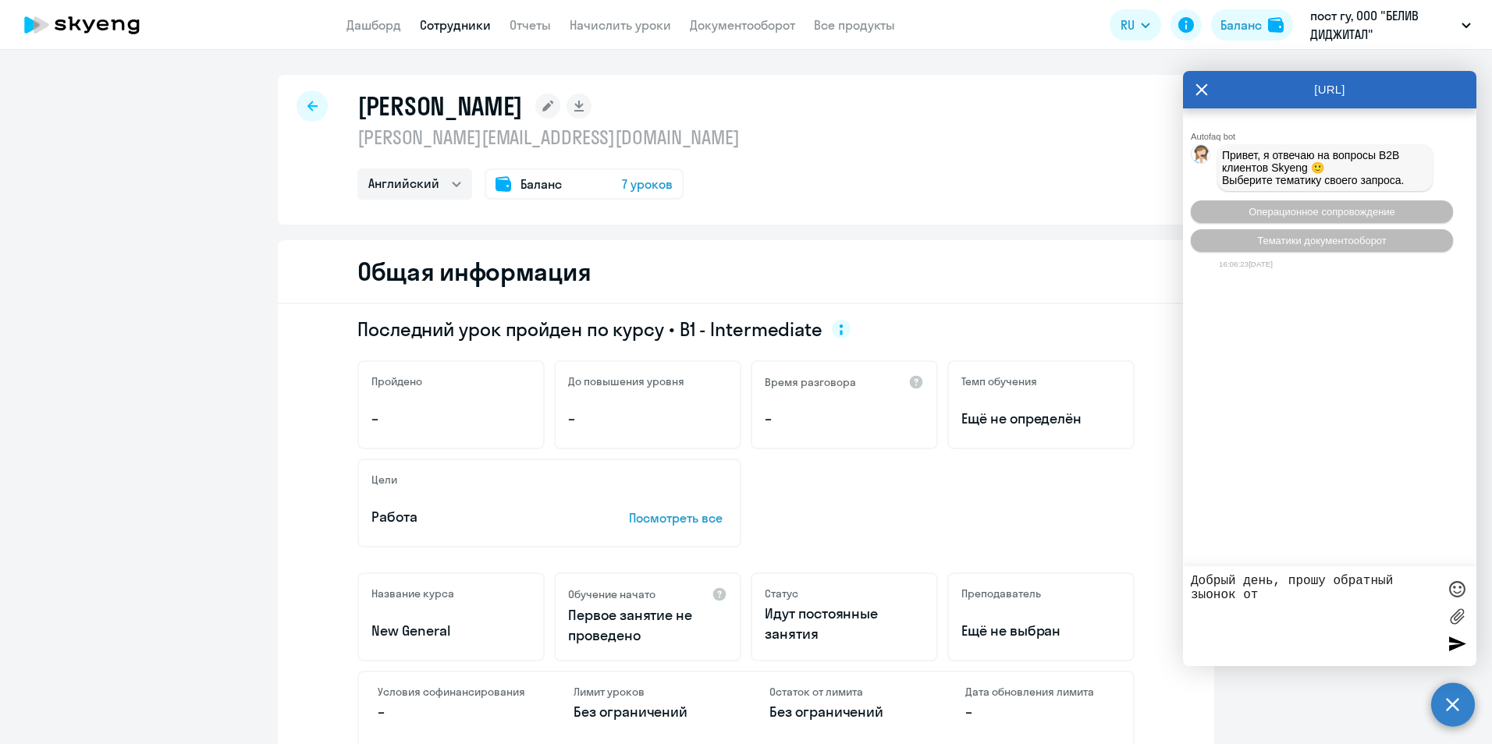
type textarea "Добрый день, прошу обратный зыонок от"
click at [299, 102] on div at bounding box center [311, 106] width 31 height 31
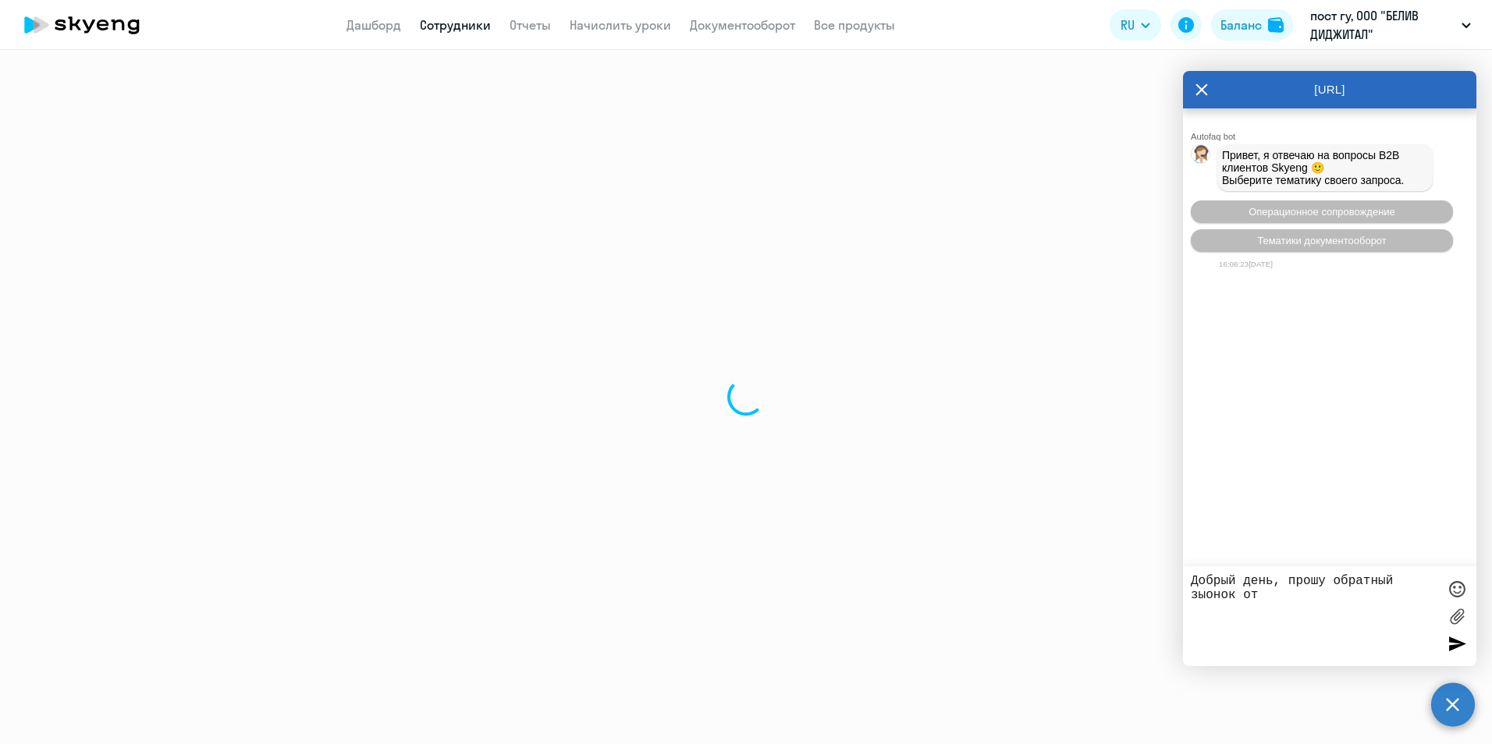
select select "30"
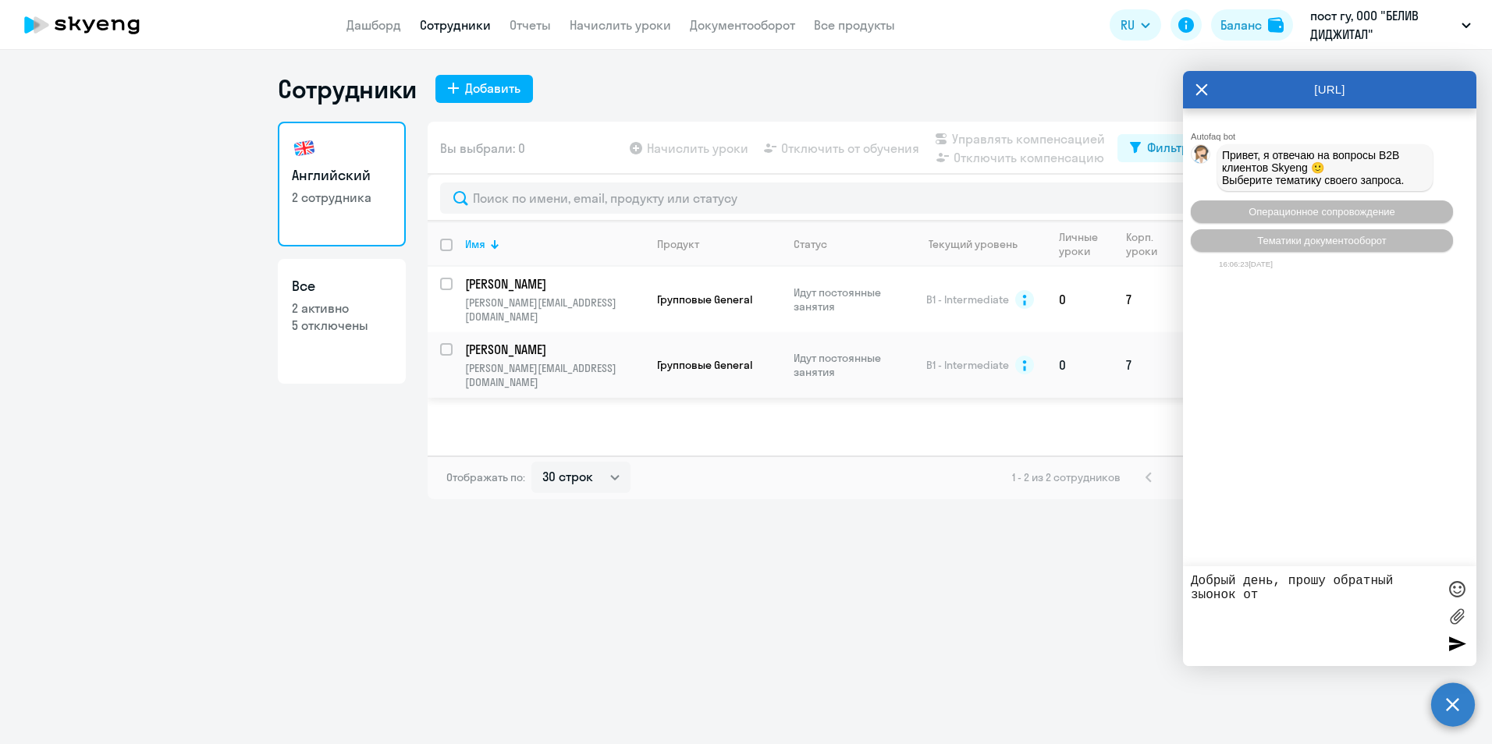
click at [548, 341] on p "[PERSON_NAME]" at bounding box center [553, 349] width 176 height 17
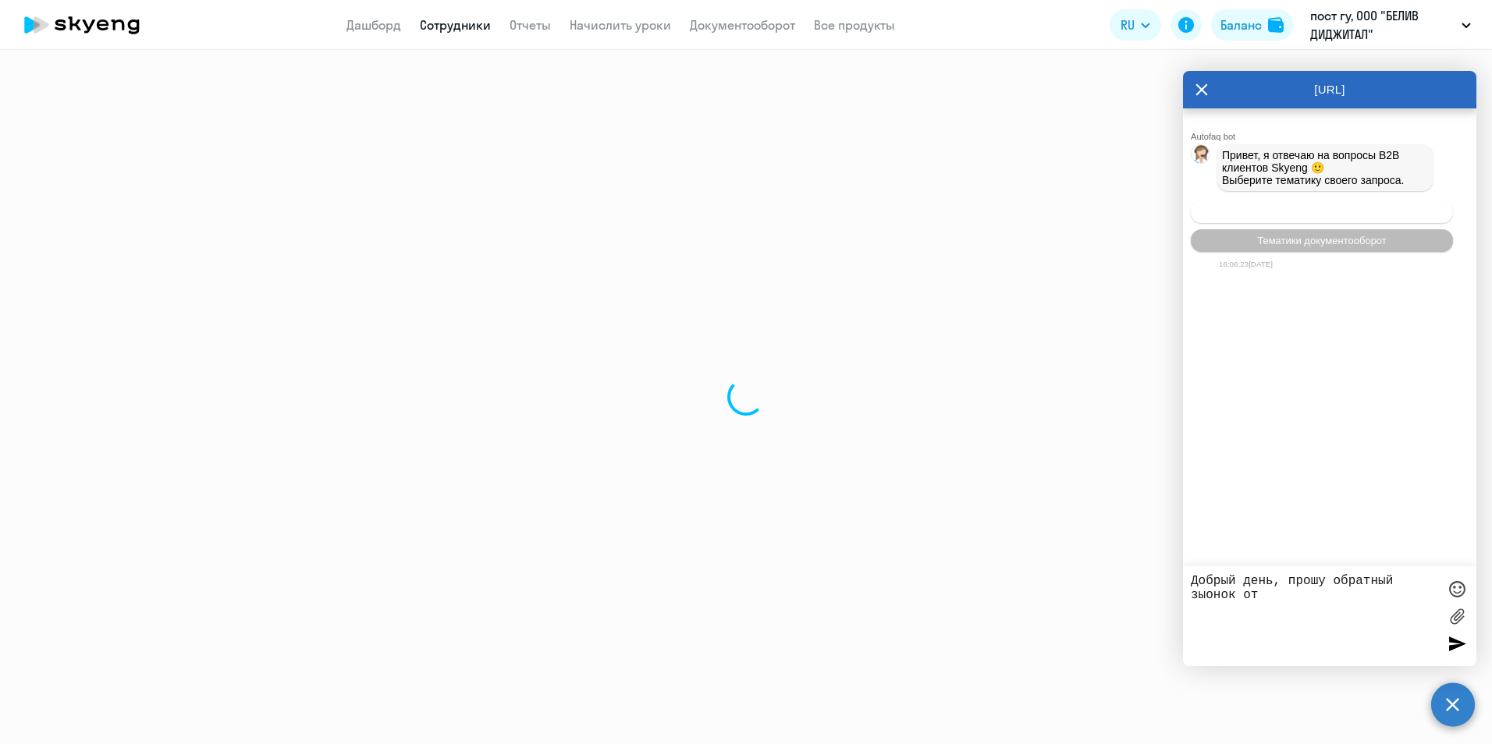
select select "english"
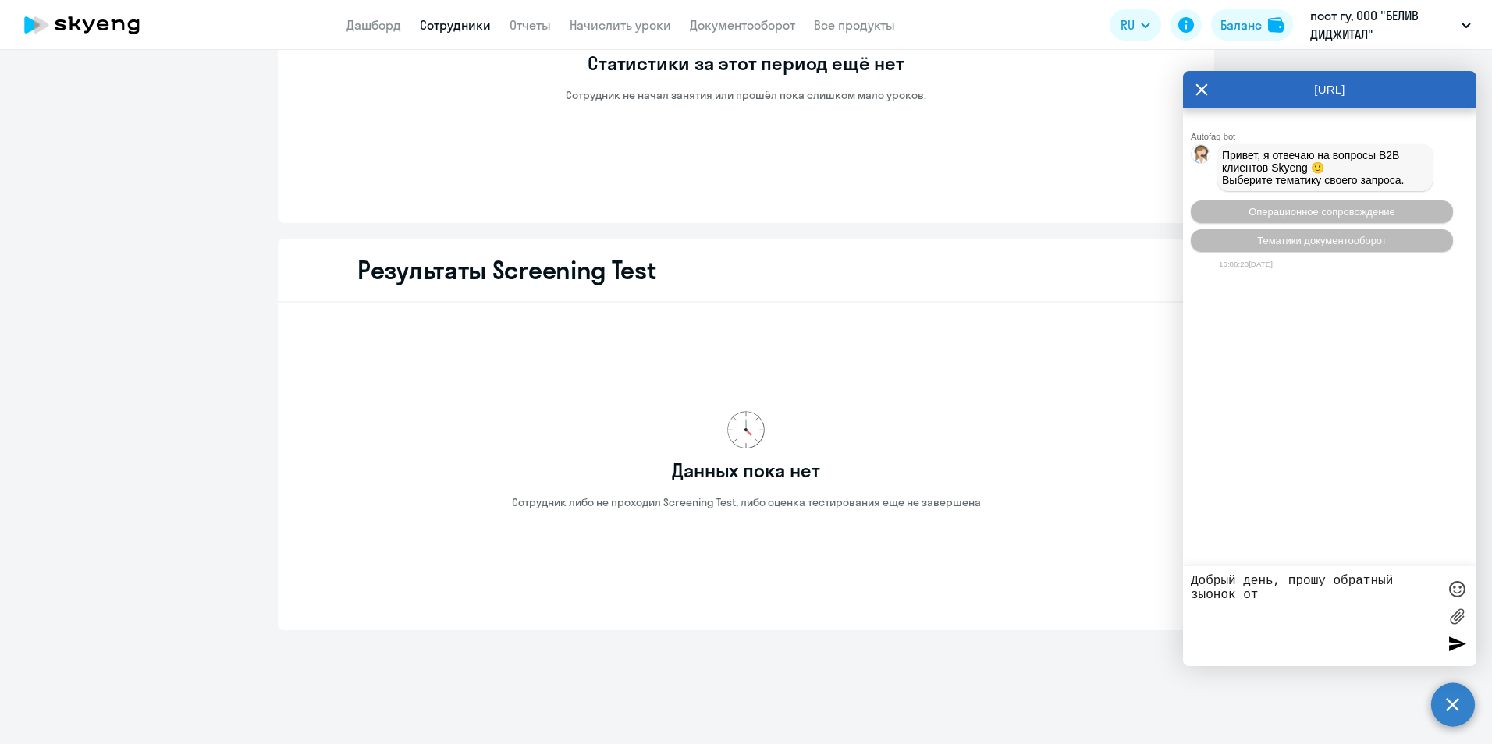
scroll to position [1176, 0]
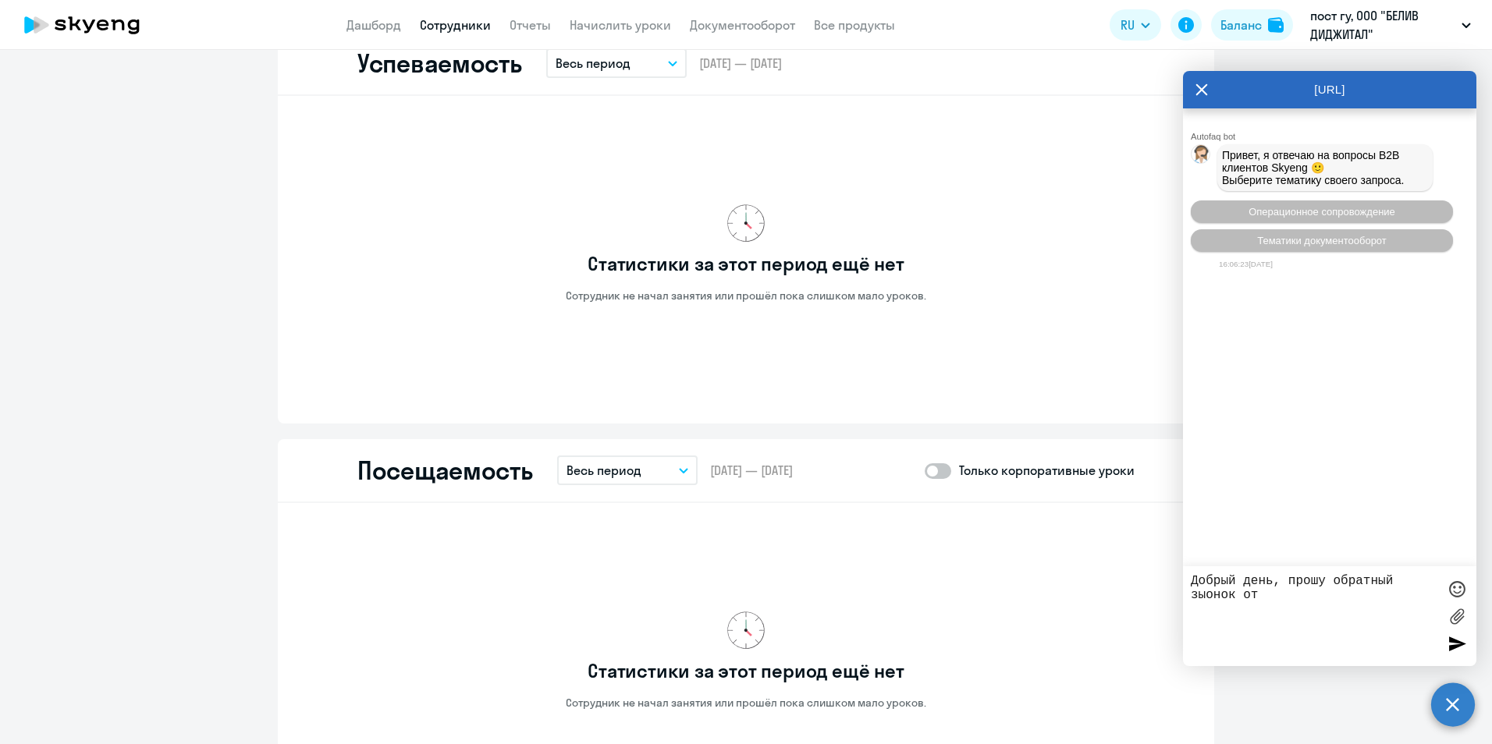
click at [665, 472] on button "Весь период" at bounding box center [627, 471] width 140 height 30
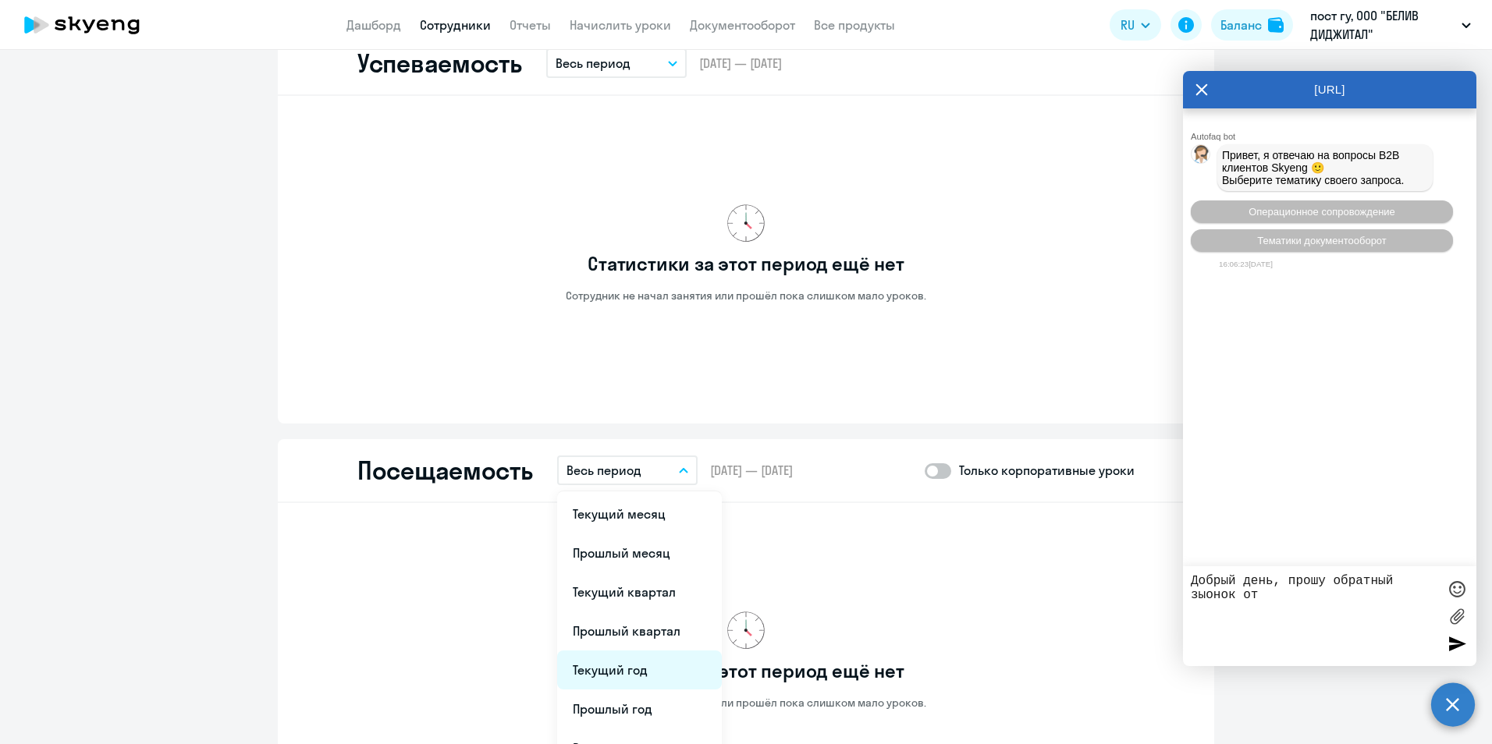
click at [655, 670] on li "Текущий год" at bounding box center [639, 670] width 165 height 39
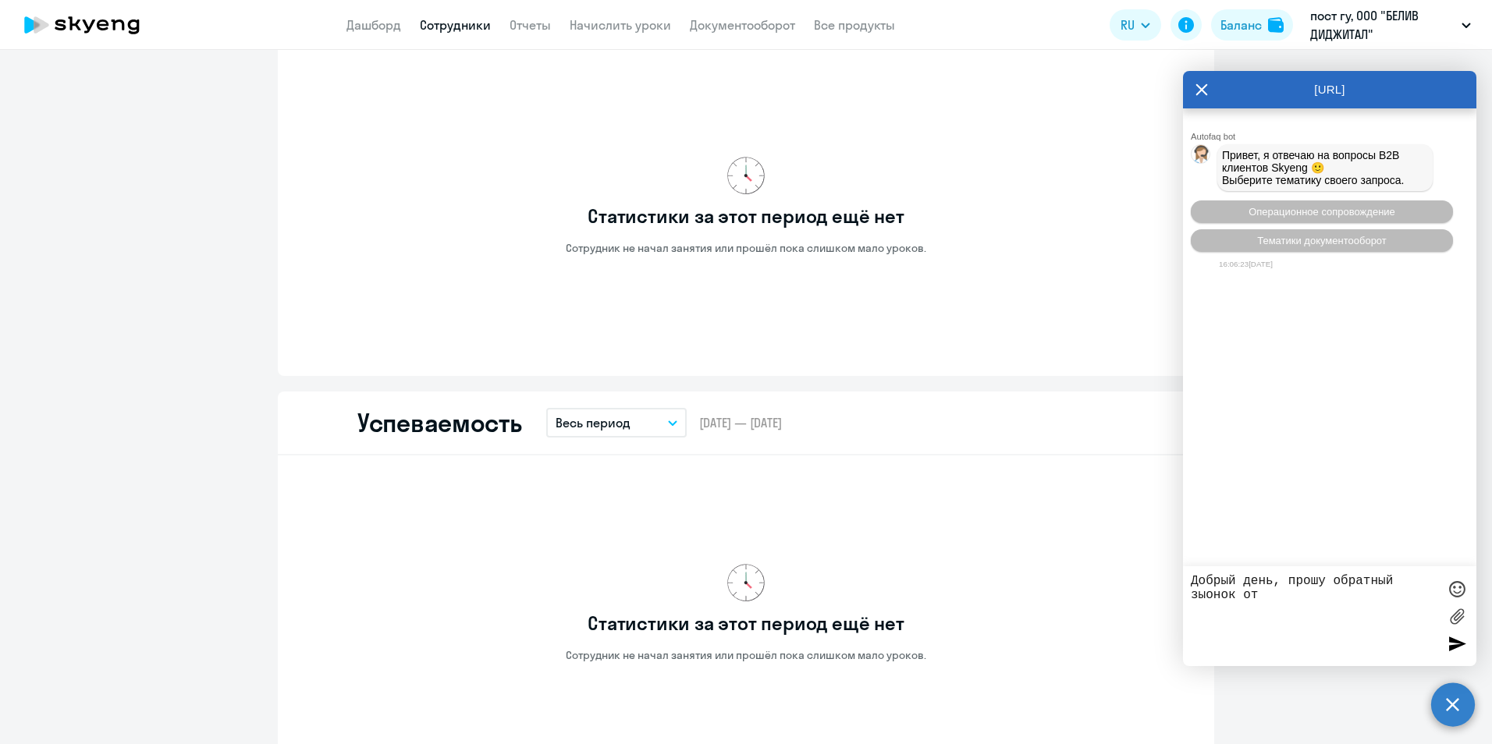
scroll to position [569, 0]
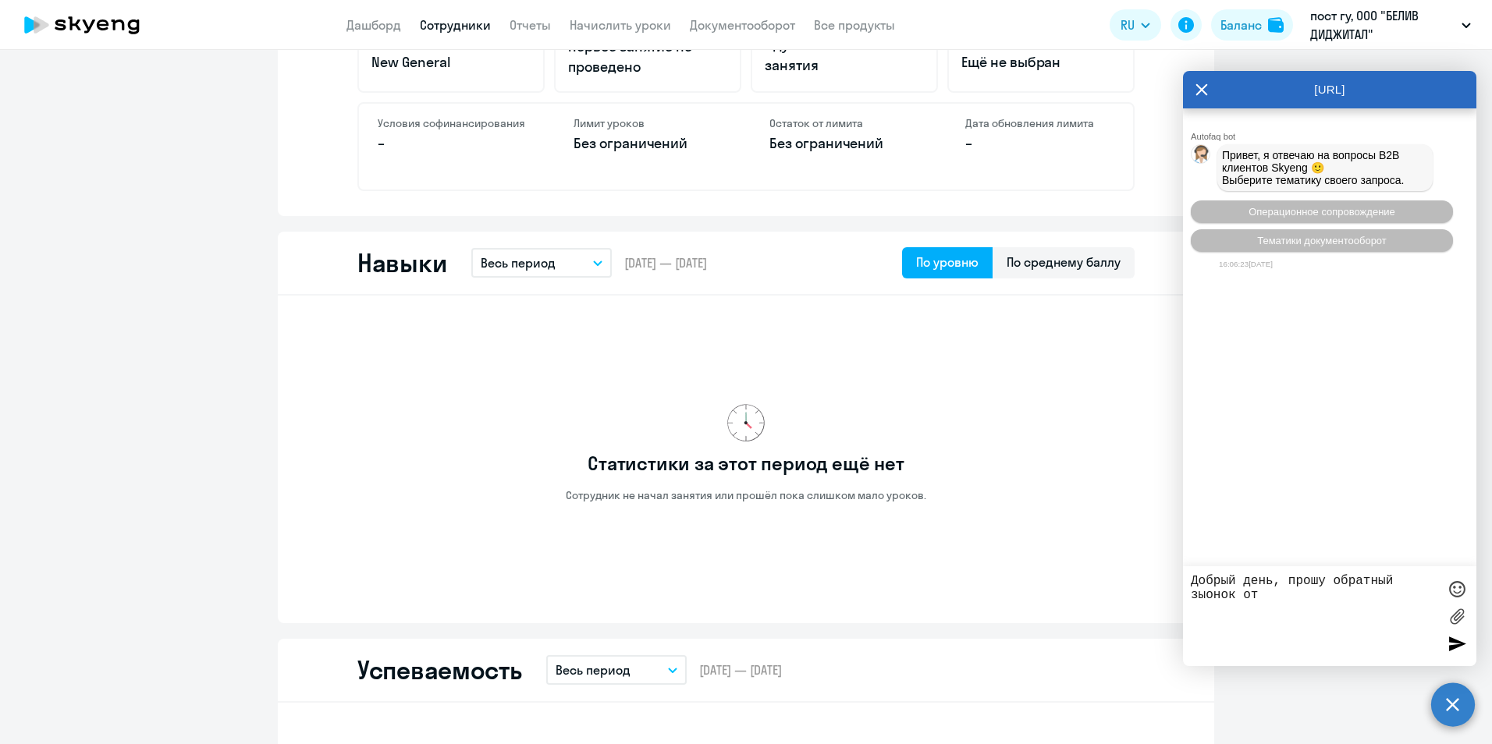
click at [180, 428] on ng-component "Головков Владислав vladislav.golovkov@believe.com Английский Баланс 7 уроков Об…" at bounding box center [746, 732] width 1492 height 2453
click at [1206, 80] on icon at bounding box center [1201, 89] width 12 height 37
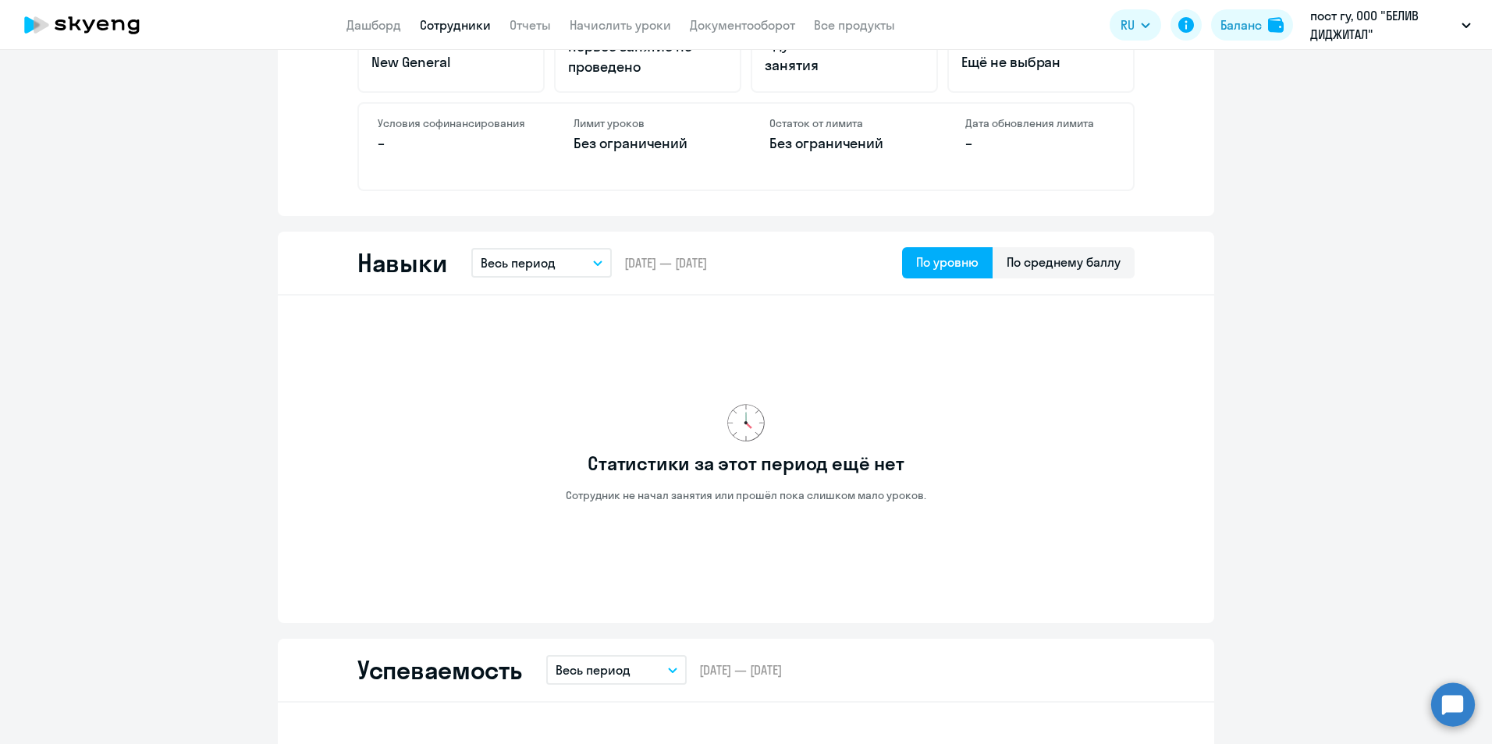
click at [1269, 453] on ng-component "Головков Владислав vladislav.golovkov@believe.com Английский Баланс 7 уроков Об…" at bounding box center [746, 732] width 1492 height 2453
click at [1450, 702] on circle at bounding box center [1453, 705] width 44 height 44
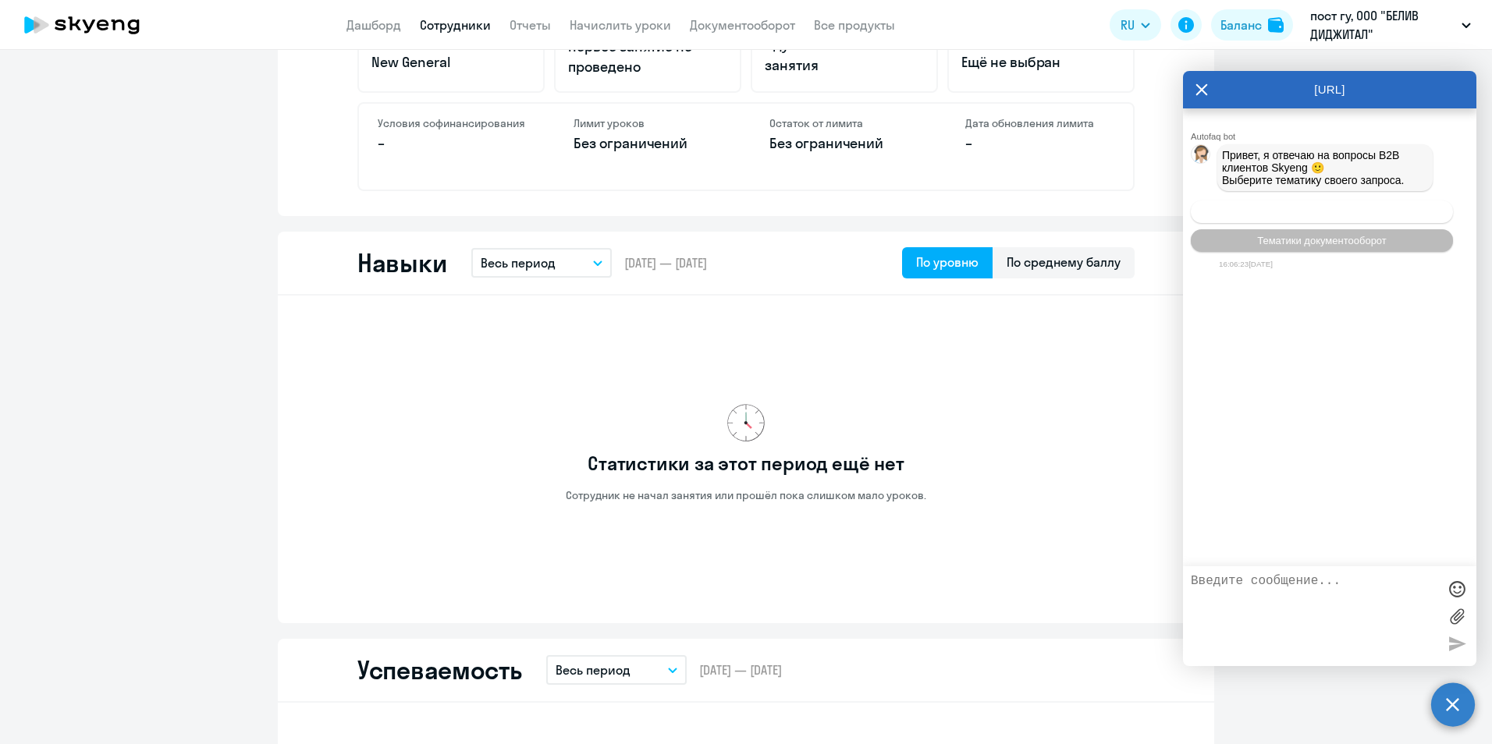
scroll to position [0, 0]
click at [1406, 210] on button "Операционное сопровождение" at bounding box center [1322, 212] width 262 height 23
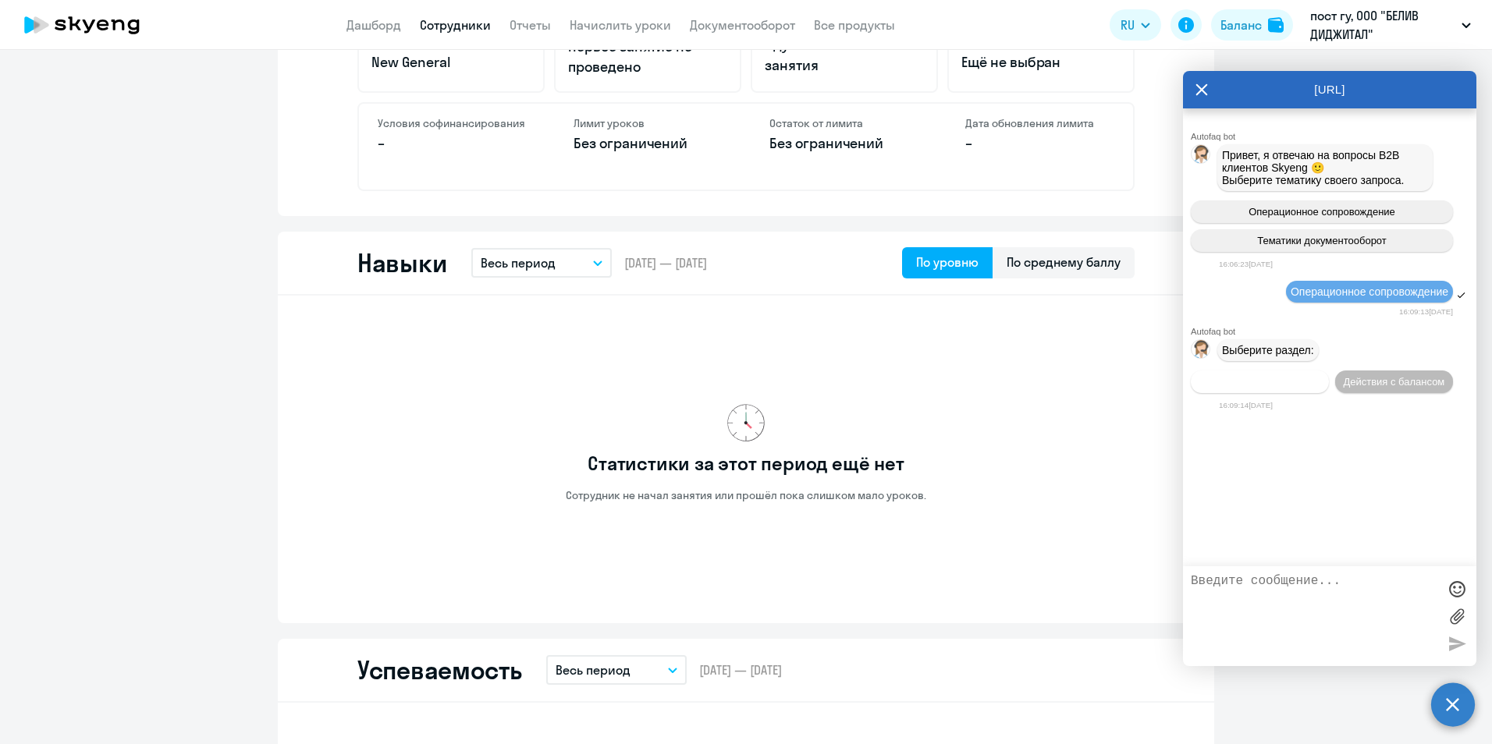
click at [1274, 388] on span "Действия по сотрудникам" at bounding box center [1259, 382] width 121 height 12
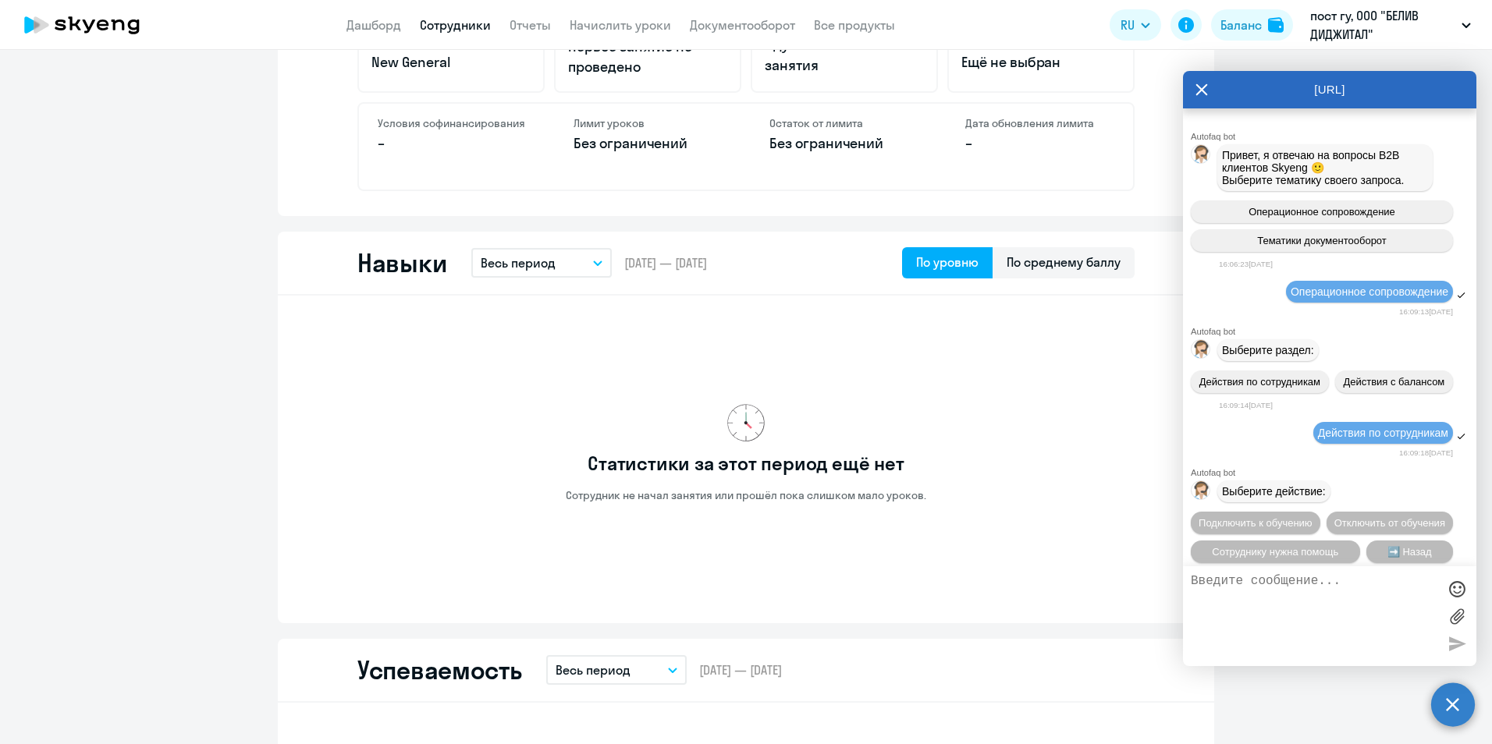
scroll to position [116, 0]
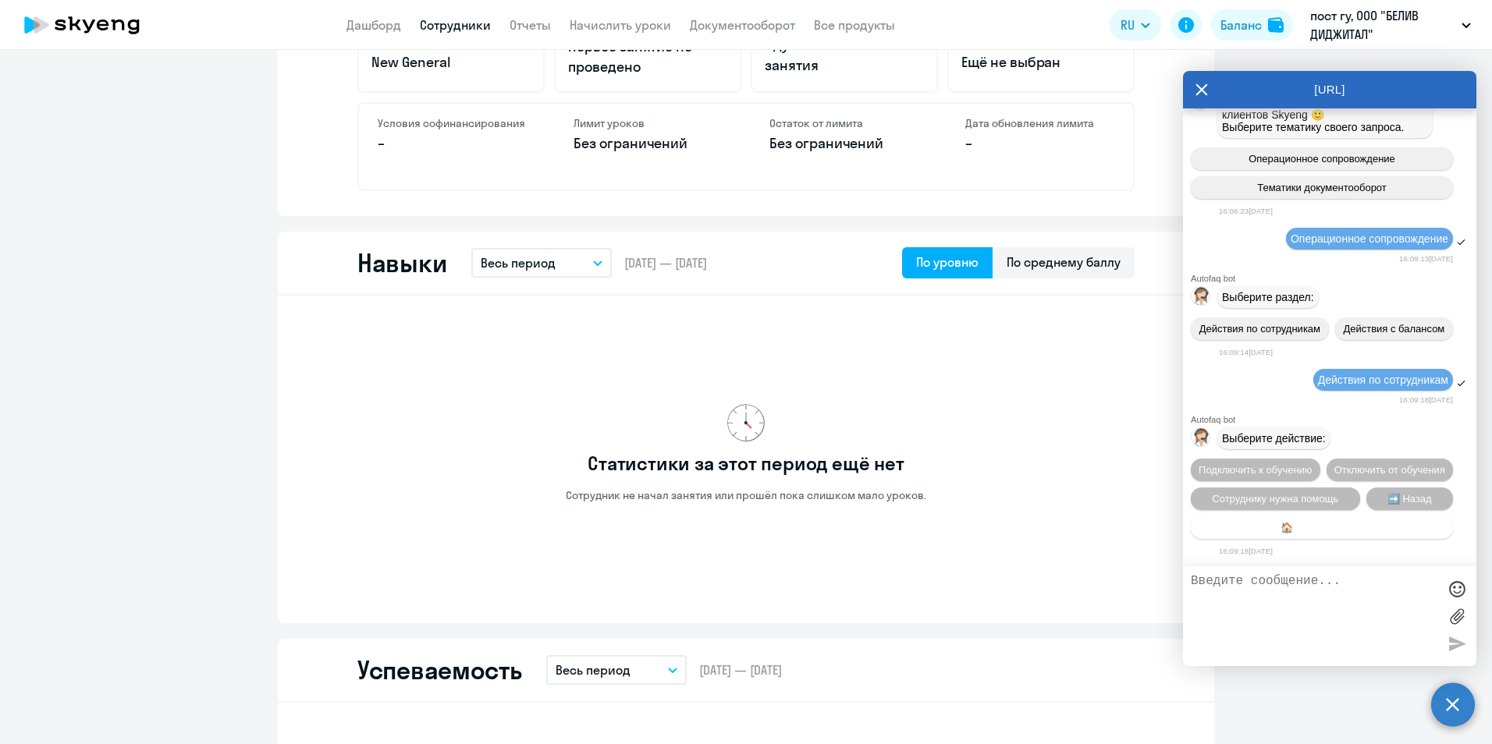
click at [1328, 529] on span "🏠 Главное меню" at bounding box center [1321, 528] width 83 height 12
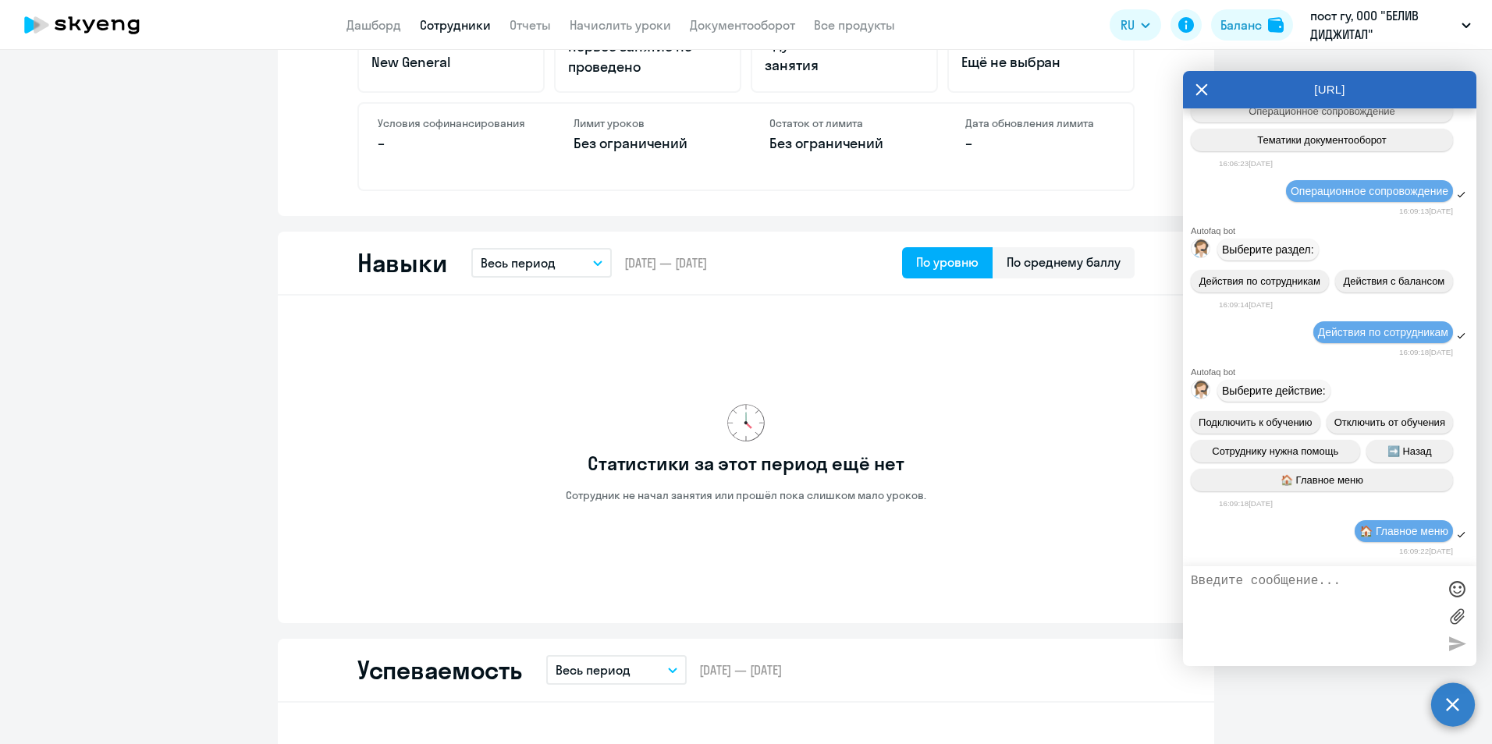
scroll to position [289, 0]
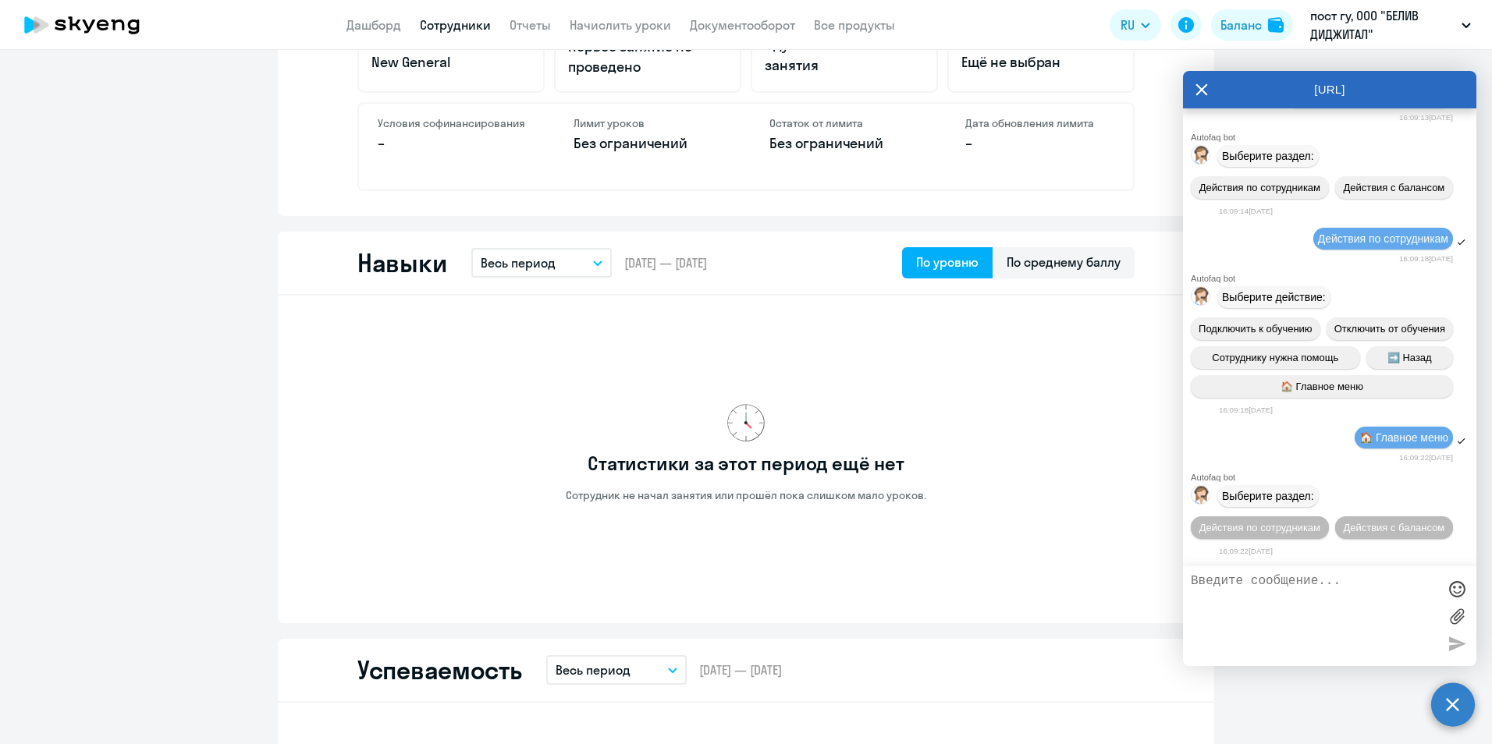
click at [1440, 704] on circle at bounding box center [1453, 705] width 44 height 44
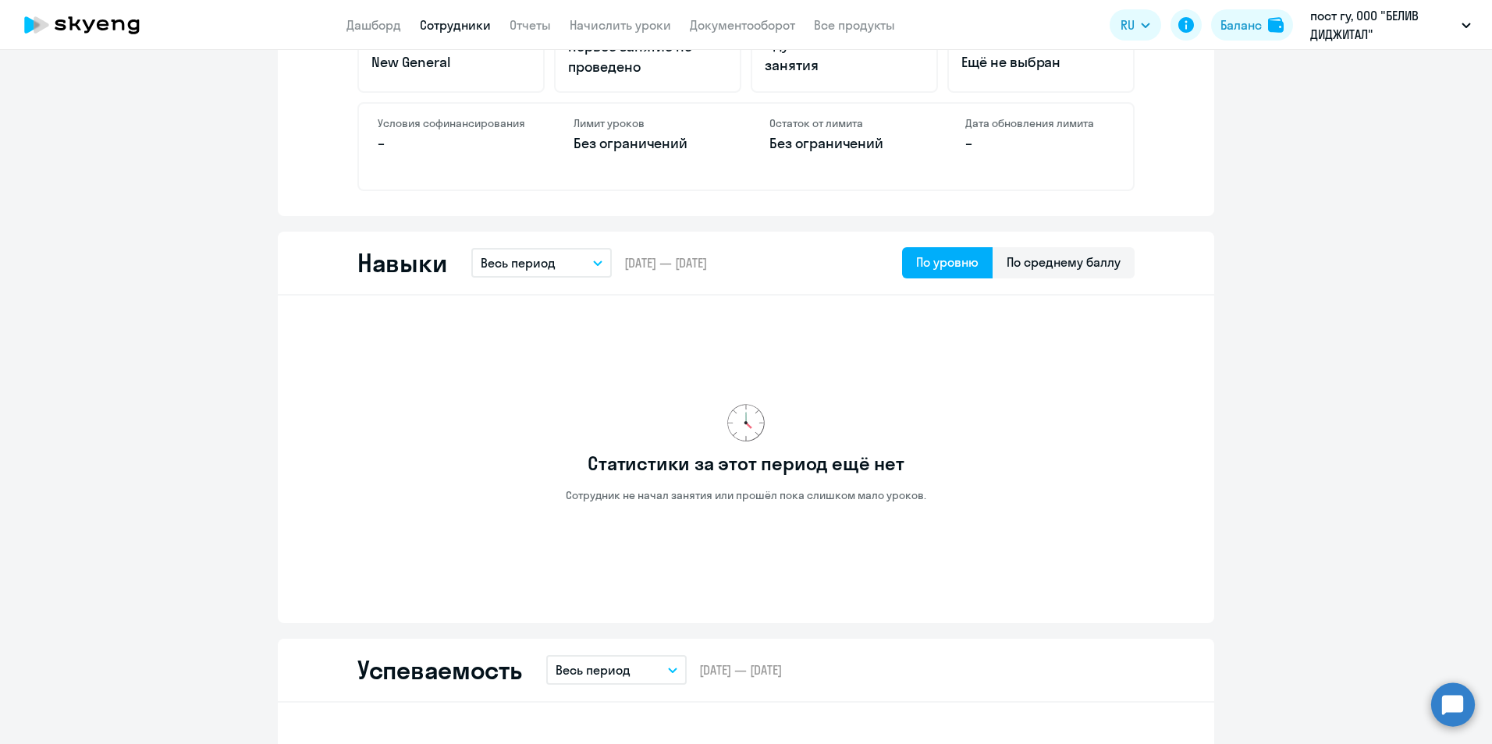
scroll to position [0, 0]
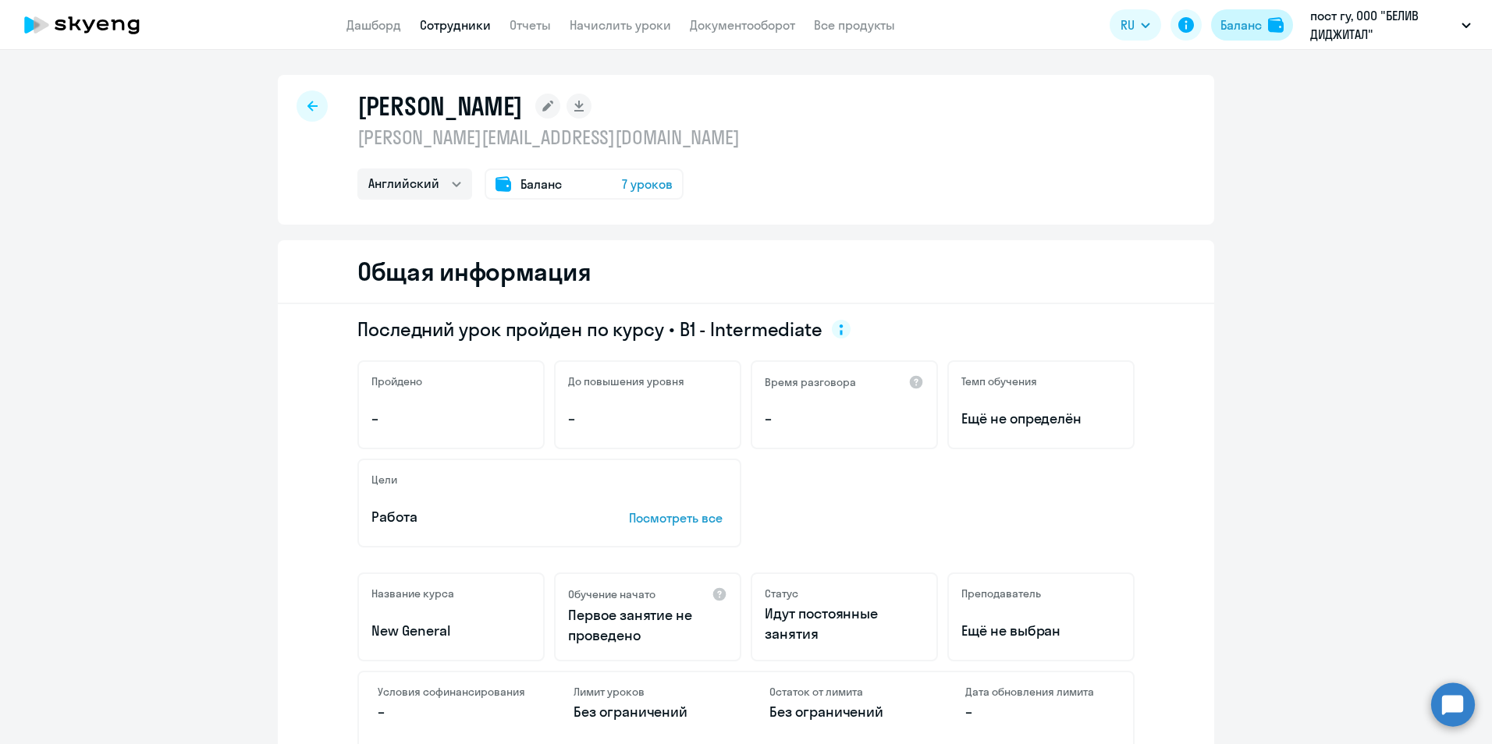
click at [1234, 23] on div "Баланс" at bounding box center [1240, 25] width 41 height 19
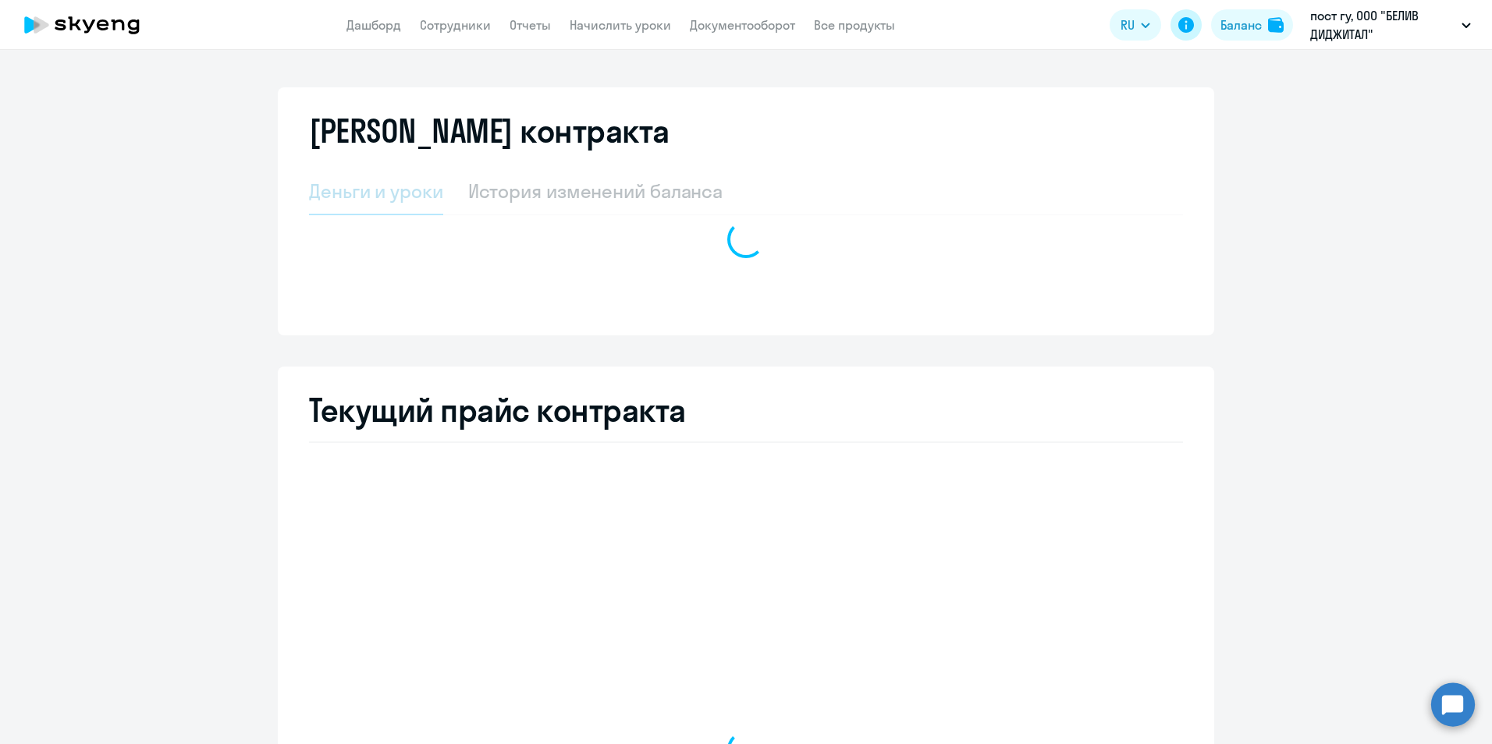
select select "english_group_native_speaker"
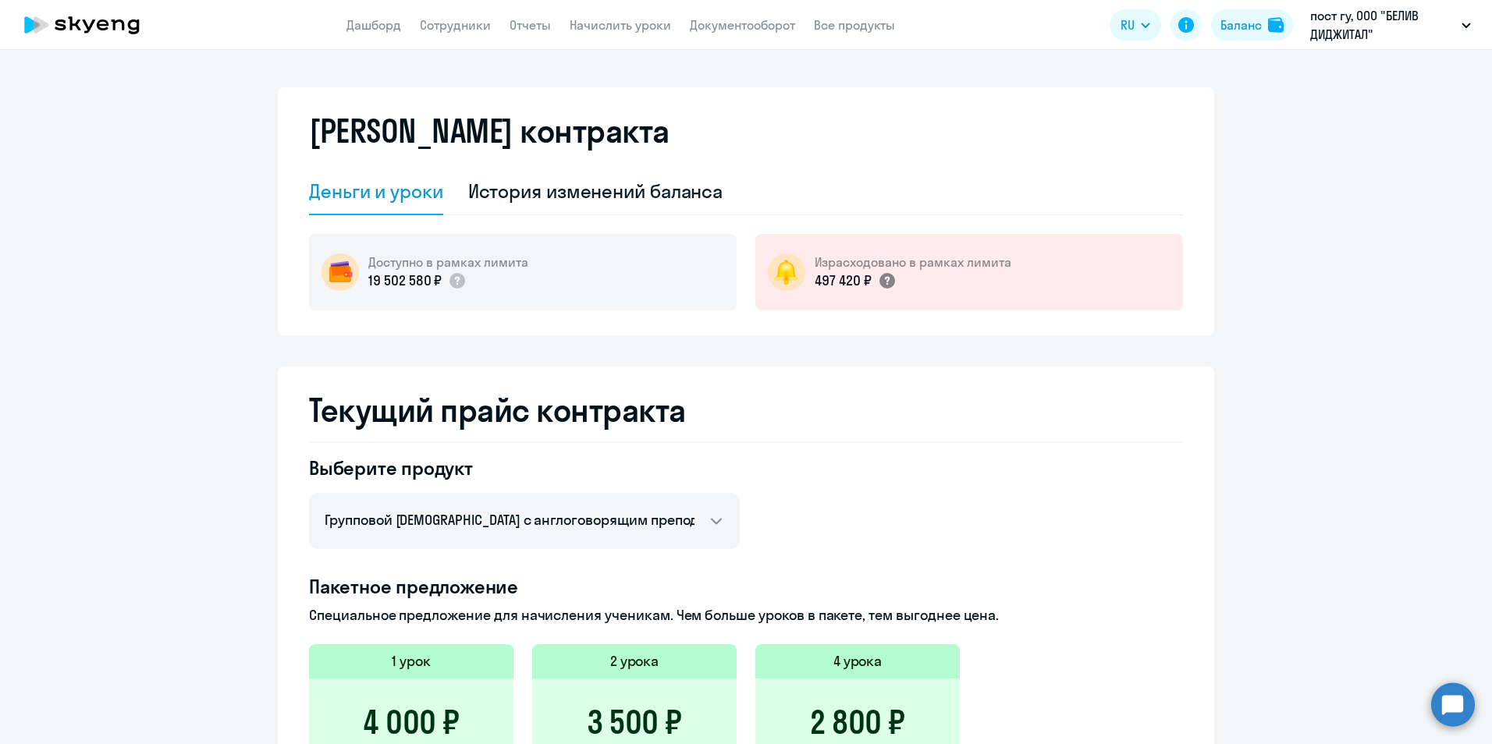
click at [884, 282] on icon at bounding box center [886, 281] width 5 height 9
click at [1191, 23] on icon at bounding box center [1186, 25] width 16 height 16
click at [559, 187] on div "История изменений баланса" at bounding box center [595, 191] width 255 height 25
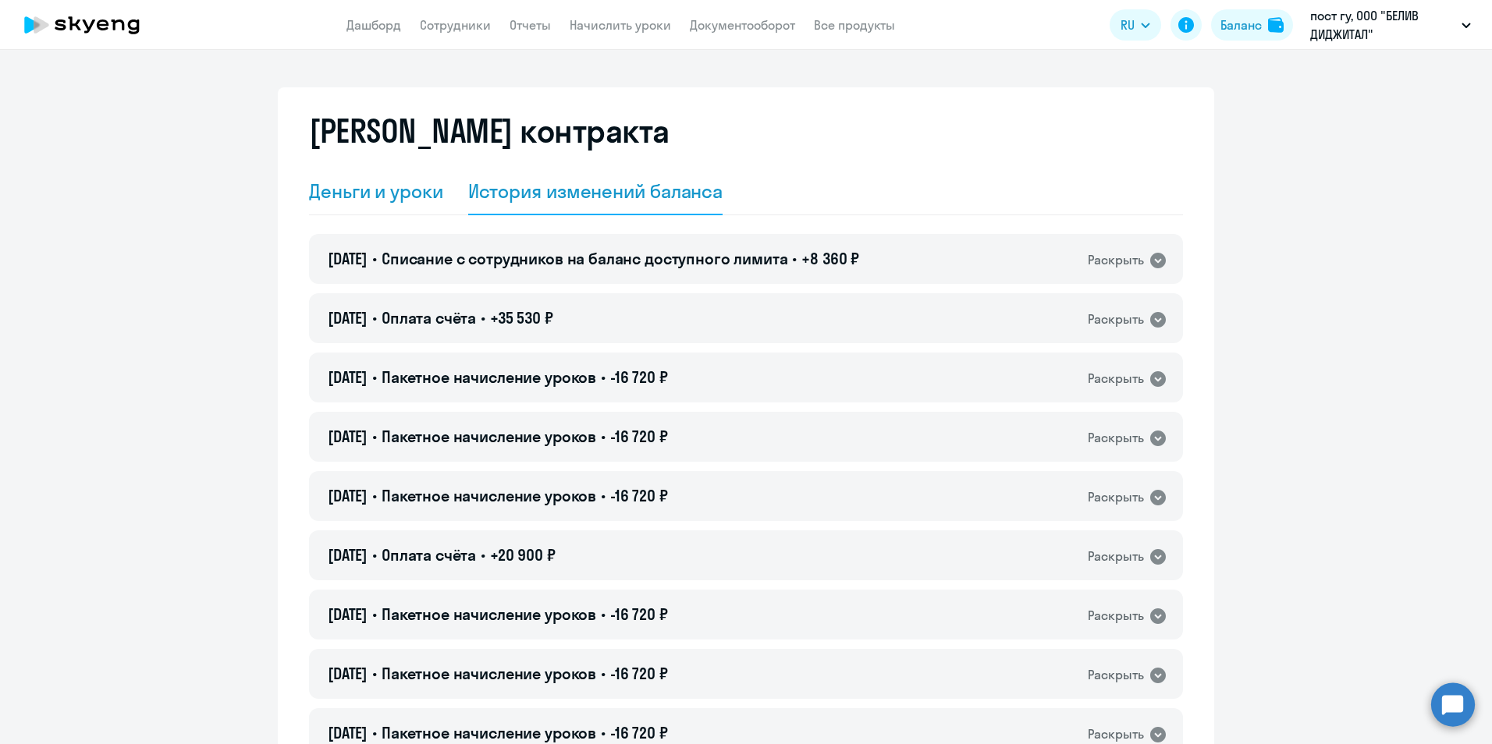
click at [402, 193] on div "Деньги и уроки" at bounding box center [376, 191] width 134 height 25
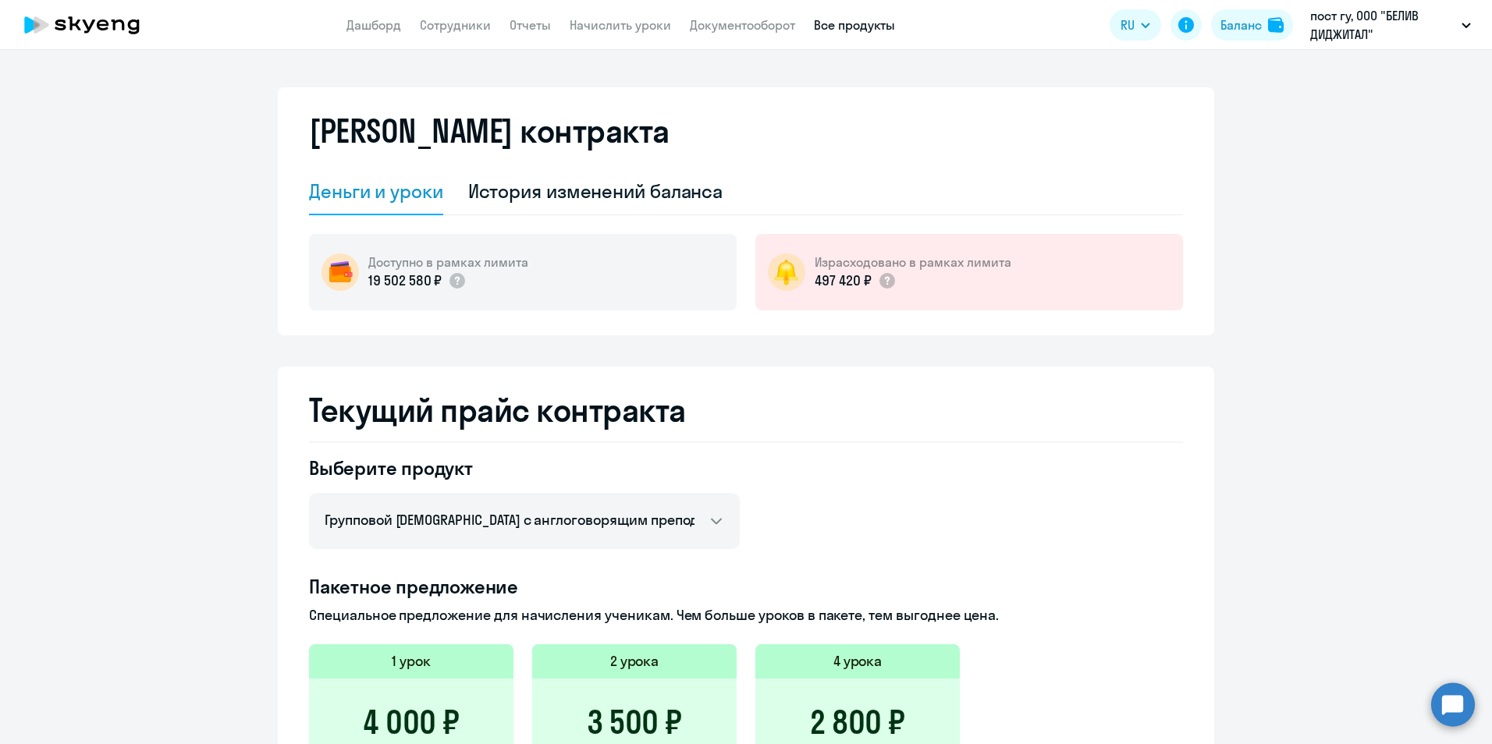
click at [849, 32] on link "Все продукты" at bounding box center [854, 25] width 81 height 16
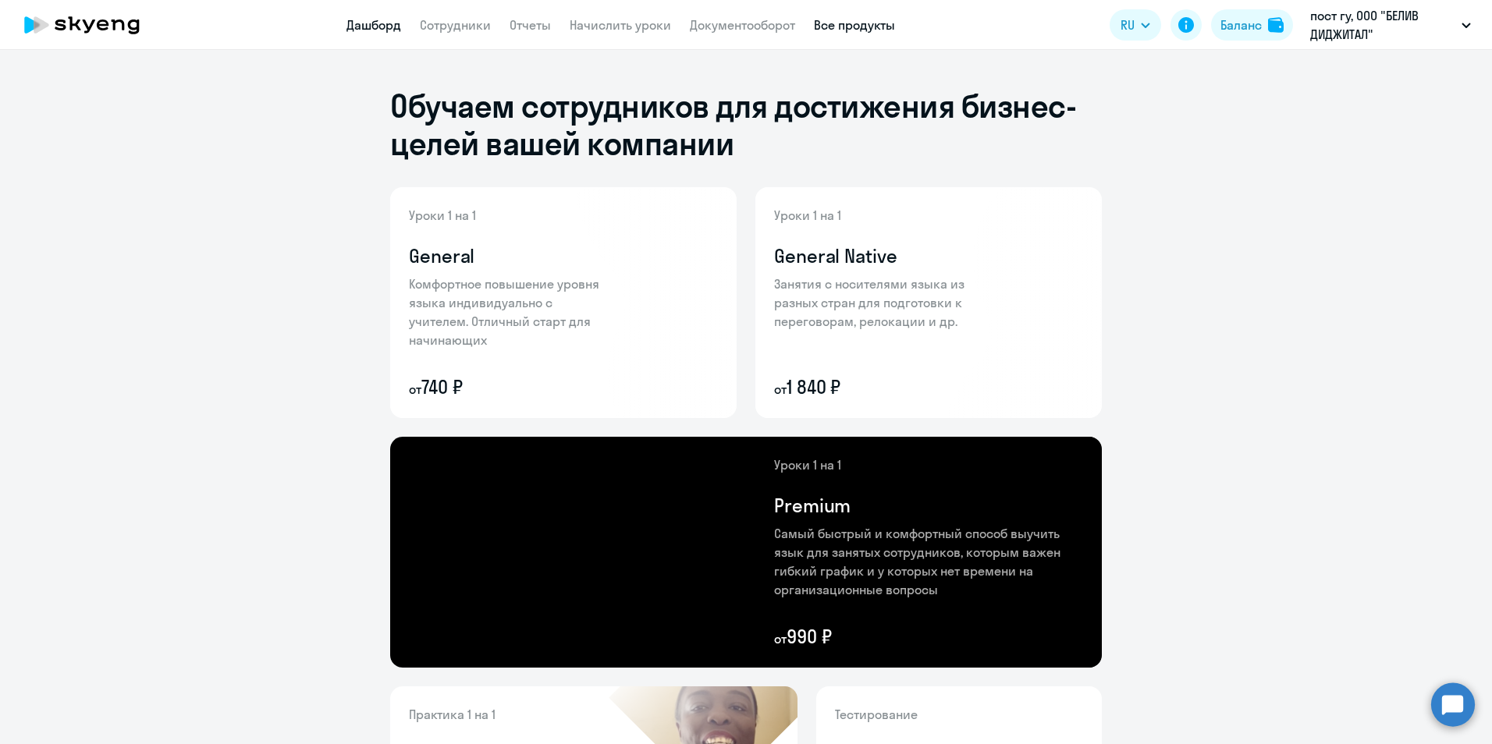
click at [393, 26] on link "Дашборд" at bounding box center [373, 25] width 55 height 16
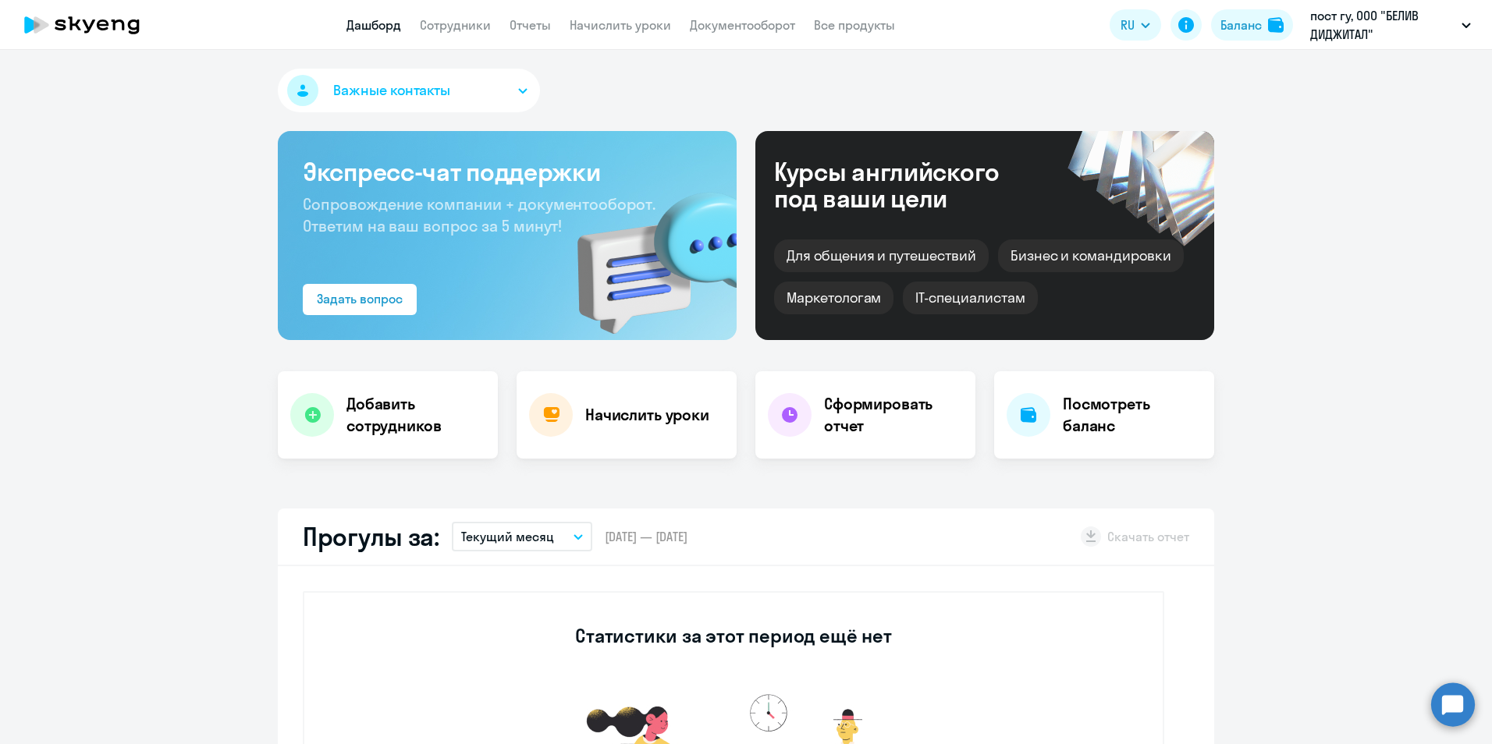
select select "30"
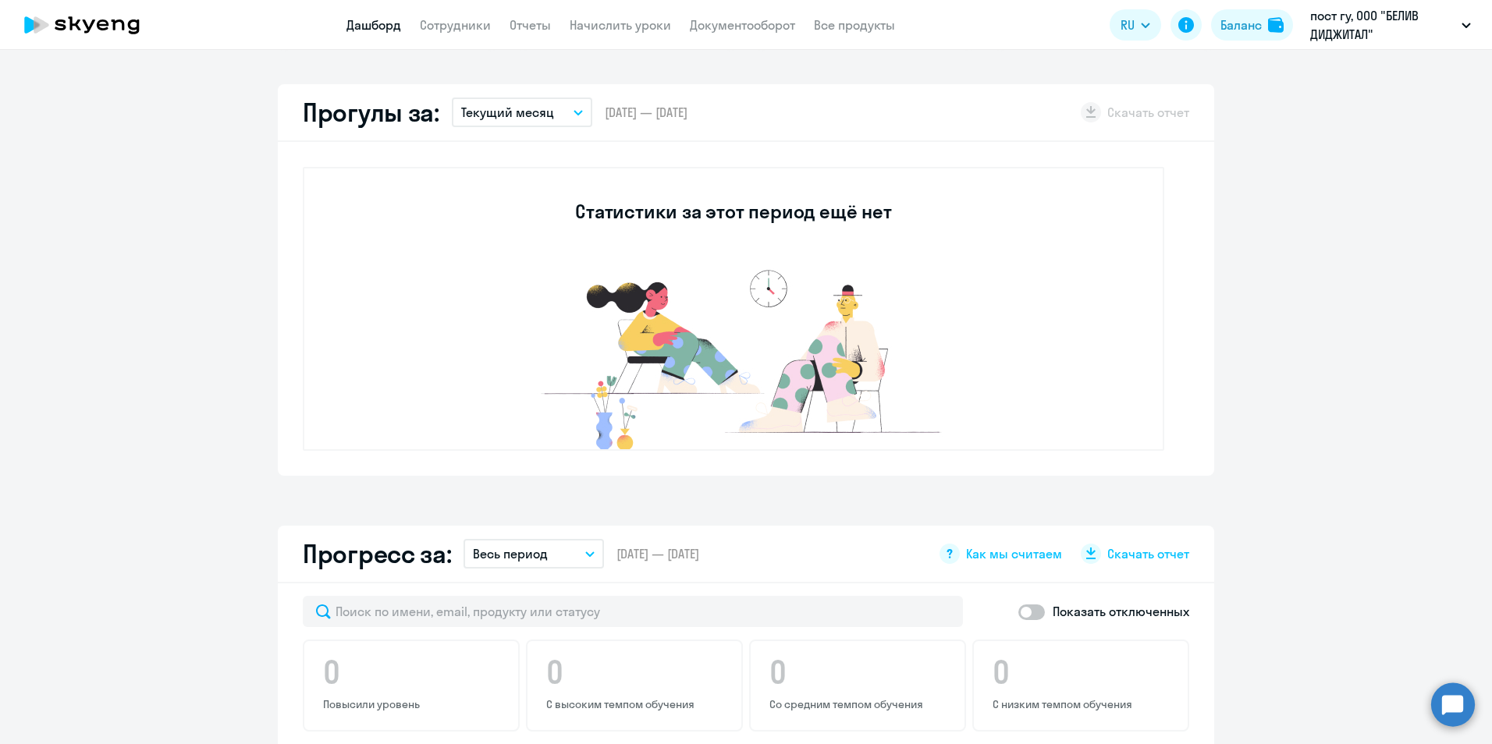
scroll to position [332, 0]
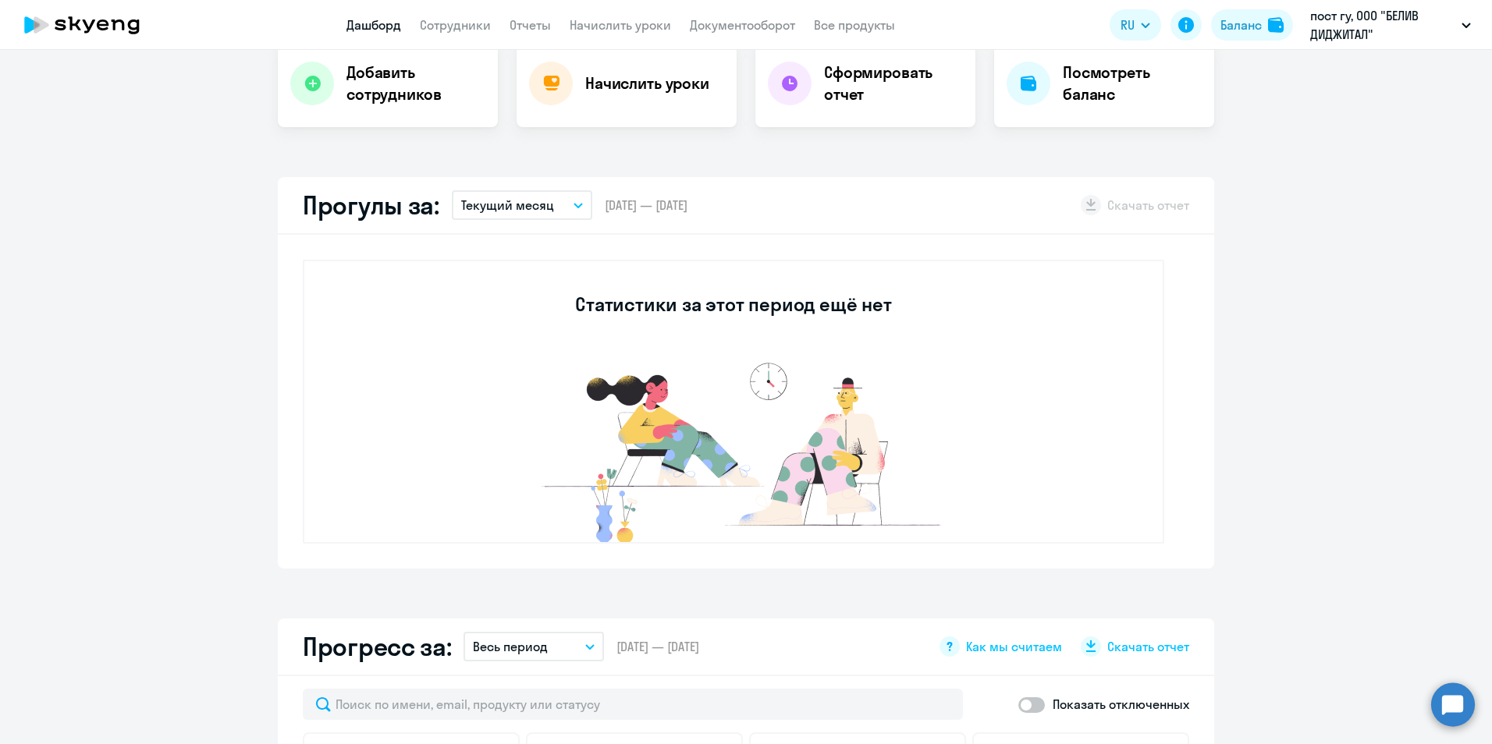
click at [539, 210] on p "Текущий месяц" at bounding box center [507, 205] width 93 height 19
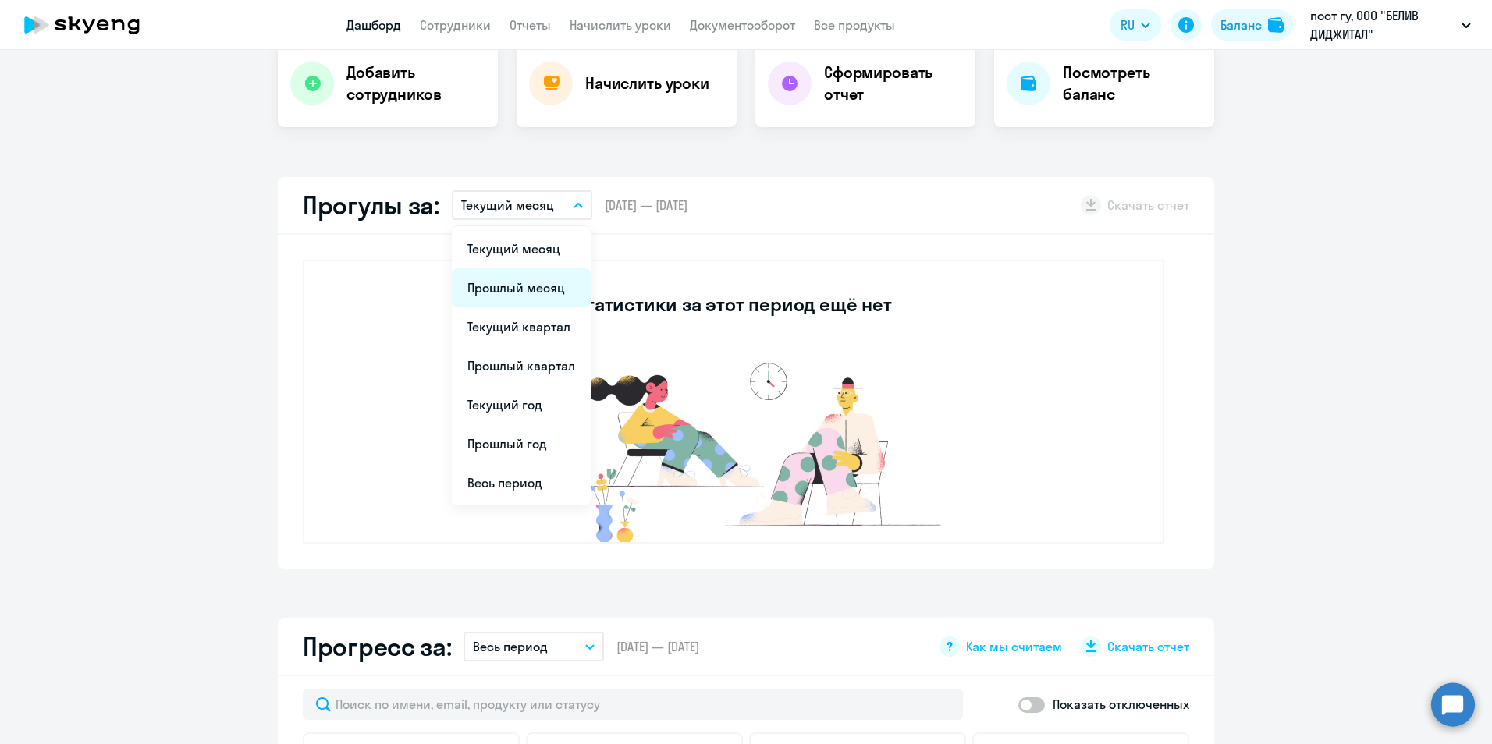
click at [550, 293] on li "Прошлый месяц" at bounding box center [521, 287] width 139 height 39
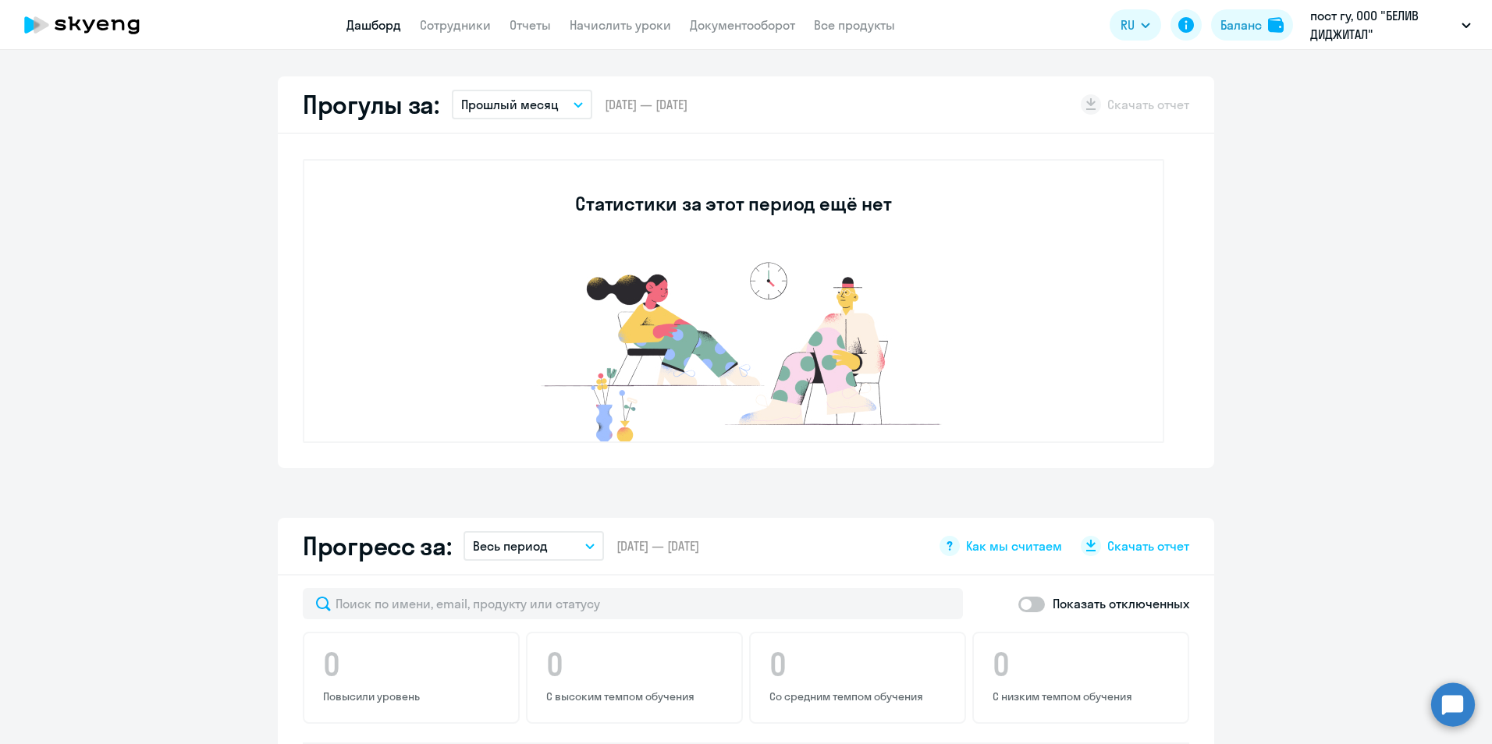
scroll to position [430, 0]
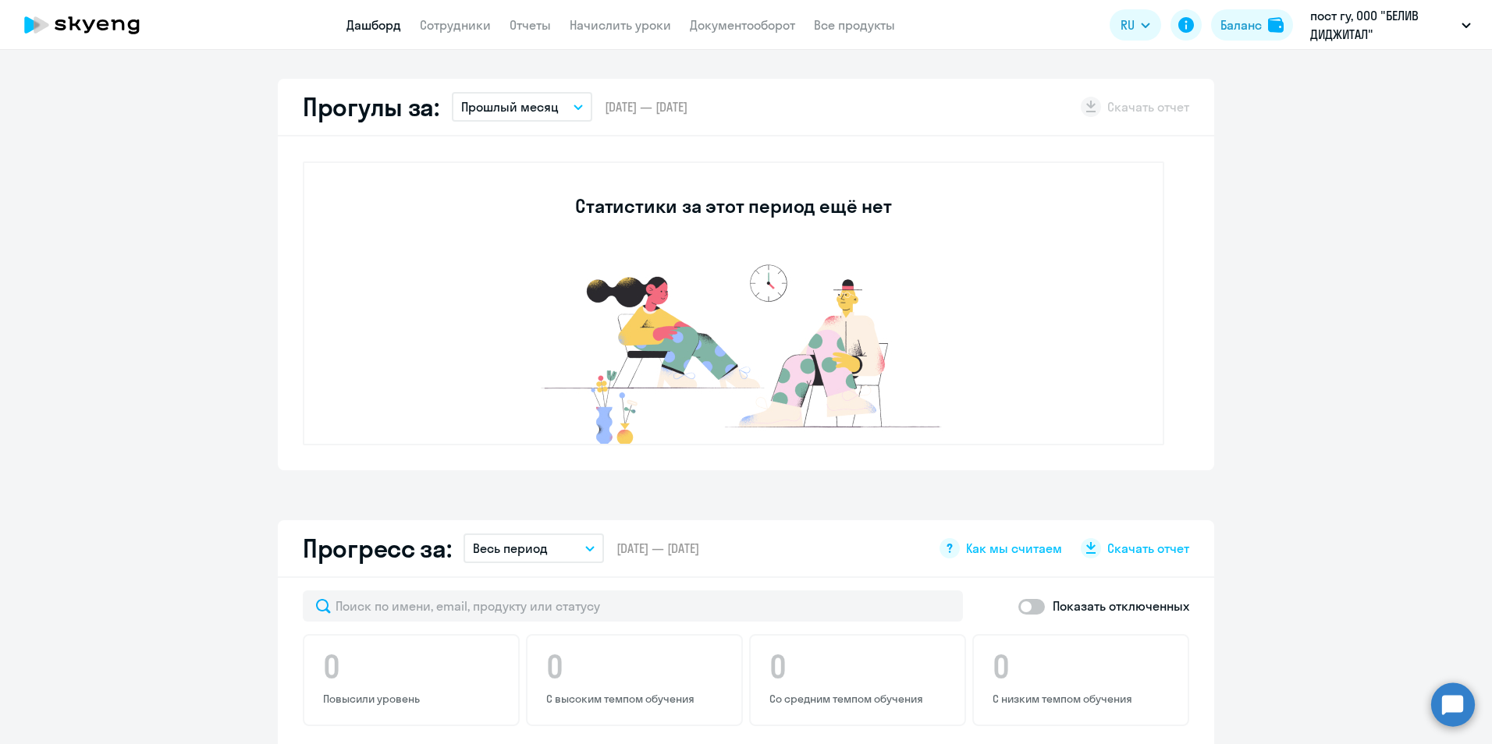
click at [1429, 199] on app-truancy-attendance-dashboard "Прогулы за: Прошлый месяц Текущий месяц Прошлый месяц Текущий квартал Прошлый к…" at bounding box center [746, 275] width 1492 height 392
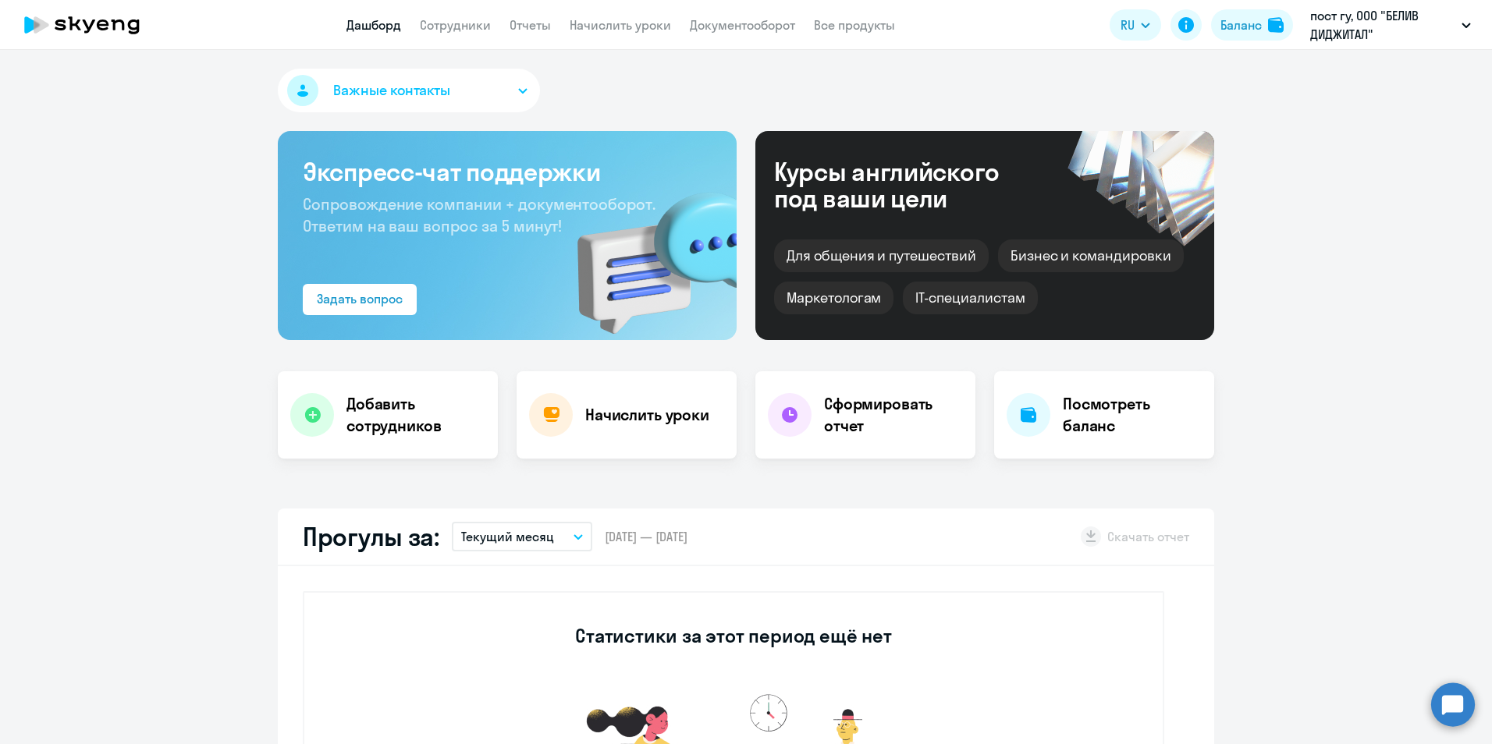
select select "30"
click at [573, 537] on icon "button" at bounding box center [577, 536] width 9 height 5
click at [534, 634] on li "Прошлый месяц" at bounding box center [521, 619] width 139 height 39
click at [508, 541] on p "Прошлый месяц" at bounding box center [510, 536] width 98 height 19
click at [563, 660] on li "Текущий квартал" at bounding box center [521, 658] width 139 height 39
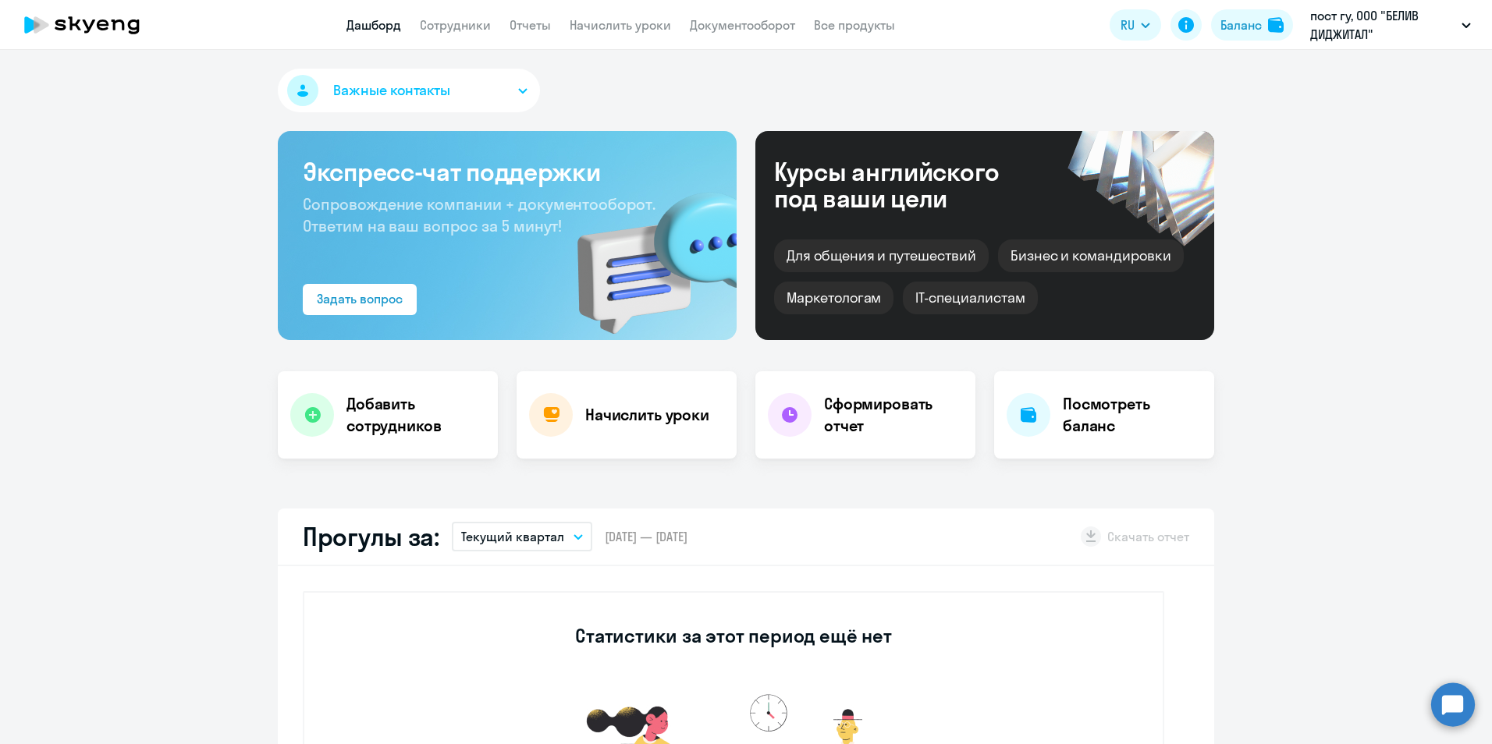
click at [529, 539] on p "Текущий квартал" at bounding box center [512, 536] width 103 height 19
click at [524, 728] on li "Текущий год" at bounding box center [521, 736] width 139 height 39
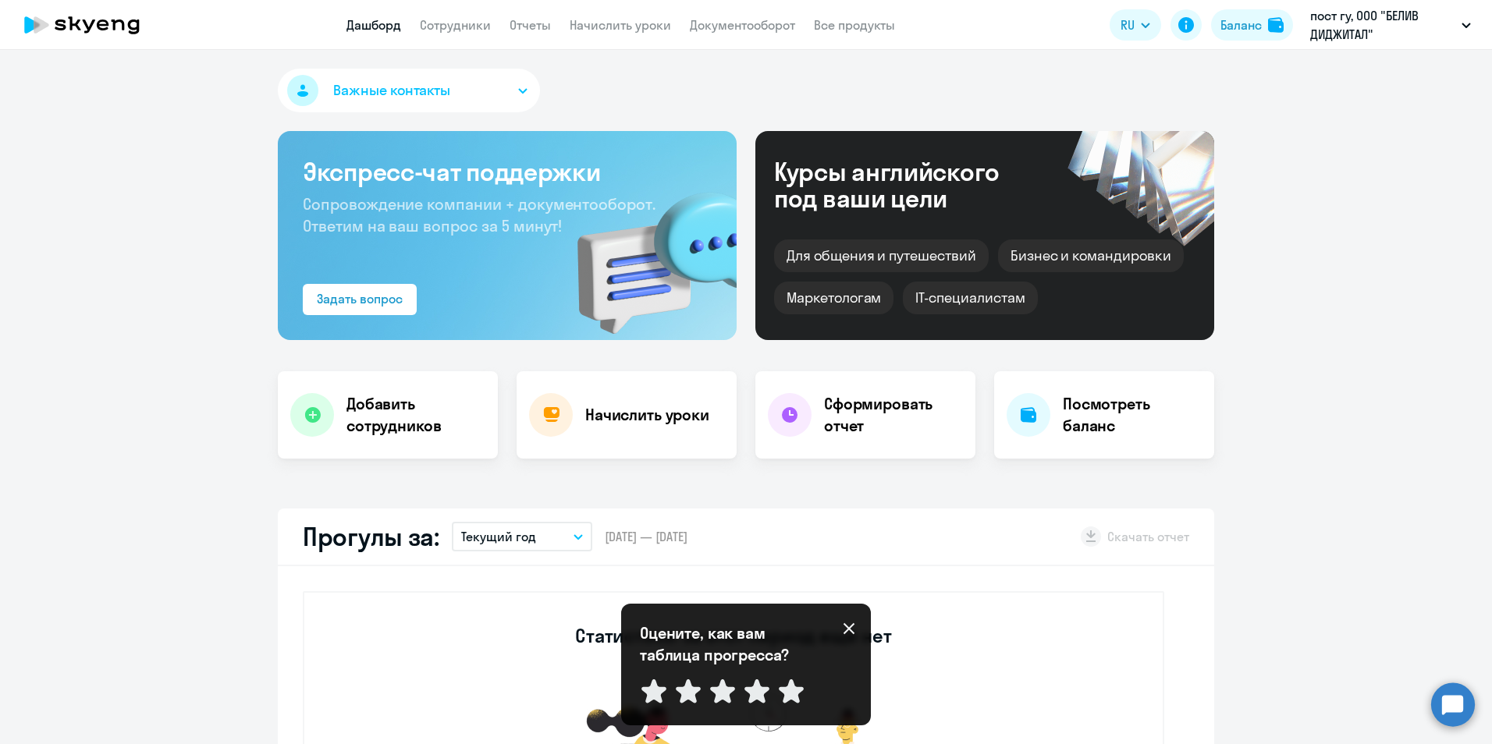
drag, startPoint x: 1374, startPoint y: 282, endPoint x: 1335, endPoint y: 296, distance: 41.5
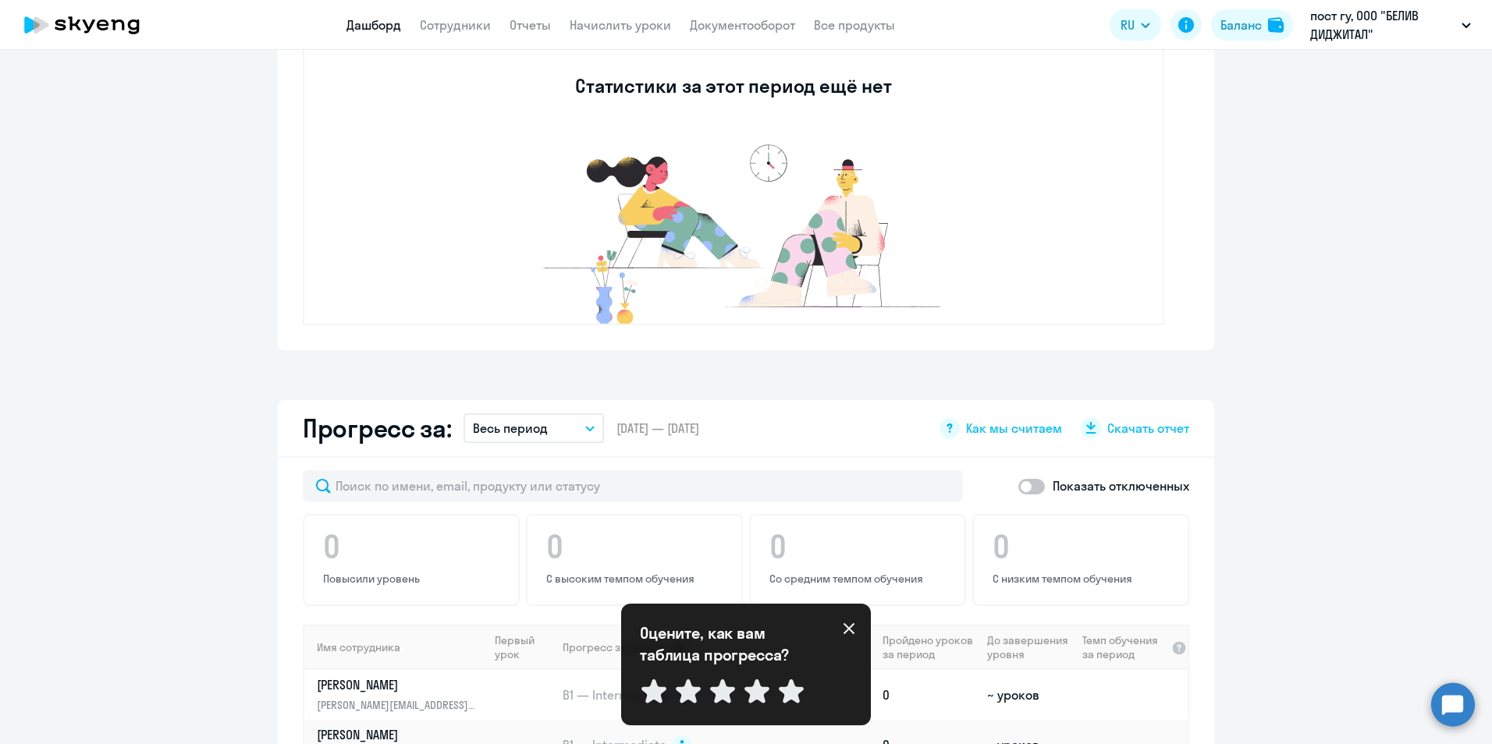
scroll to position [577, 0]
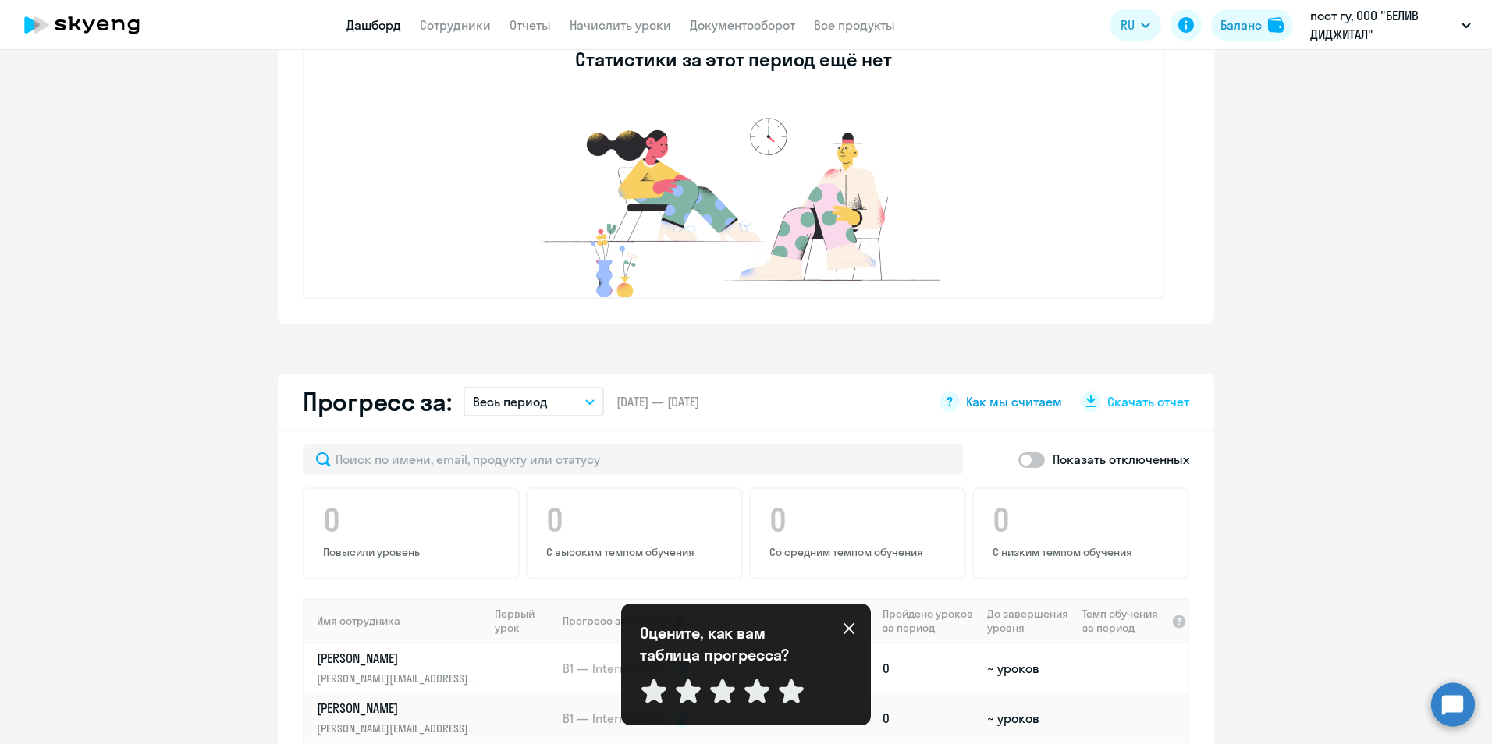
click at [1022, 401] on span "Как мы считаем" at bounding box center [1014, 401] width 96 height 17
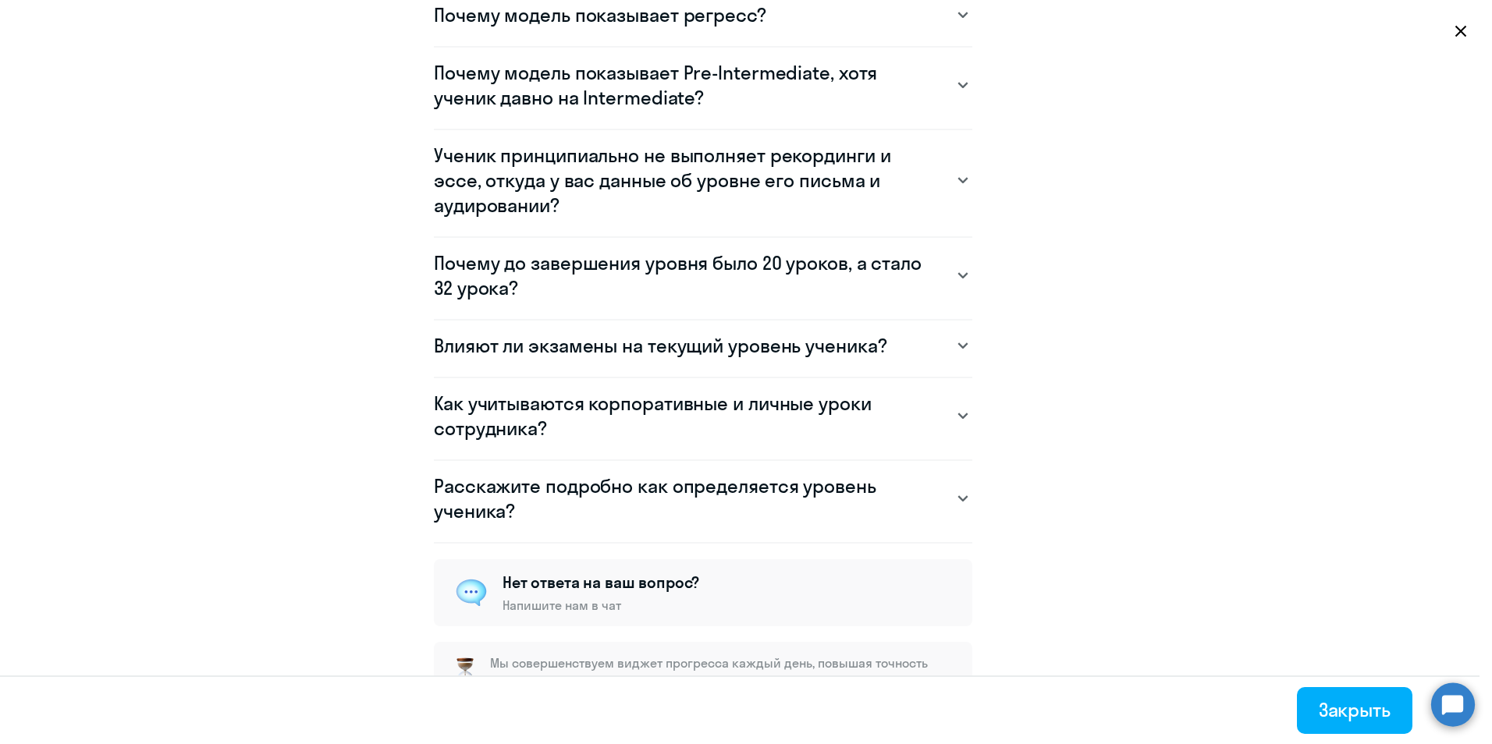
scroll to position [1170, 0]
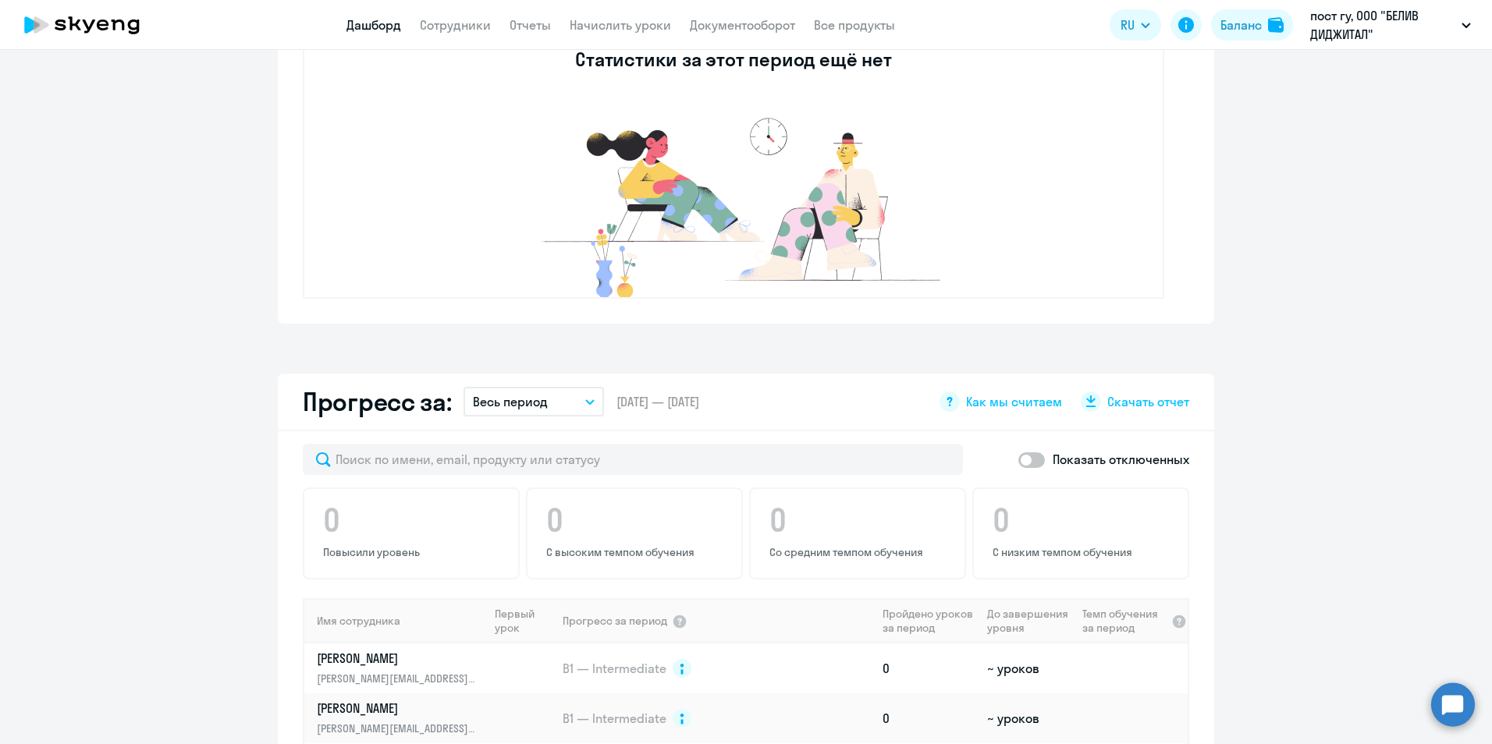
click at [1365, 260] on app-truancy-attendance-dashboard "Прогулы за: Текущий год Текущий месяц Прошлый месяц Текущий квартал [GEOGRAPHIC…" at bounding box center [746, 128] width 1492 height 392
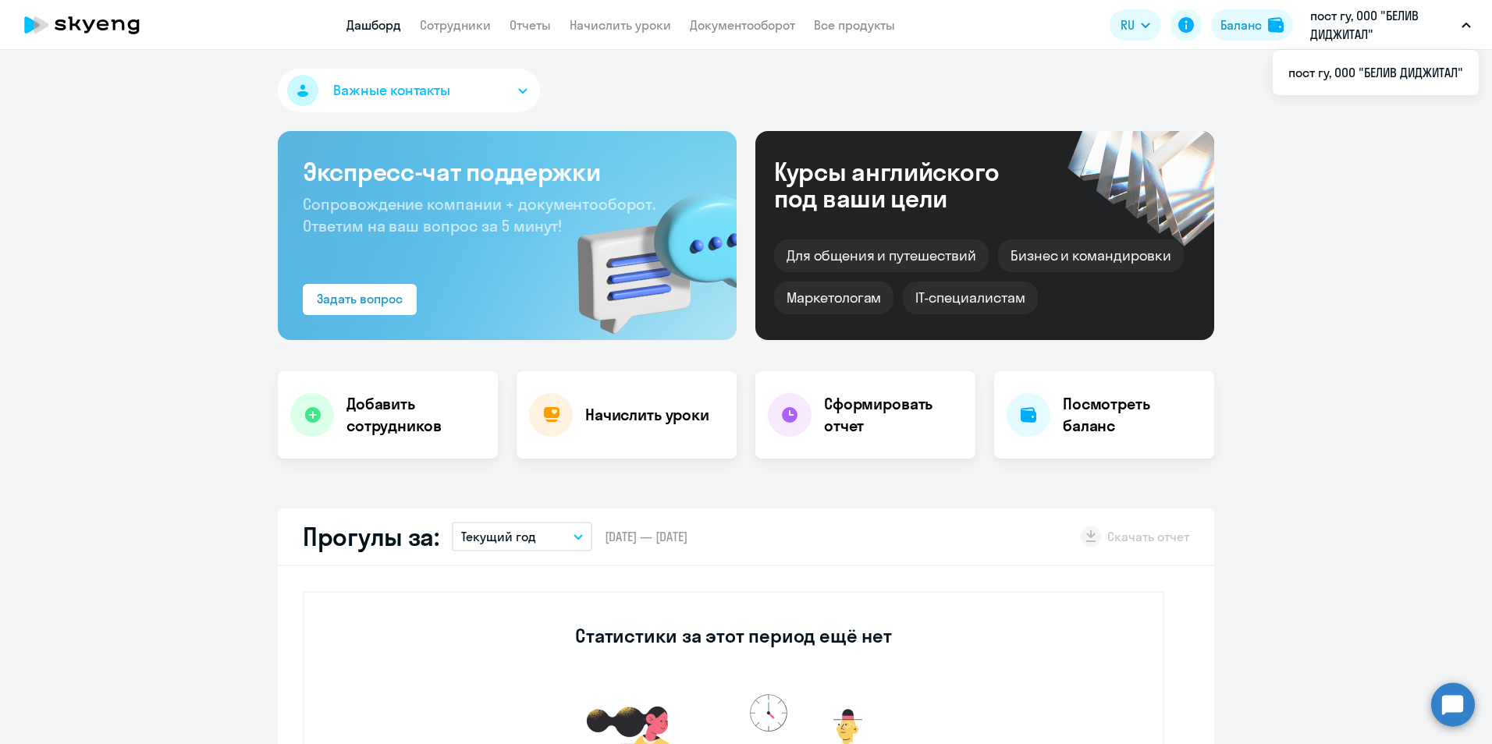
click at [1391, 27] on p "пост гу, ООО "БЕЛИВ ДИДЖИТАЛ"" at bounding box center [1382, 24] width 145 height 37
click at [1308, 70] on li "пост гу, ООО "БЕЛИВ ДИДЖИТАЛ"" at bounding box center [1376, 72] width 206 height 39
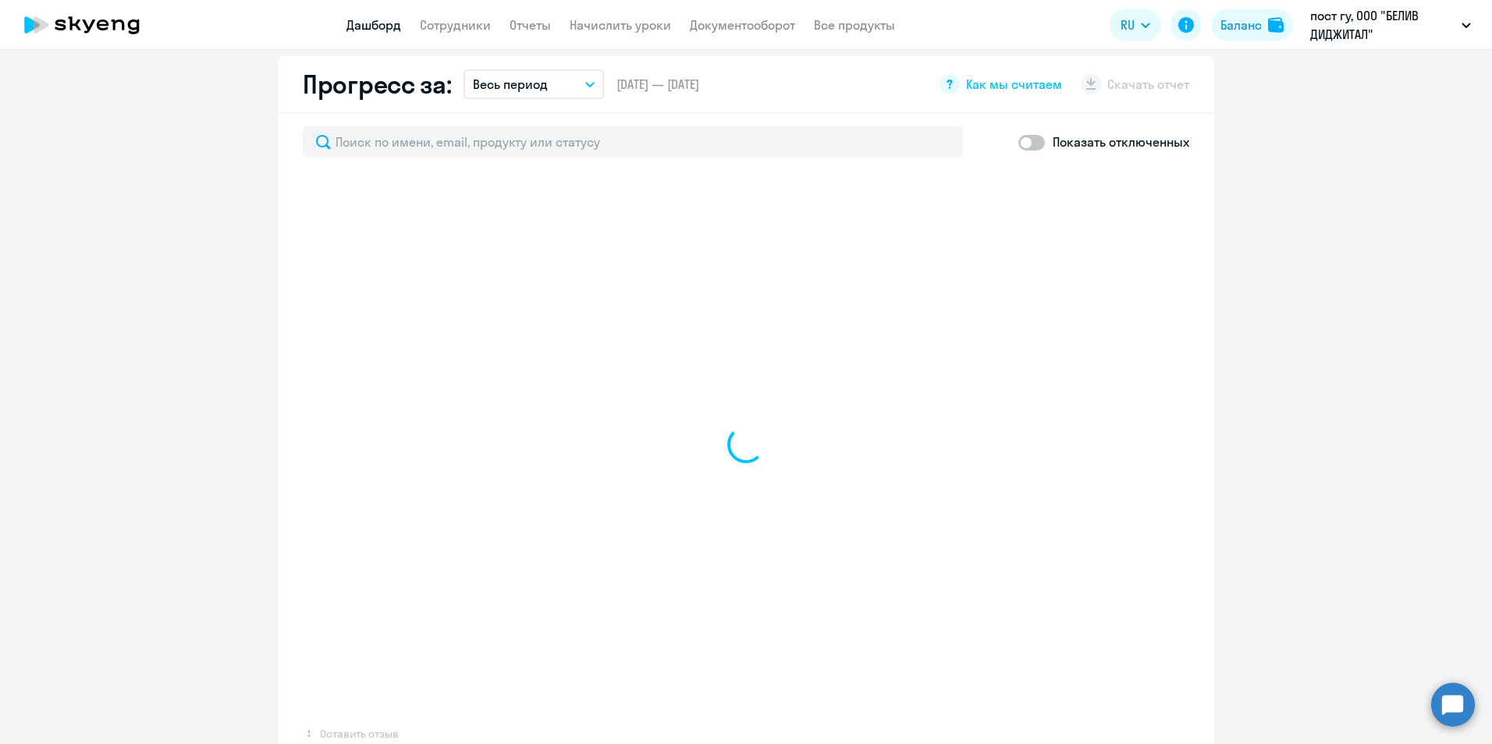
select select "30"
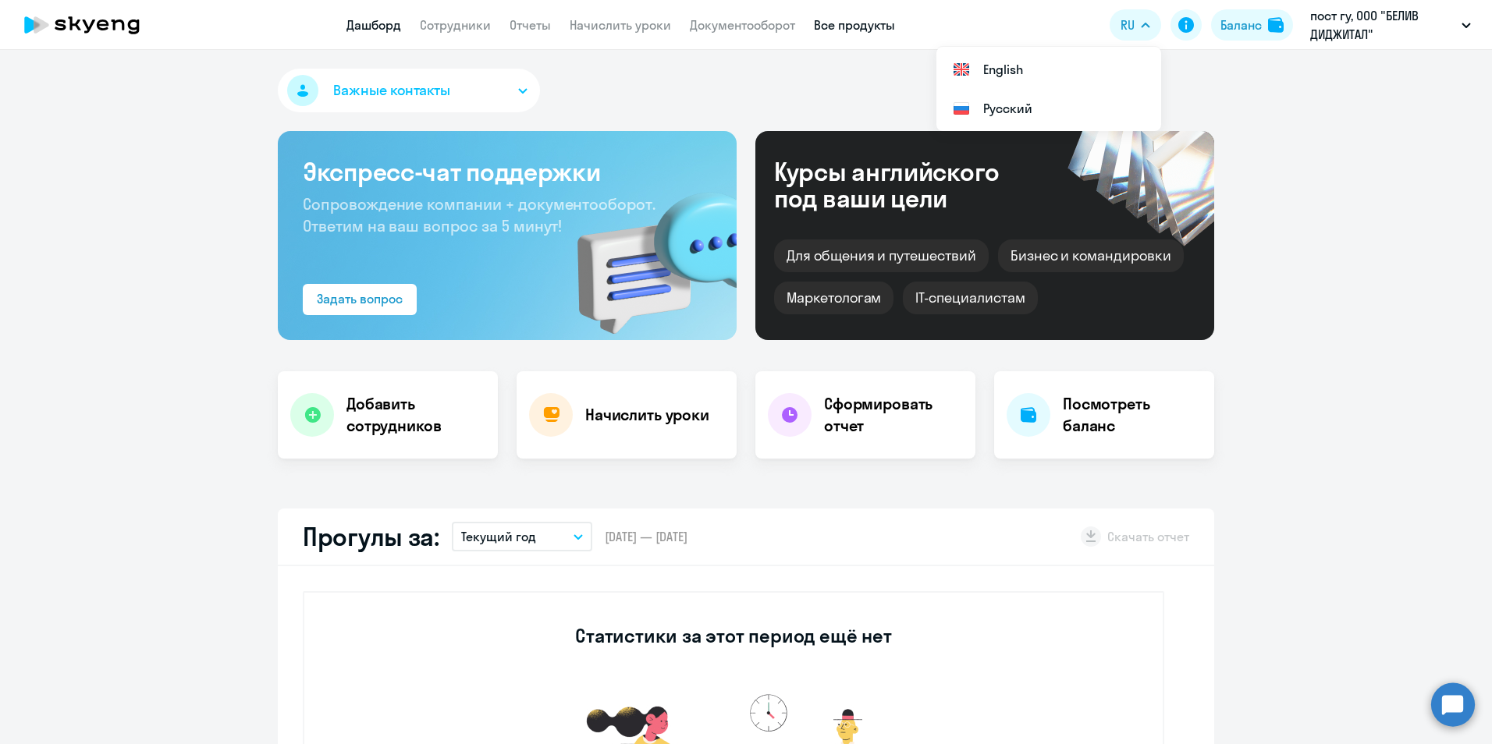
click at [859, 25] on link "Все продукты" at bounding box center [854, 25] width 81 height 16
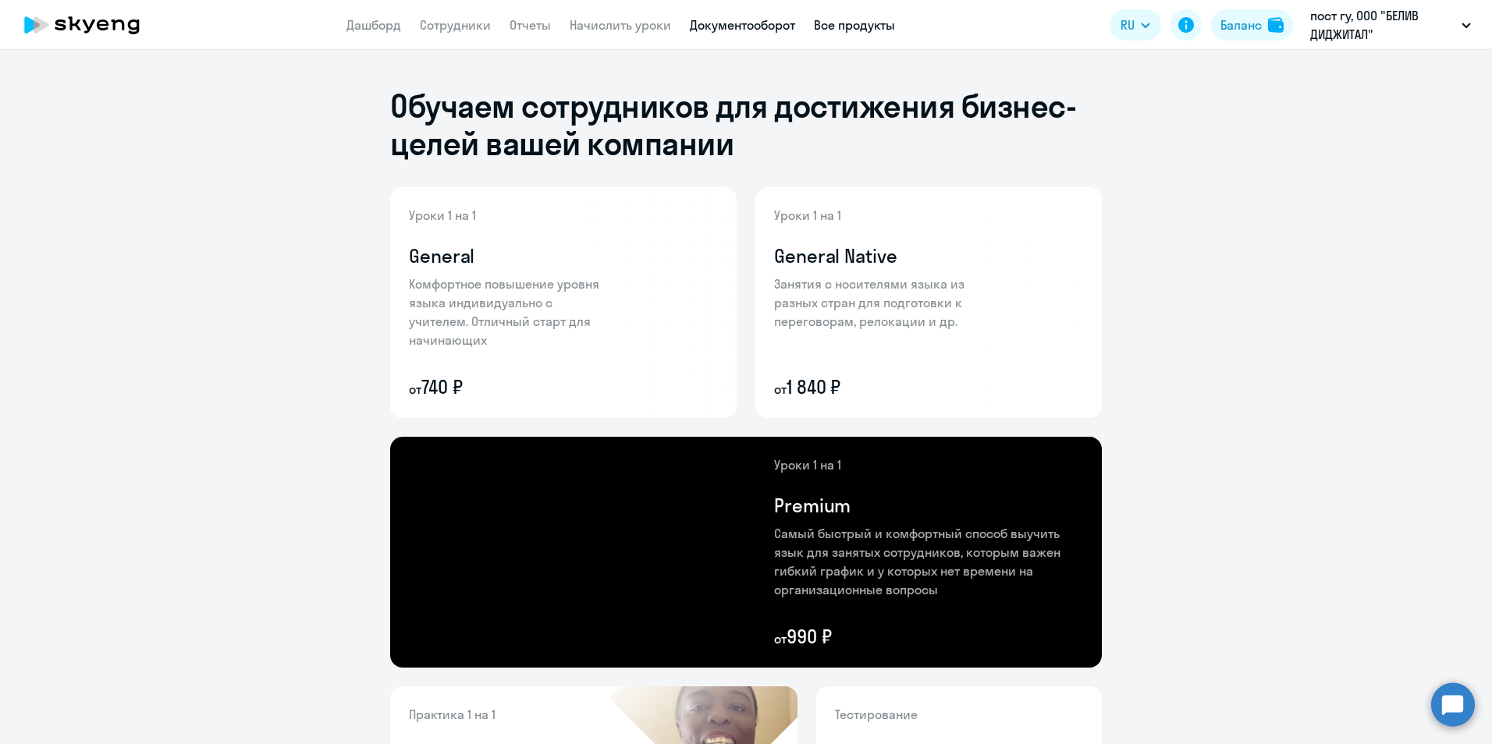
click at [759, 21] on link "Документооборот" at bounding box center [742, 25] width 105 height 16
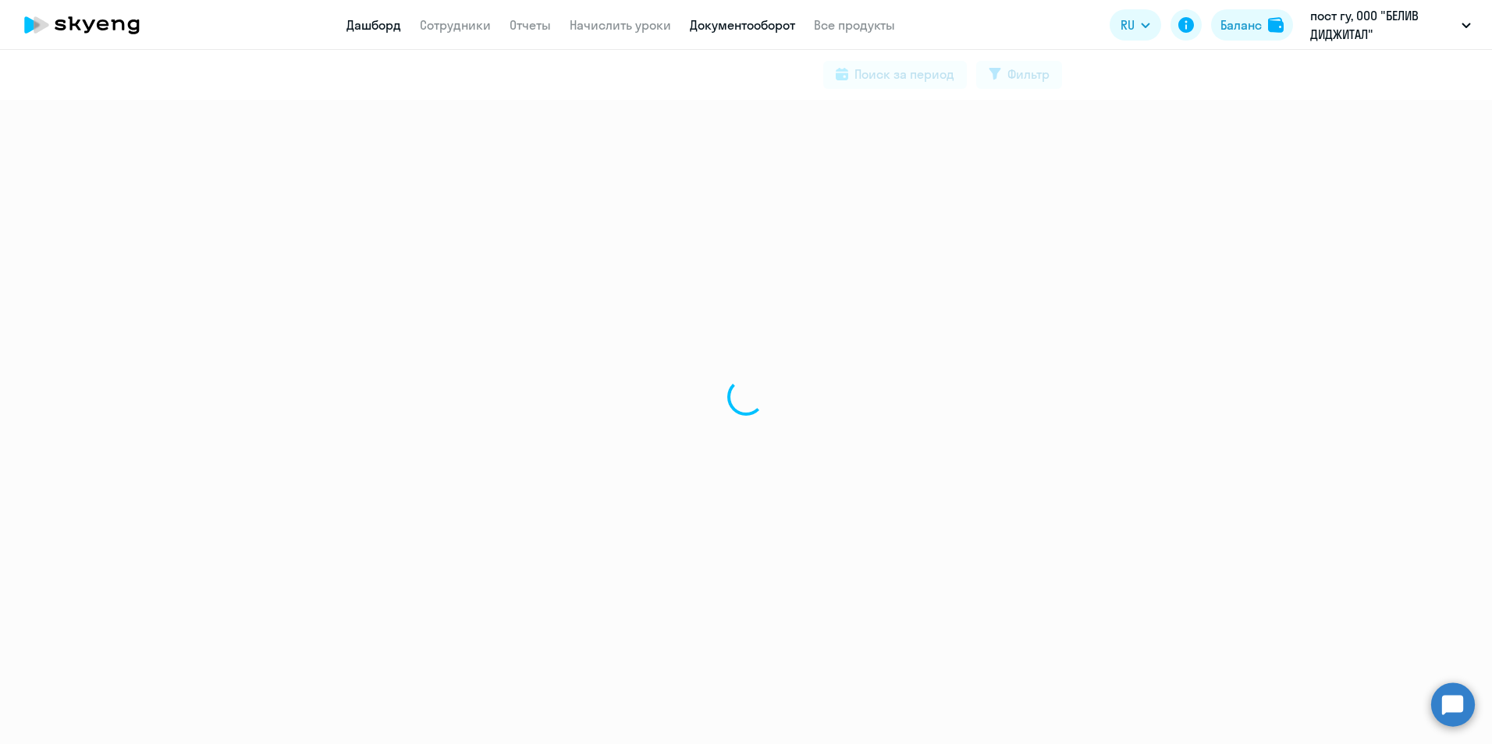
click at [382, 27] on link "Дашборд" at bounding box center [373, 25] width 55 height 16
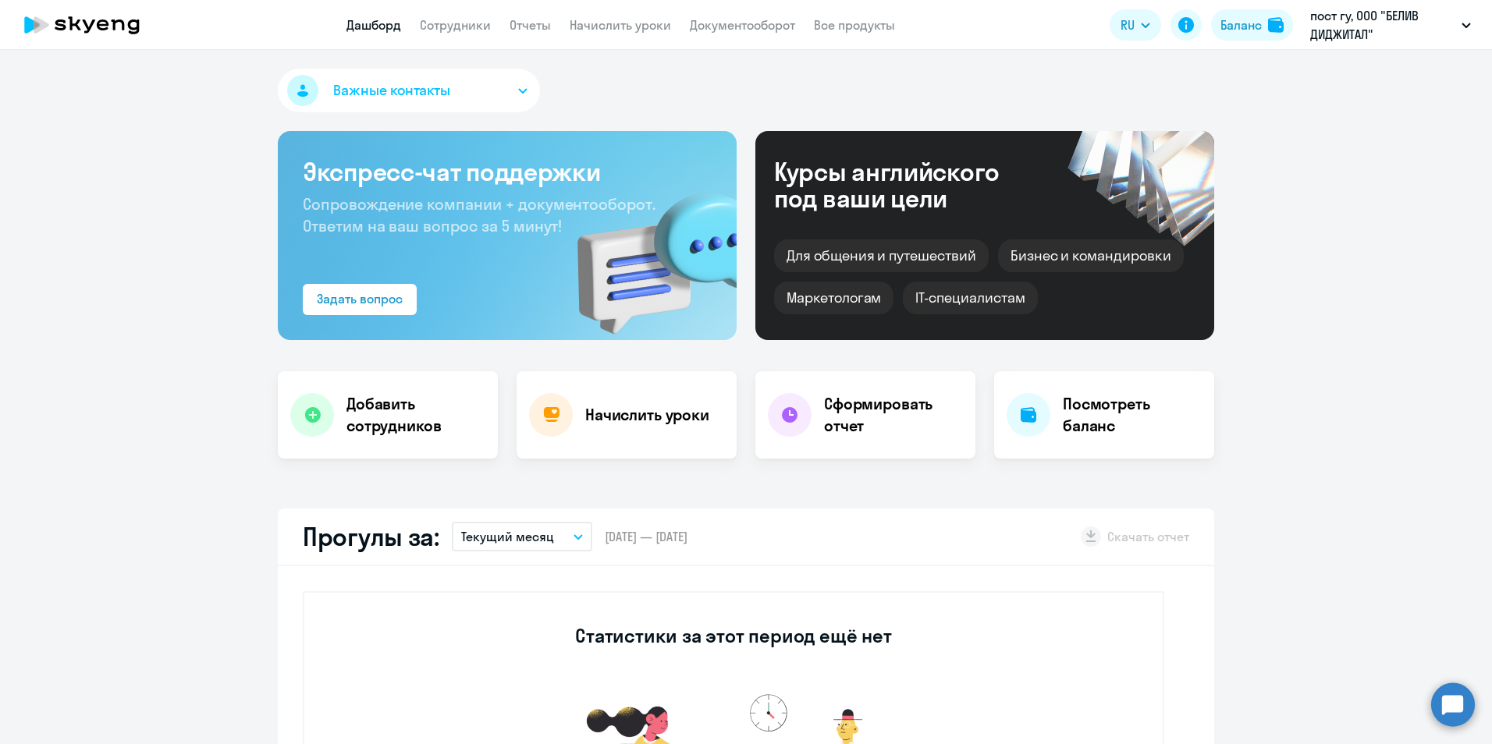
select select "30"
